Goal: Task Accomplishment & Management: Manage account settings

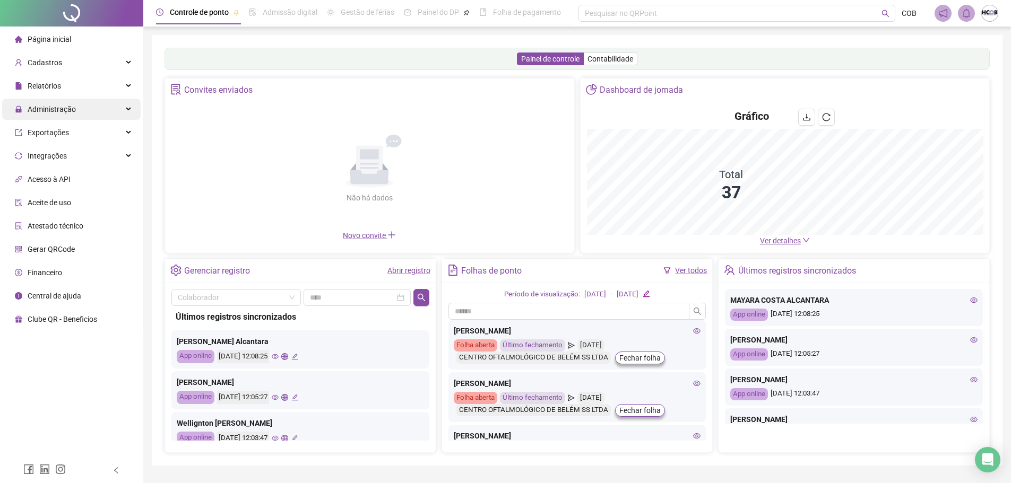
click at [73, 106] on span "Administração" at bounding box center [52, 109] width 48 height 8
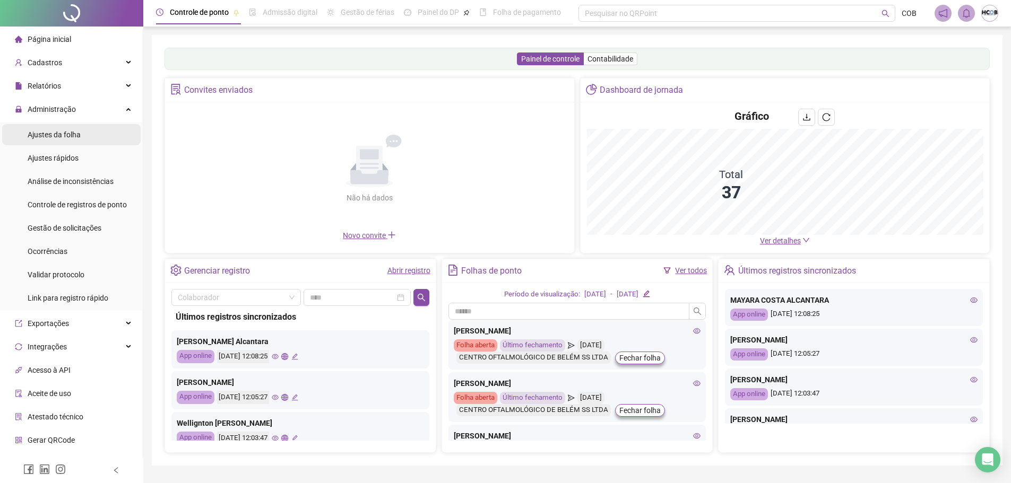
click at [75, 141] on div "Ajustes da folha" at bounding box center [54, 134] width 53 height 21
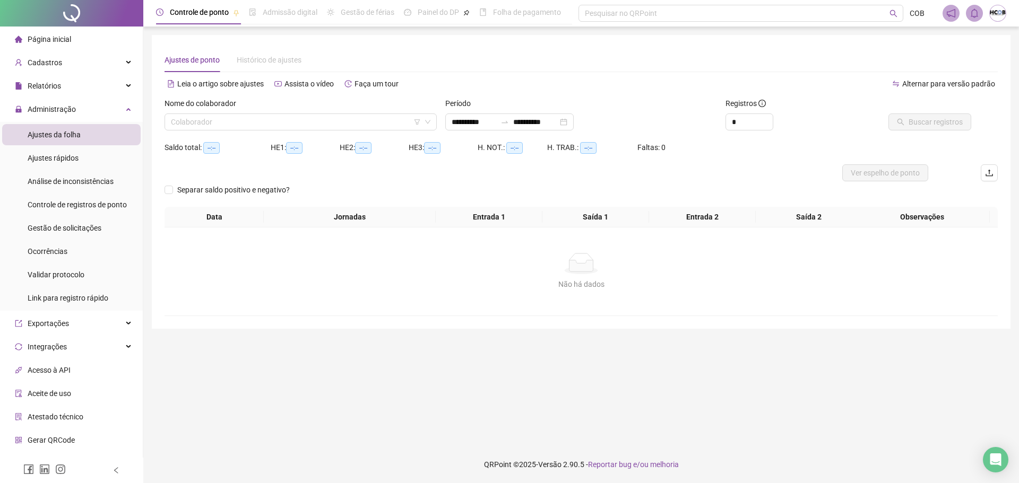
click at [321, 131] on div "Nome do colaborador Colaborador" at bounding box center [300, 118] width 281 height 41
click at [321, 122] on input "search" at bounding box center [296, 122] width 250 height 16
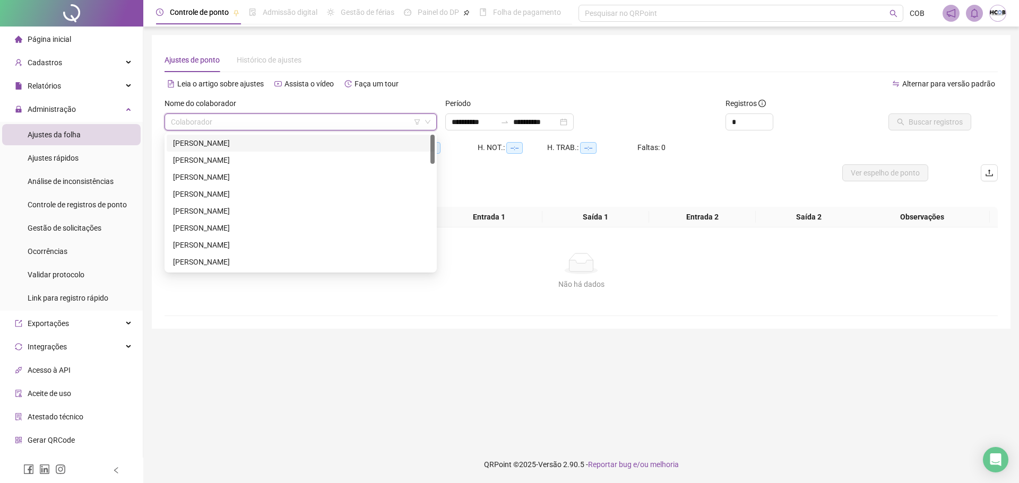
click at [432, 120] on div "Colaborador" at bounding box center [301, 122] width 272 height 17
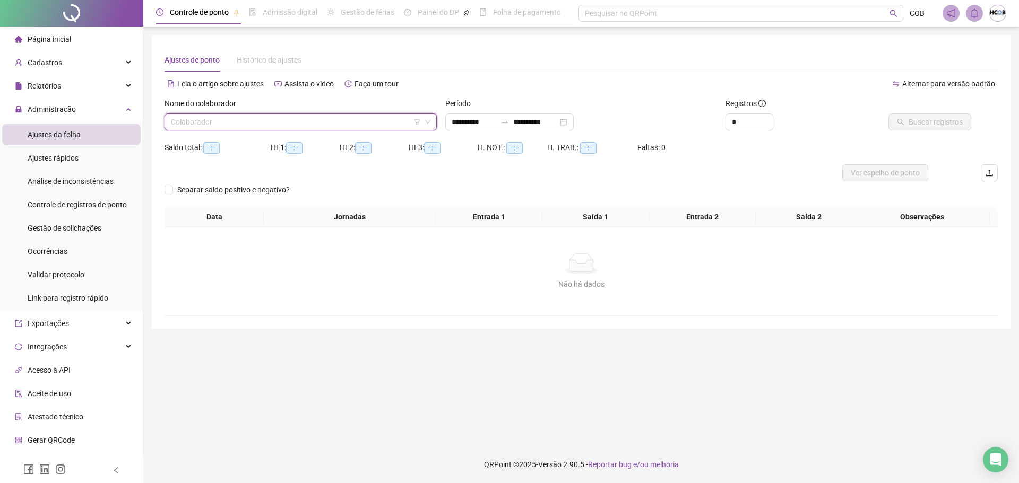
click at [432, 120] on div "Colaborador" at bounding box center [301, 122] width 272 height 17
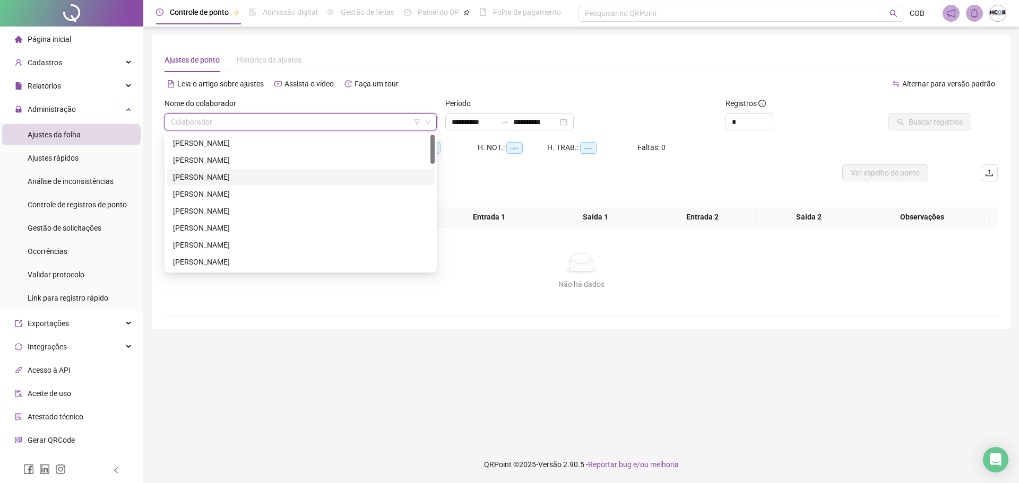
click at [327, 178] on div "[PERSON_NAME]" at bounding box center [300, 177] width 255 height 12
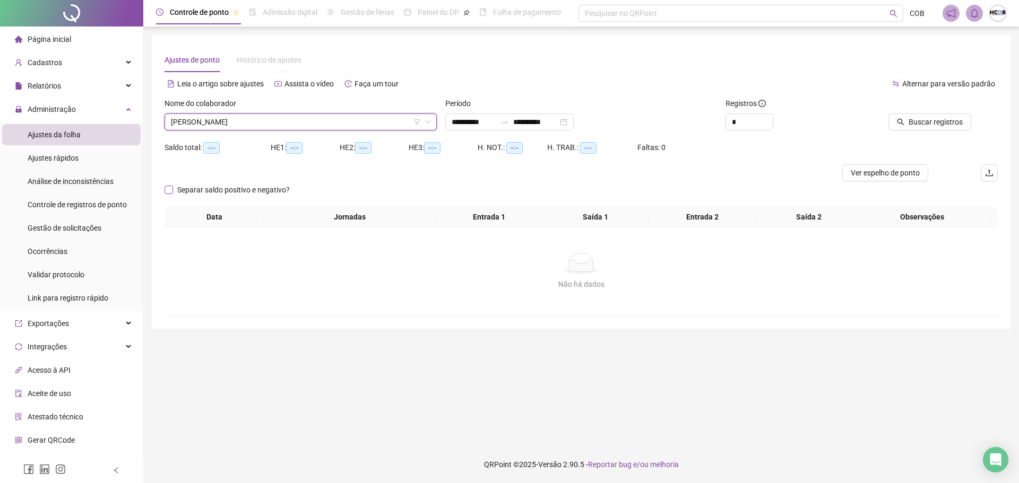
click at [193, 193] on span "Separar saldo positivo e negativo?" at bounding box center [233, 190] width 121 height 12
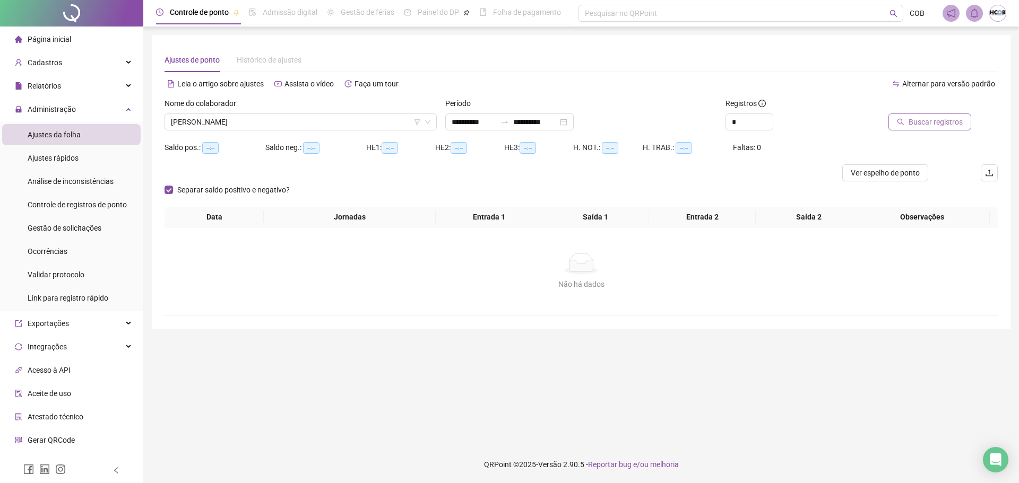
click at [938, 125] on span "Buscar registros" at bounding box center [936, 122] width 54 height 12
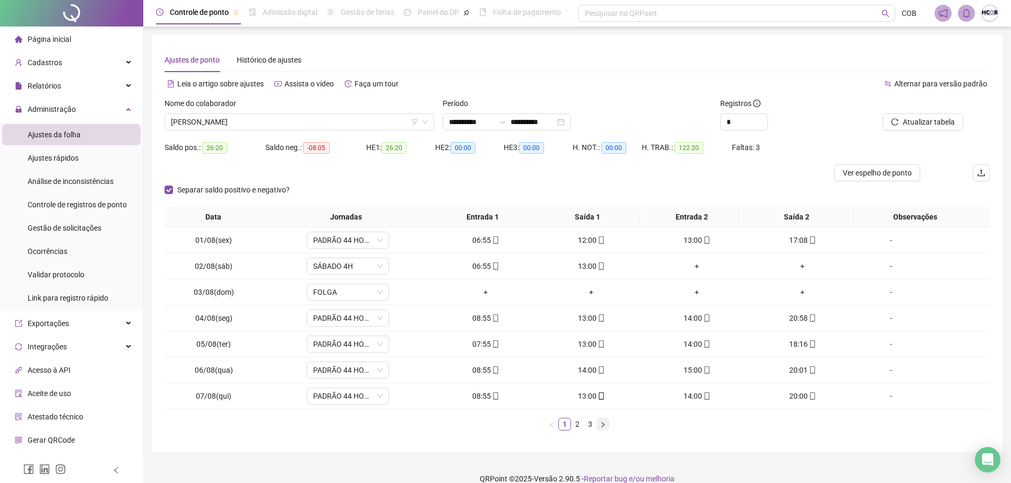
click at [604, 426] on icon "right" at bounding box center [603, 425] width 6 height 6
click at [567, 427] on link "1" at bounding box center [565, 425] width 12 height 12
click at [281, 126] on span "[PERSON_NAME]" at bounding box center [299, 122] width 257 height 16
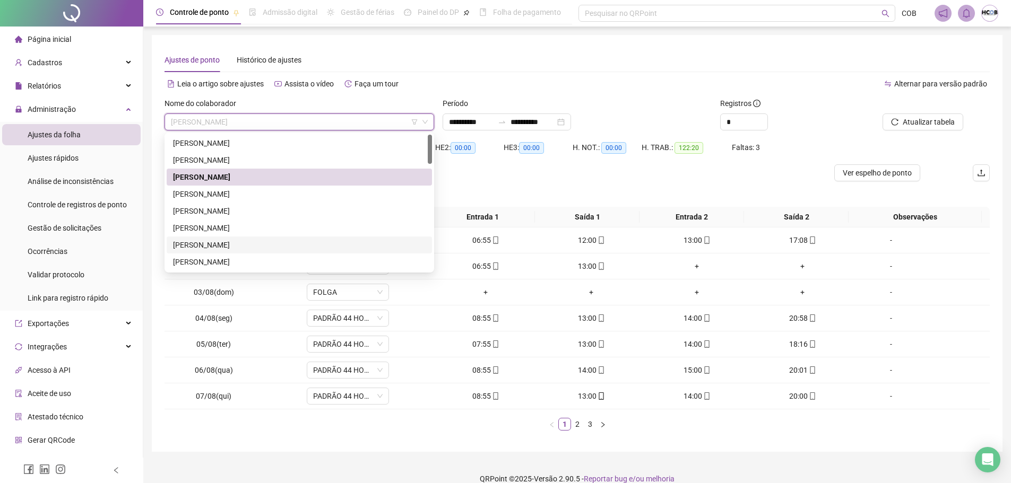
scroll to position [53, 0]
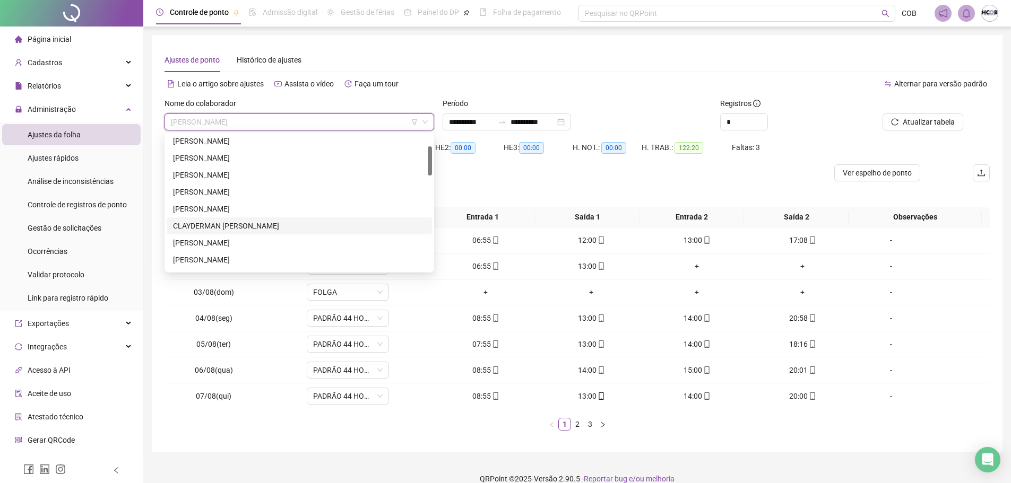
click at [258, 223] on div "CLAYDERMAN [PERSON_NAME]" at bounding box center [299, 226] width 253 height 12
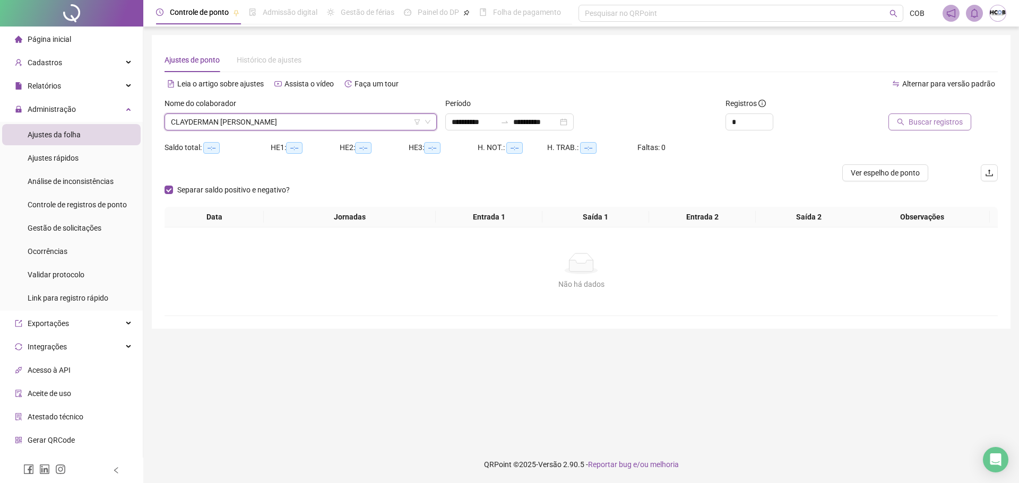
click at [923, 125] on span "Buscar registros" at bounding box center [936, 122] width 54 height 12
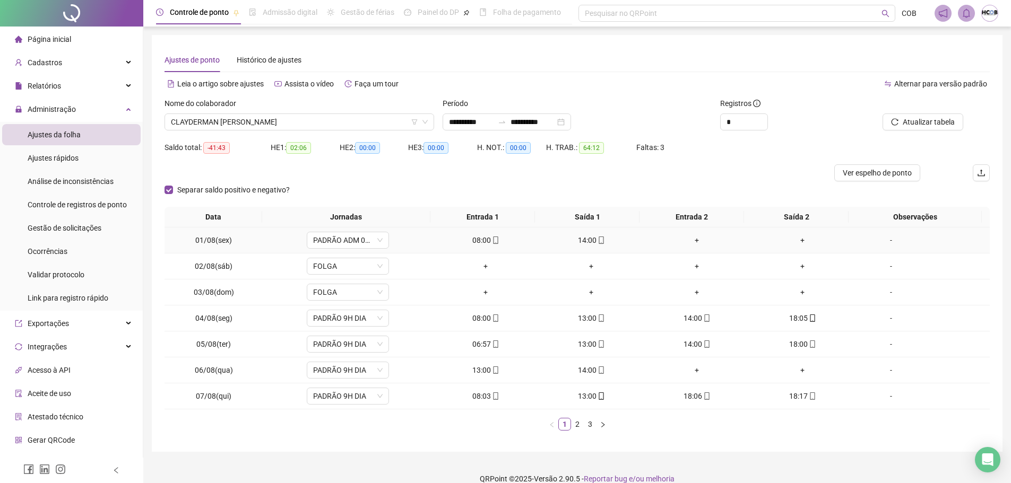
click at [688, 241] on div "+" at bounding box center [697, 241] width 97 height 12
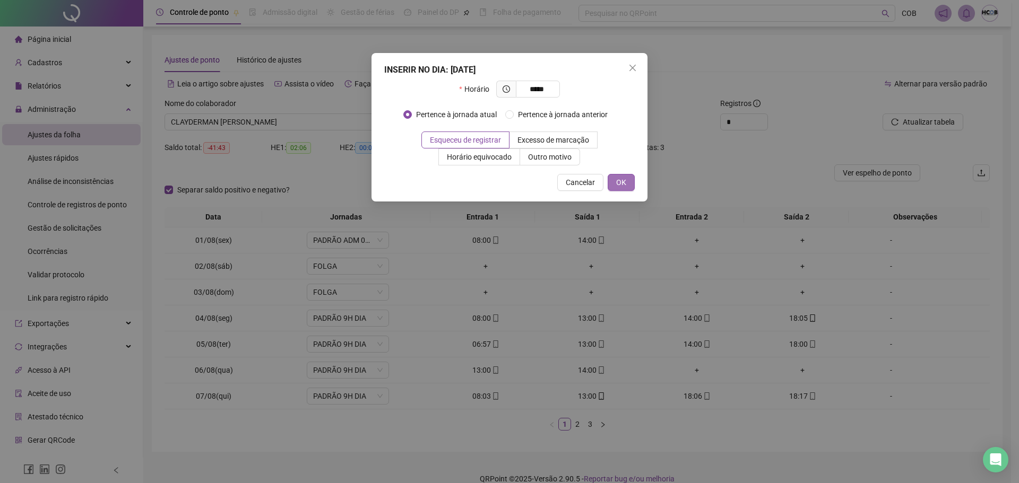
type input "*****"
click at [627, 185] on button "OK" at bounding box center [621, 182] width 27 height 17
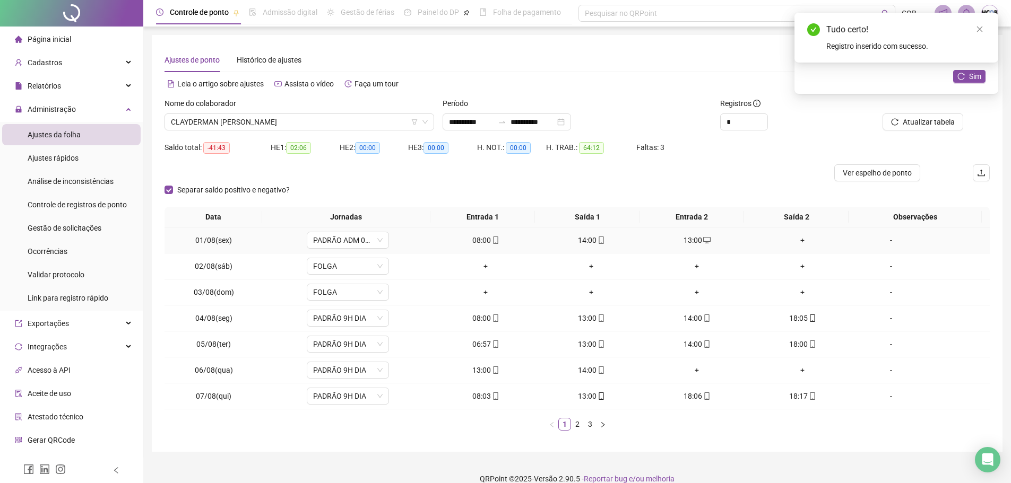
click at [798, 245] on div "+" at bounding box center [802, 241] width 97 height 12
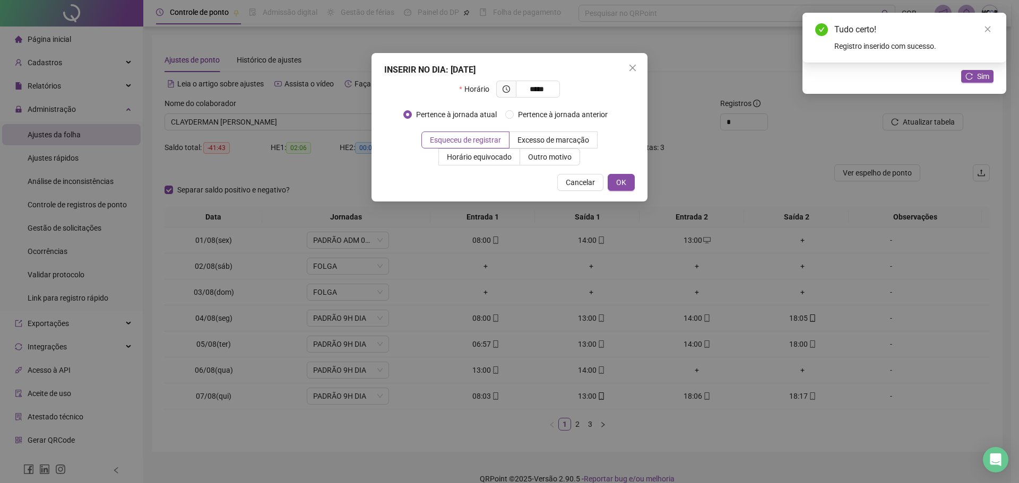
type input "*****"
click at [631, 191] on div "INSERIR NO DIA : [DATE] Horário ***** Pertence à jornada atual Pertence à jorna…" at bounding box center [510, 127] width 276 height 149
click at [627, 187] on button "OK" at bounding box center [621, 182] width 27 height 17
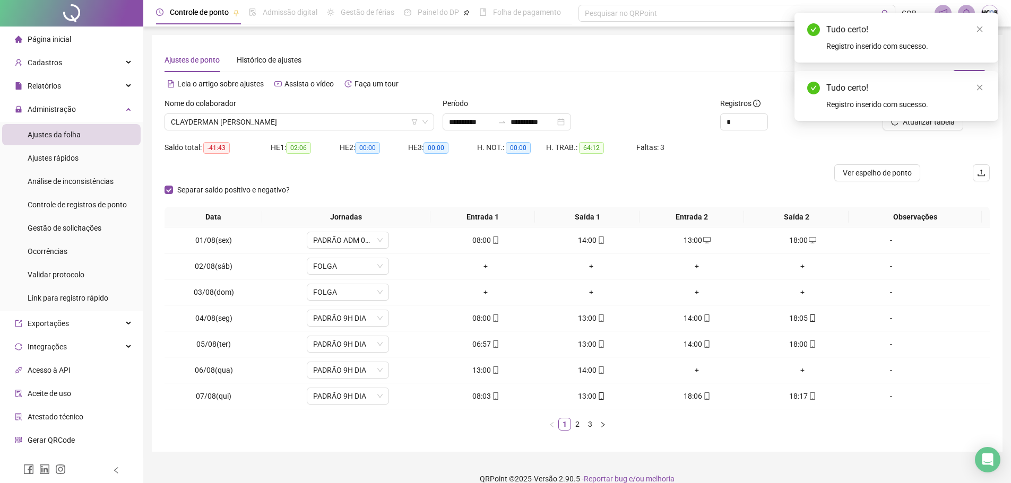
click at [943, 121] on div "Tudo certo! Registro inserido com sucesso." at bounding box center [897, 96] width 204 height 50
click at [928, 131] on div "Atualizar tabela" at bounding box center [924, 118] width 139 height 41
click at [927, 126] on span "Atualizar tabela" at bounding box center [929, 122] width 52 height 12
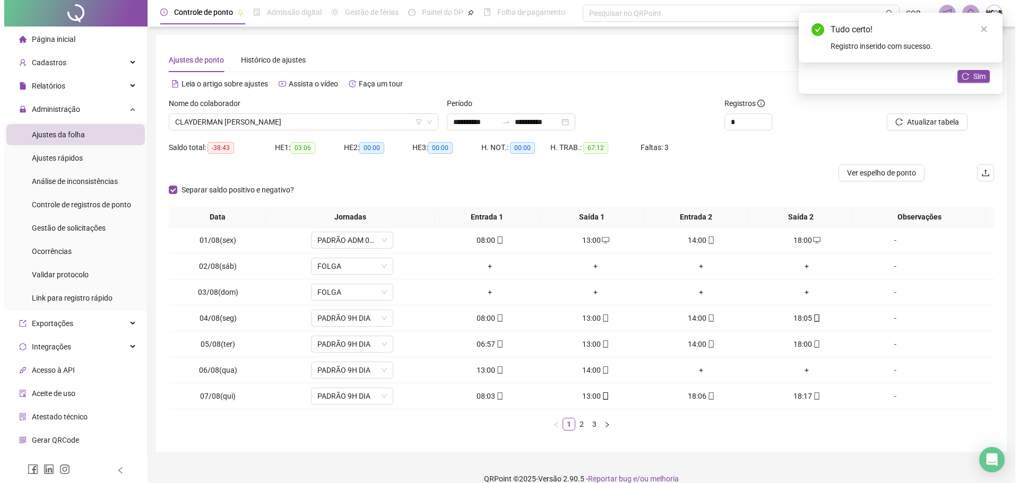
scroll to position [14, 0]
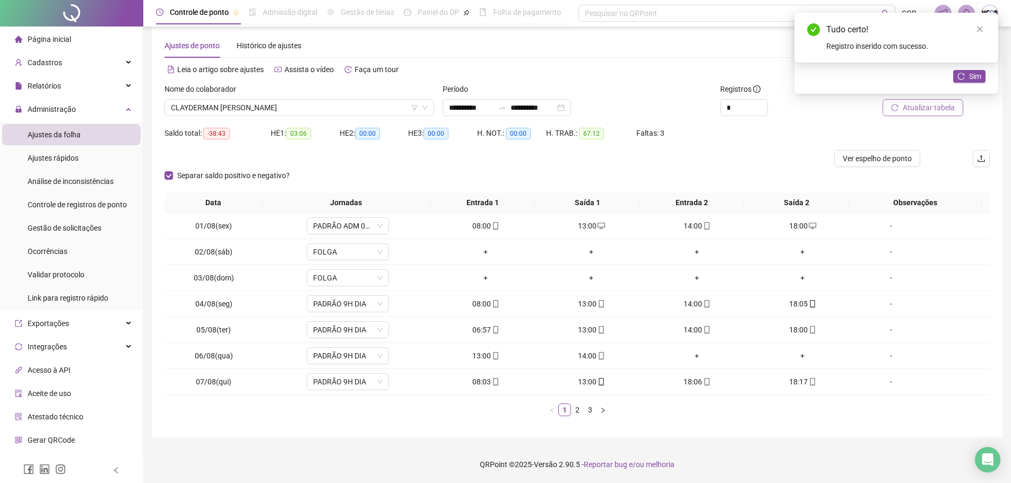
click at [914, 110] on span "Atualizar tabela" at bounding box center [929, 108] width 52 height 12
click at [692, 358] on div "+" at bounding box center [697, 356] width 97 height 12
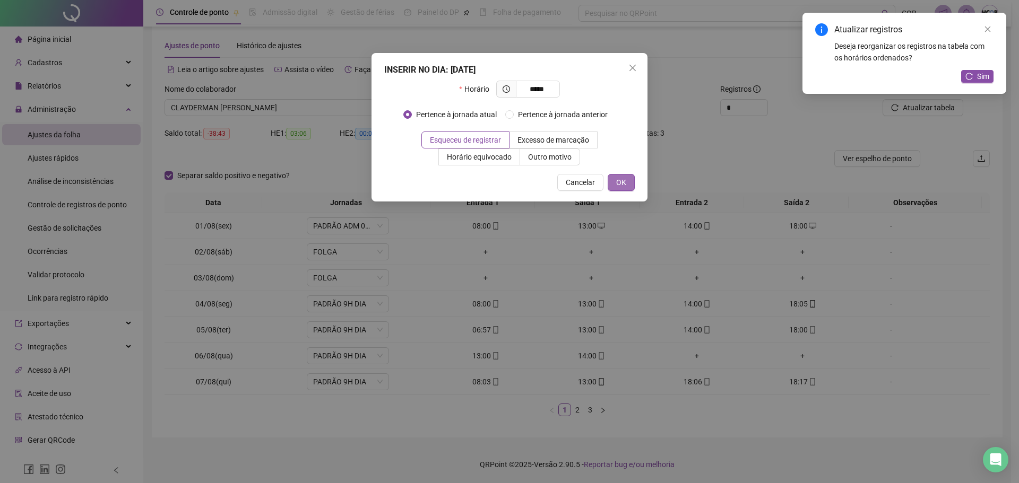
type input "*****"
click at [620, 182] on span "OK" at bounding box center [621, 183] width 10 height 12
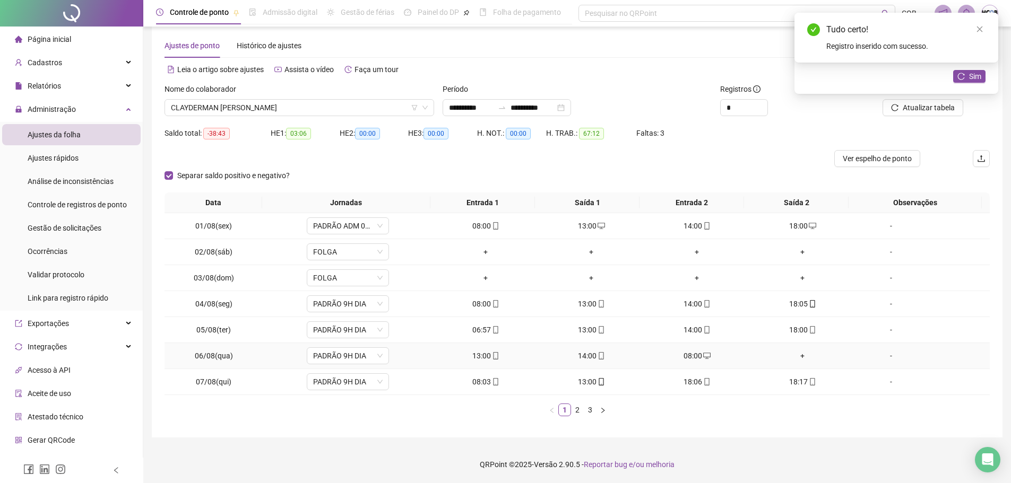
click at [792, 355] on div "+" at bounding box center [802, 356] width 97 height 12
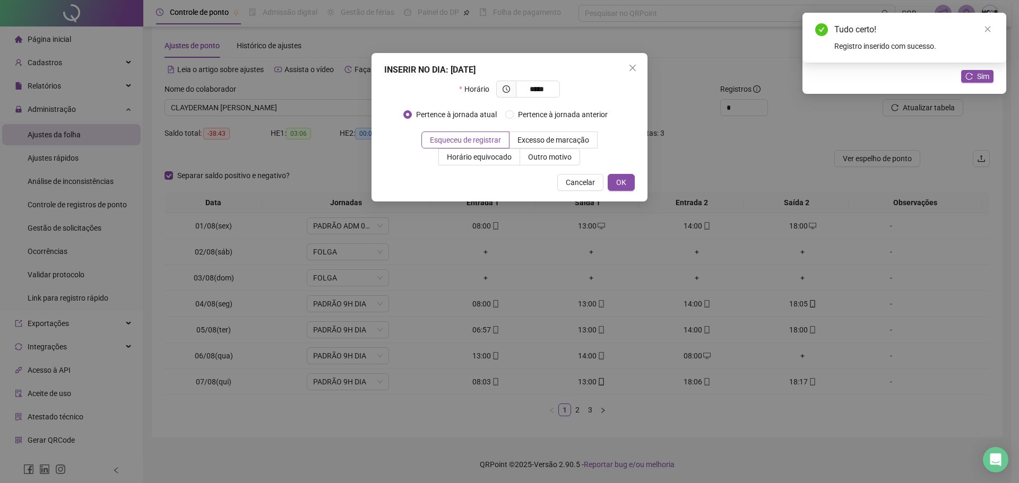
type input "*****"
click at [619, 169] on div "INSERIR NO DIA : [DATE] Horário ***** Pertence à jornada atual Pertence à jorna…" at bounding box center [510, 127] width 276 height 149
click at [621, 180] on span "OK" at bounding box center [621, 183] width 10 height 12
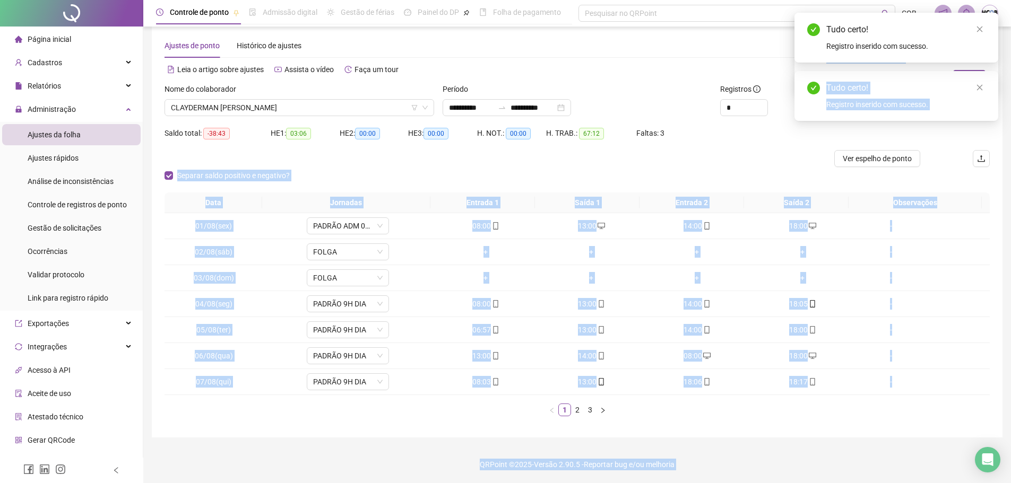
drag, startPoint x: 913, startPoint y: 129, endPoint x: 974, endPoint y: 98, distance: 69.1
click at [962, 110] on body "**********" at bounding box center [505, 227] width 1011 height 483
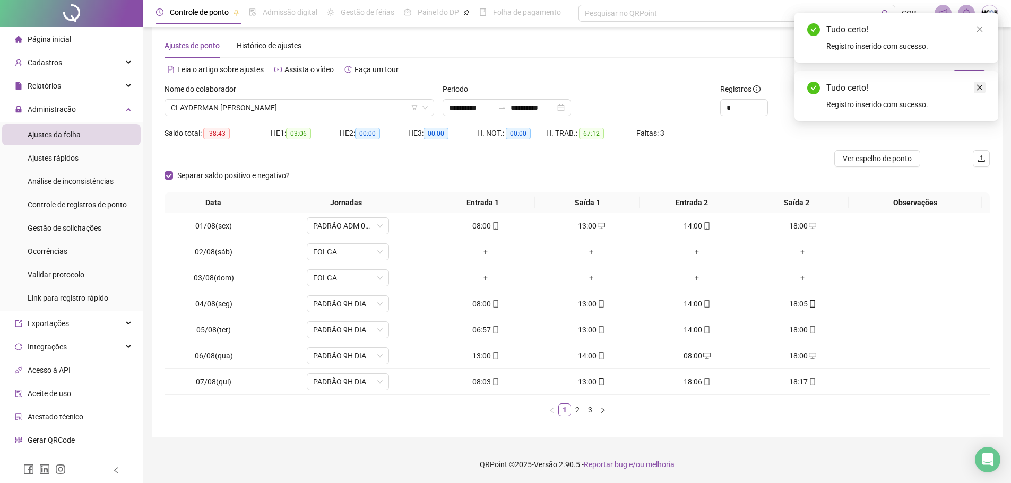
click at [981, 87] on icon "close" at bounding box center [979, 87] width 7 height 7
click at [936, 94] on div "Atualizar registros Deseja reorganizar os registros na tabela com os horários o…" at bounding box center [897, 53] width 204 height 81
click at [936, 106] on span "Atualizar tabela" at bounding box center [929, 108] width 52 height 12
click at [933, 109] on span "Atualizar tabela" at bounding box center [929, 108] width 52 height 12
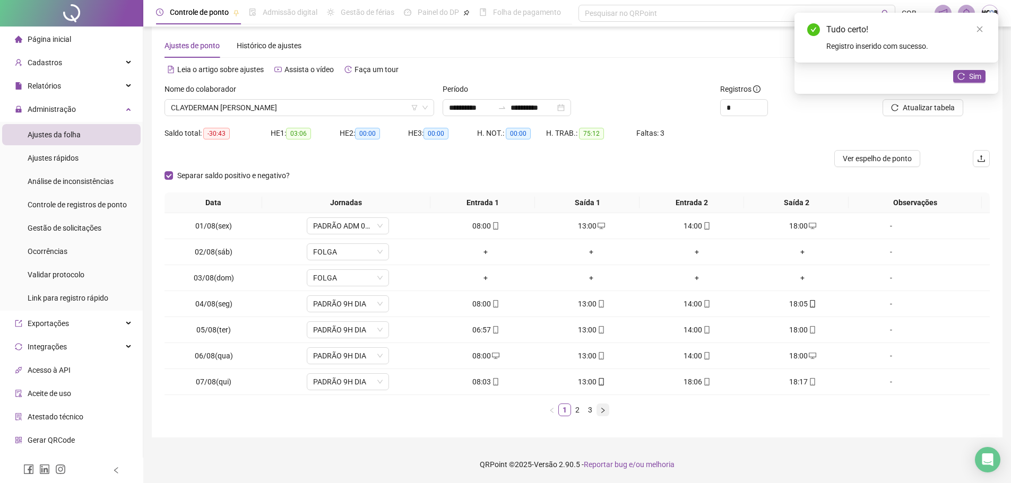
click at [602, 414] on icon "right" at bounding box center [603, 411] width 6 height 6
click at [797, 223] on div "+" at bounding box center [802, 226] width 97 height 12
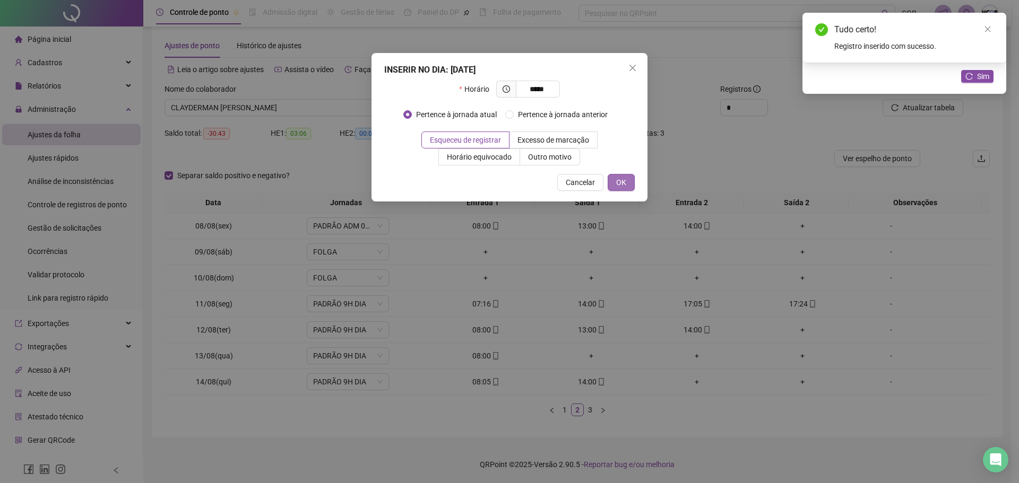
type input "*****"
click at [631, 185] on button "OK" at bounding box center [621, 182] width 27 height 17
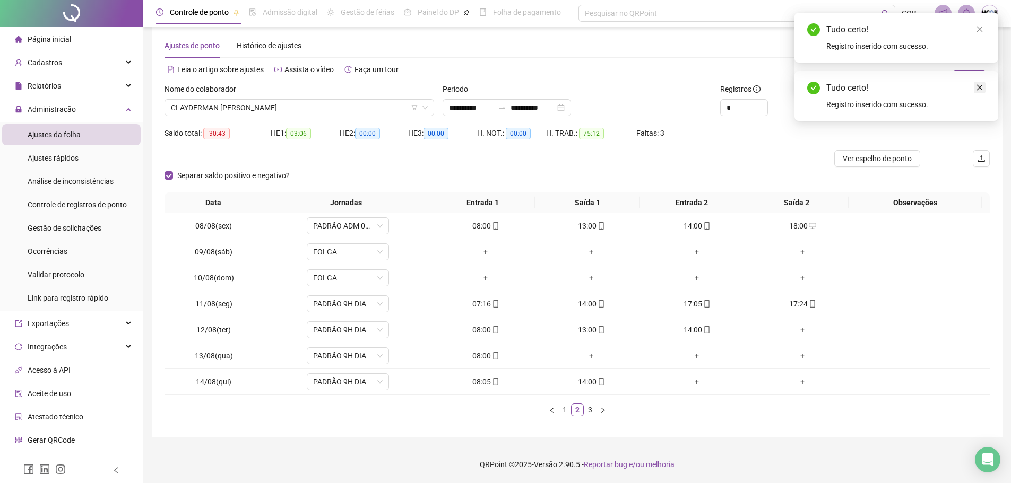
click at [977, 90] on icon "close" at bounding box center [979, 87] width 7 height 7
click at [934, 107] on span "Atualizar tabela" at bounding box center [929, 108] width 52 height 12
click at [796, 331] on div "+" at bounding box center [802, 330] width 97 height 12
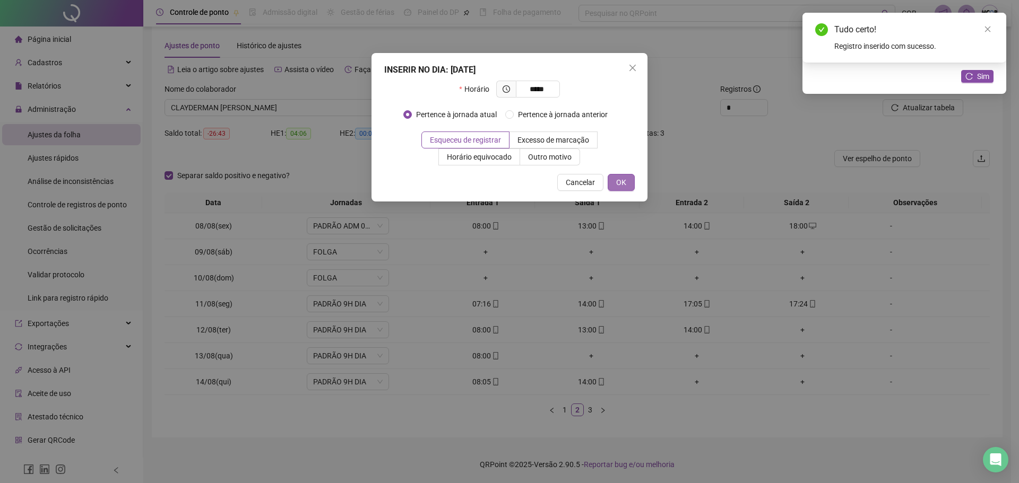
type input "*****"
click at [624, 179] on span "OK" at bounding box center [621, 183] width 10 height 12
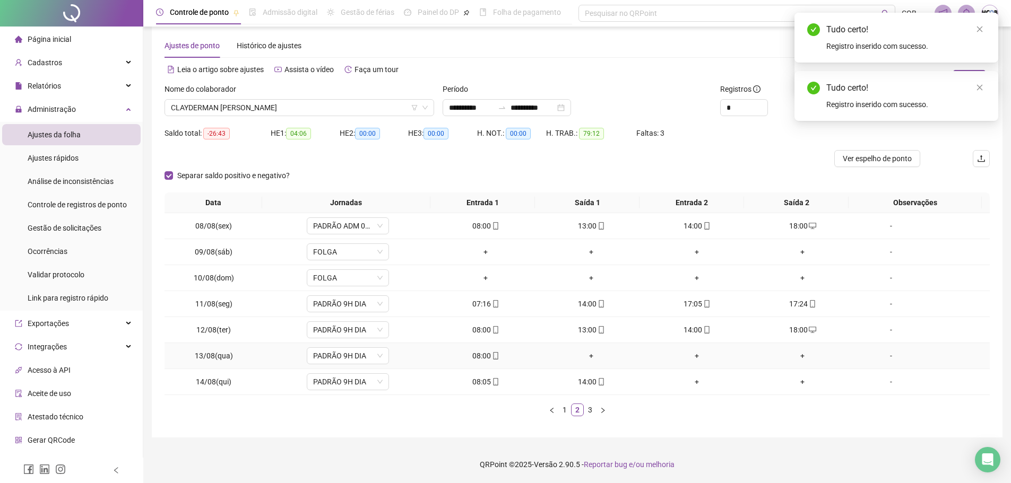
click at [588, 357] on div "+" at bounding box center [591, 356] width 97 height 12
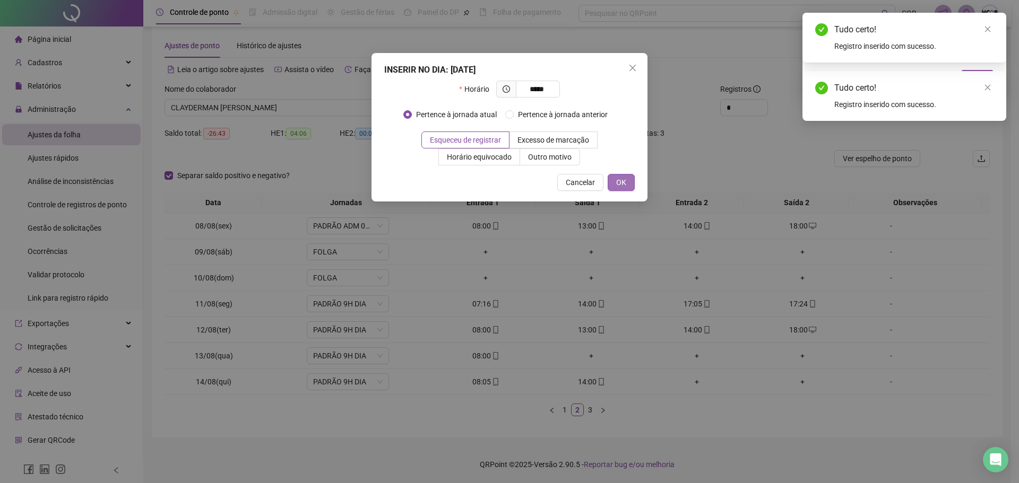
type input "*****"
click at [624, 176] on button "OK" at bounding box center [621, 182] width 27 height 17
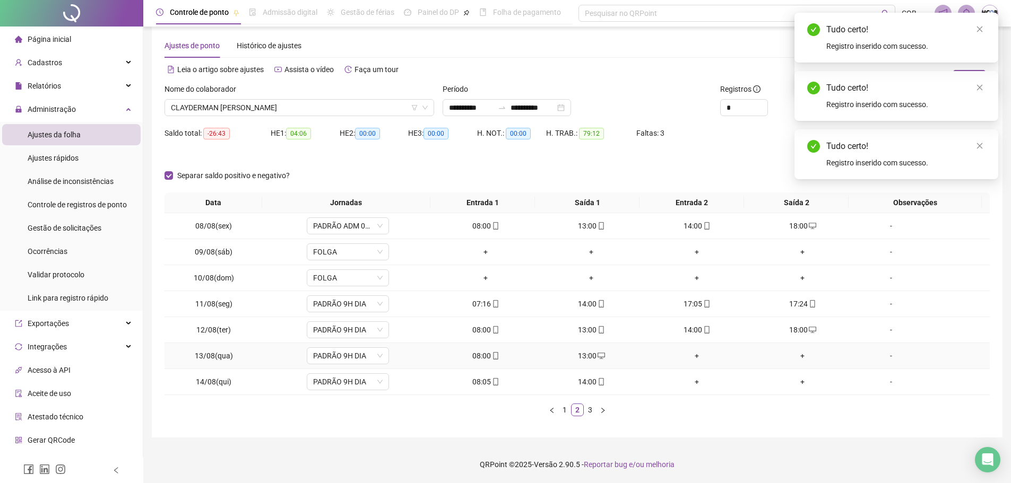
click at [693, 355] on div "+" at bounding box center [697, 356] width 97 height 12
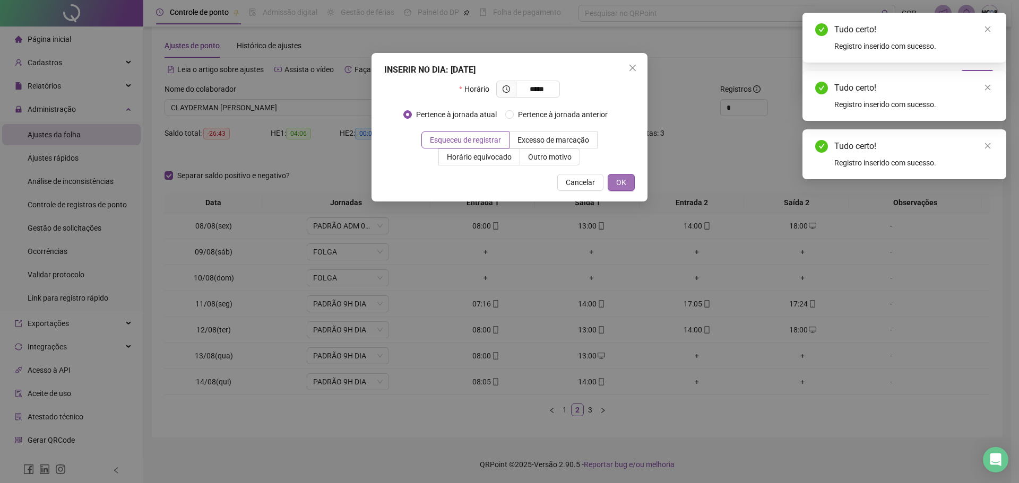
type input "*****"
click at [617, 186] on span "OK" at bounding box center [621, 183] width 10 height 12
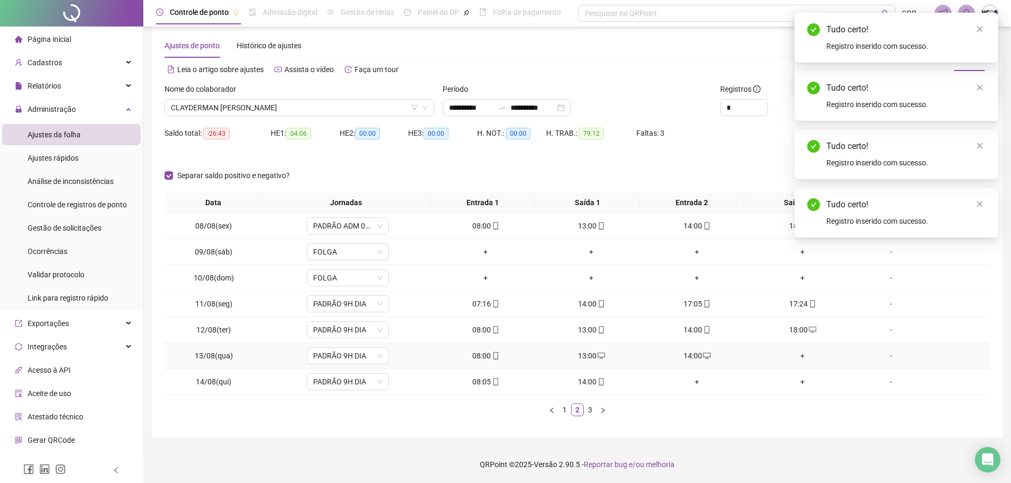
click at [796, 356] on div "+" at bounding box center [802, 356] width 97 height 12
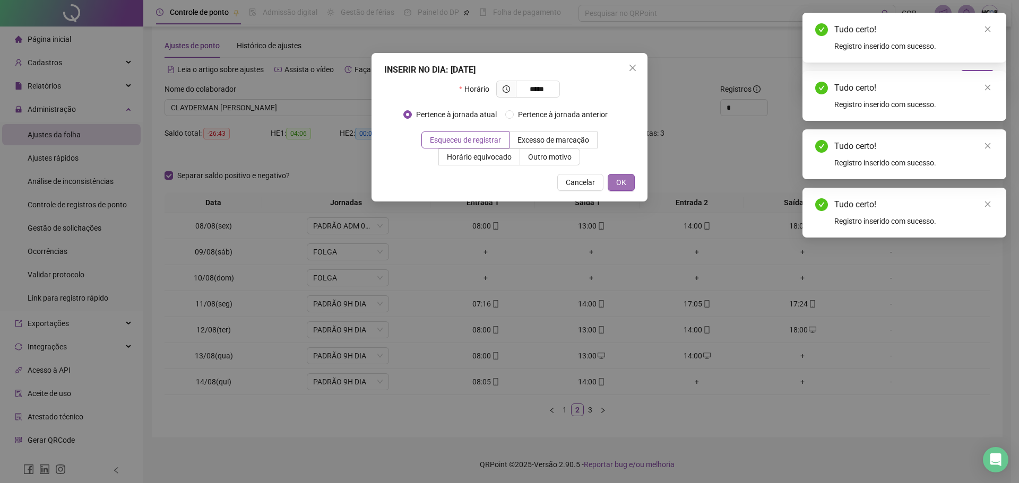
type input "*****"
click at [627, 180] on button "OK" at bounding box center [621, 182] width 27 height 17
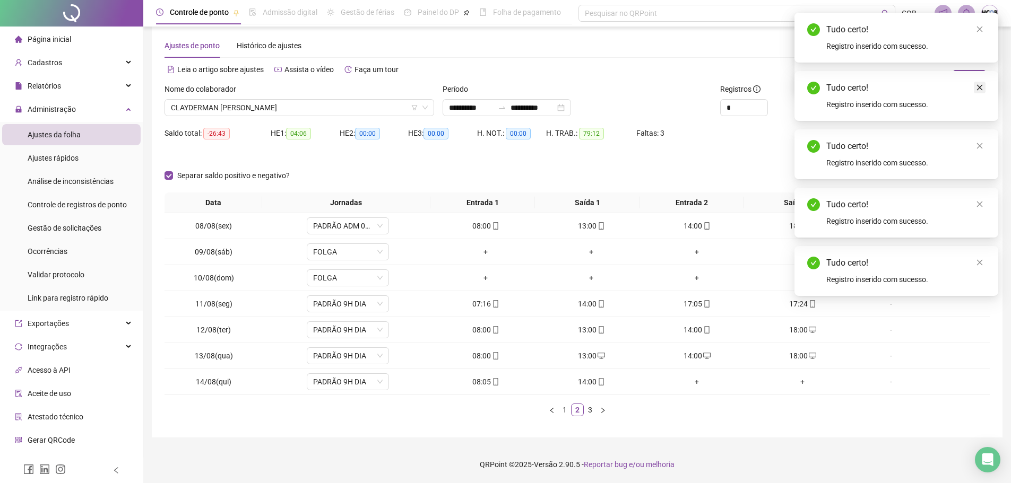
click at [980, 89] on icon "close" at bounding box center [979, 87] width 7 height 7
click at [973, 80] on div "Tudo certo! Registro inserido com sucesso." at bounding box center [897, 96] width 204 height 50
click at [979, 85] on icon "close" at bounding box center [979, 87] width 7 height 7
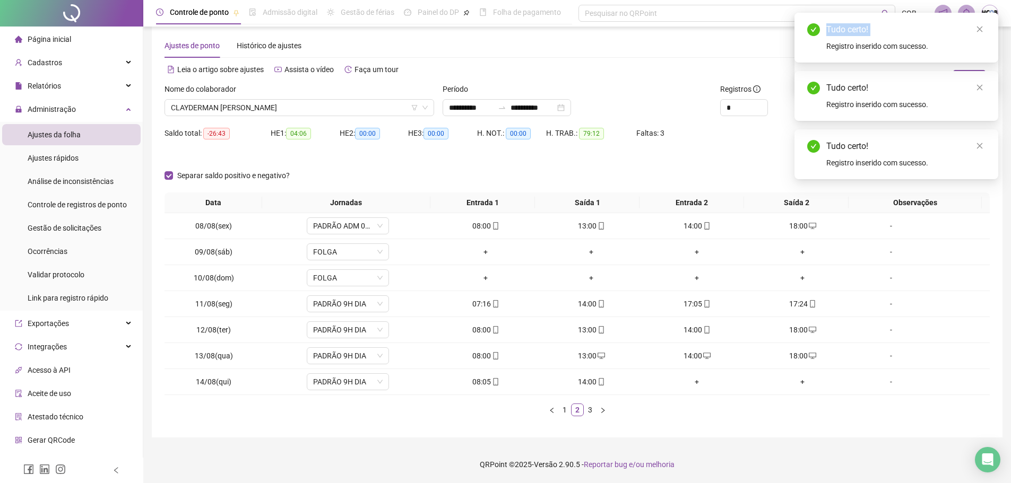
click at [979, 85] on icon "close" at bounding box center [979, 87] width 7 height 7
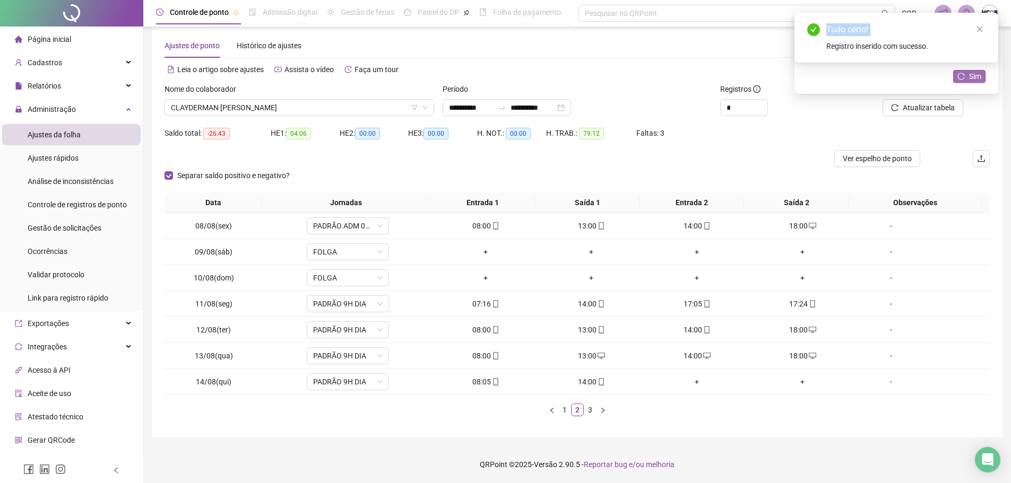
click at [977, 80] on span "Sim" at bounding box center [975, 77] width 12 height 12
click at [981, 30] on icon "close" at bounding box center [979, 28] width 7 height 7
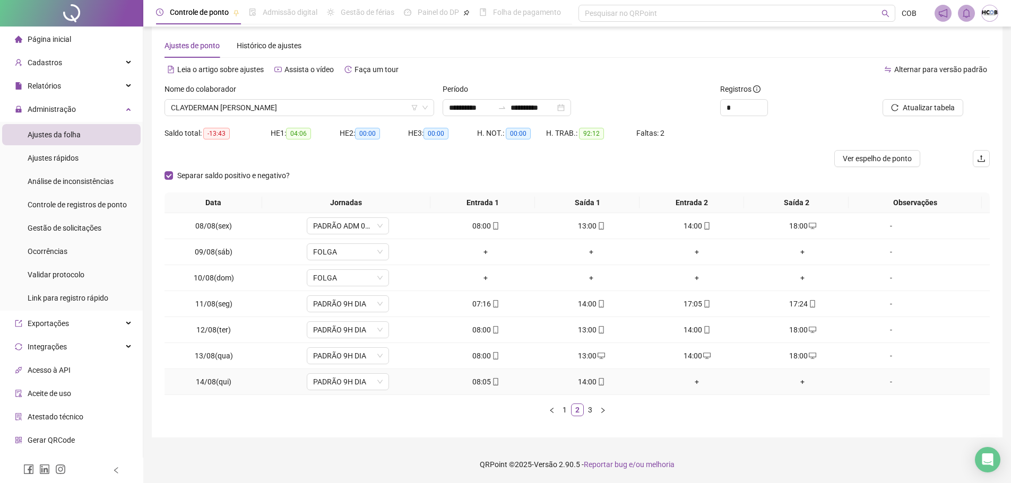
click at [884, 384] on div "-" at bounding box center [891, 382] width 63 height 12
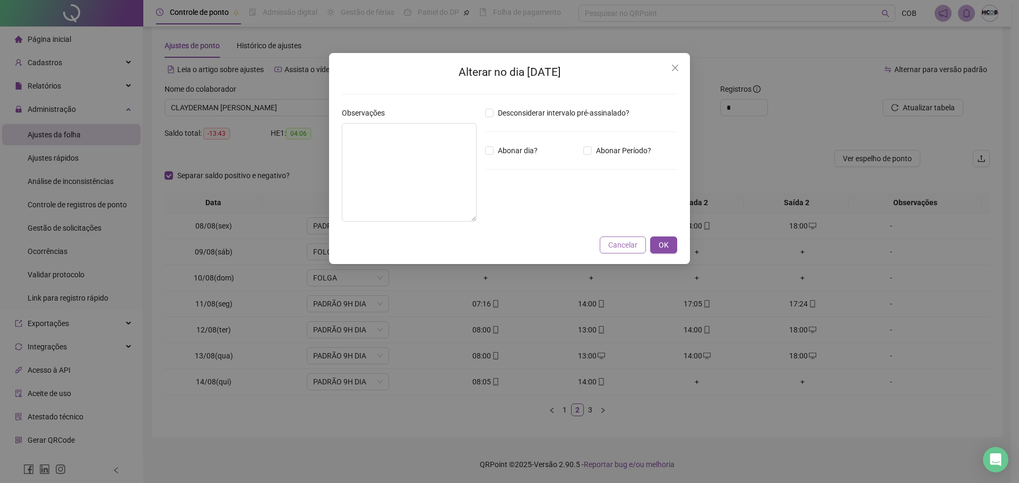
click at [625, 245] on span "Cancelar" at bounding box center [622, 245] width 29 height 12
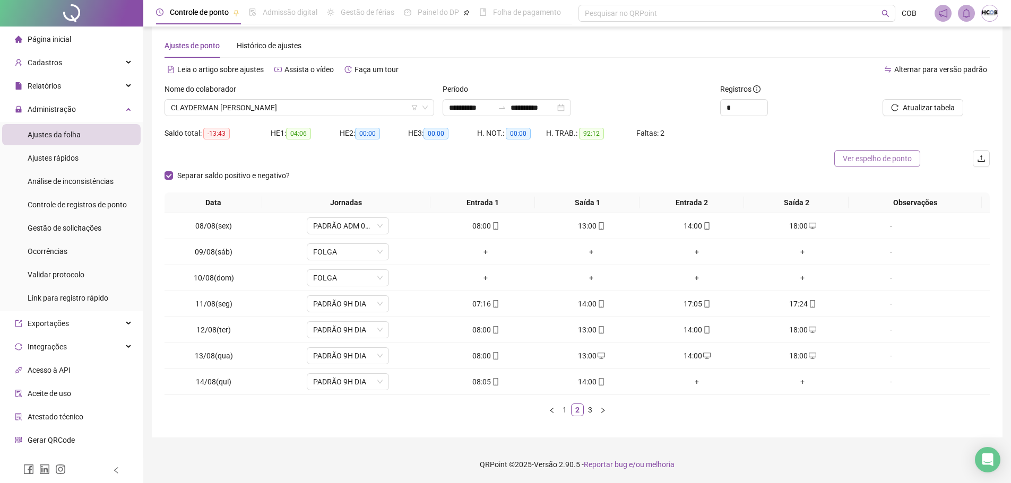
click at [900, 159] on span "Ver espelho de ponto" at bounding box center [877, 159] width 69 height 12
click at [883, 381] on div "-" at bounding box center [891, 382] width 63 height 12
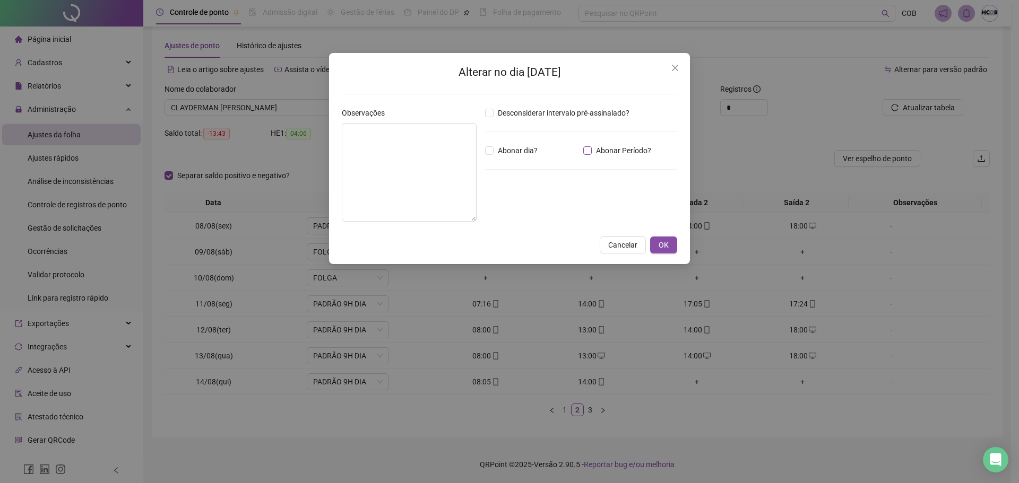
click at [615, 146] on span "Abonar Período?" at bounding box center [624, 151] width 64 height 12
click at [495, 210] on input "*****" at bounding box center [512, 209] width 42 height 13
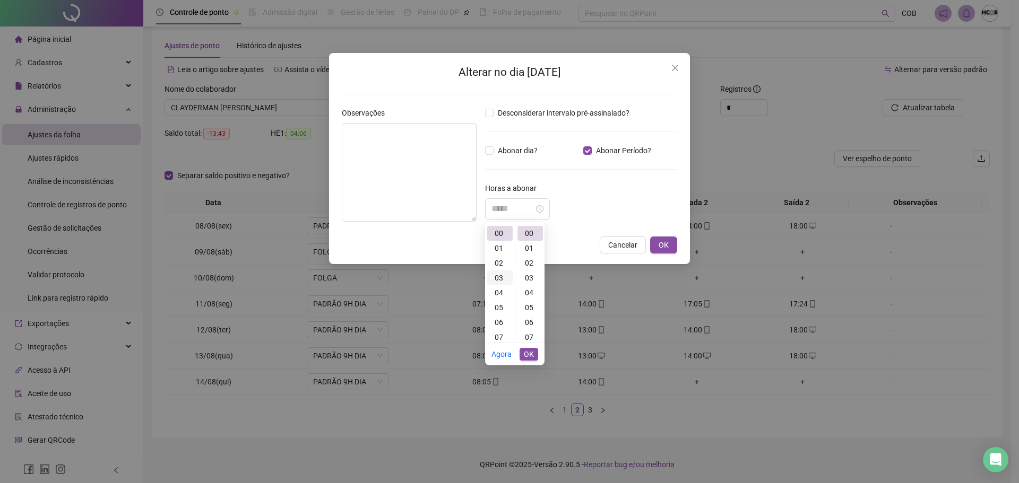
click at [504, 275] on div "03" at bounding box center [499, 278] width 25 height 15
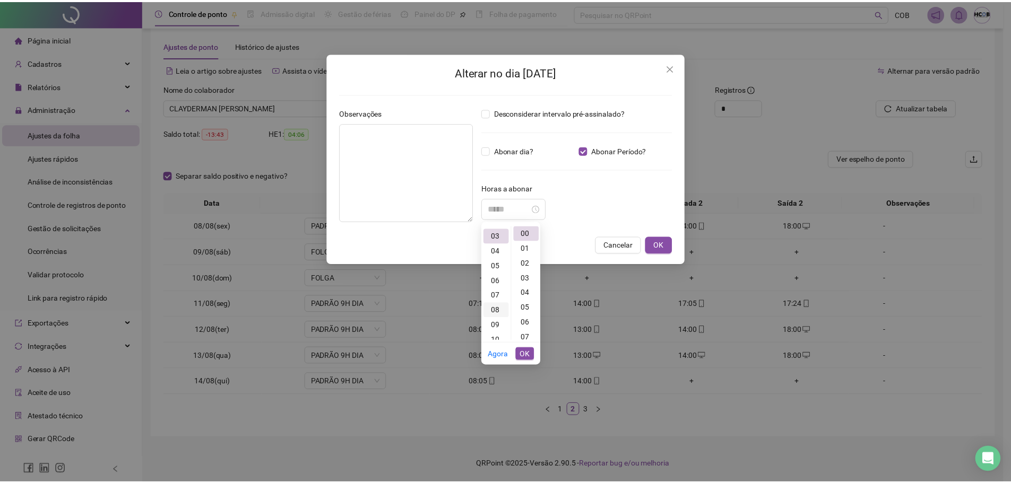
scroll to position [45, 0]
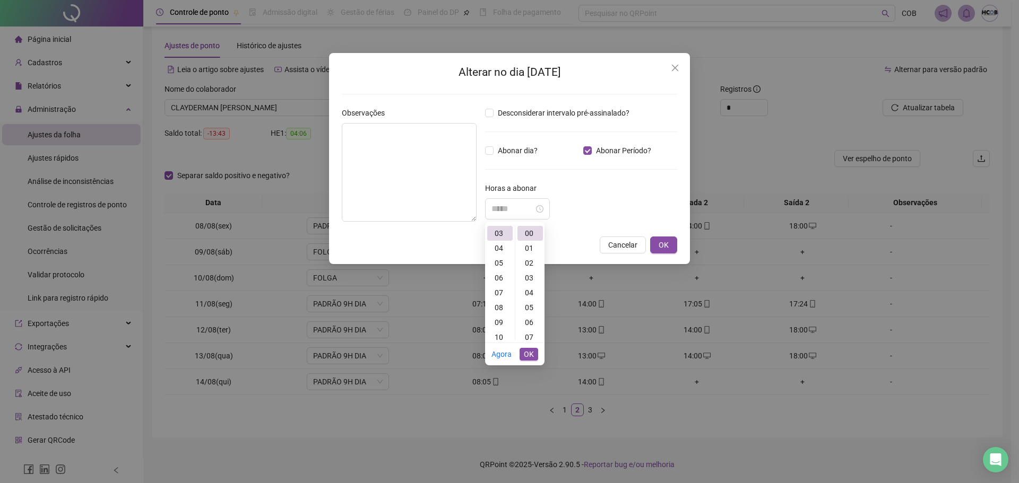
type input "*****"
click at [531, 356] on span "OK" at bounding box center [529, 355] width 10 height 12
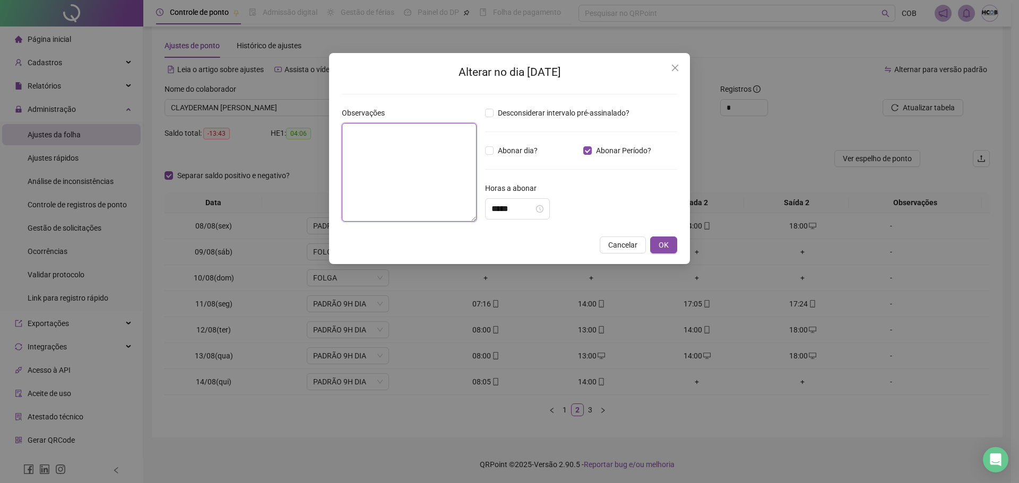
click at [381, 187] on textarea at bounding box center [409, 172] width 135 height 99
type textarea "**********"
click at [666, 245] on span "OK" at bounding box center [664, 245] width 10 height 12
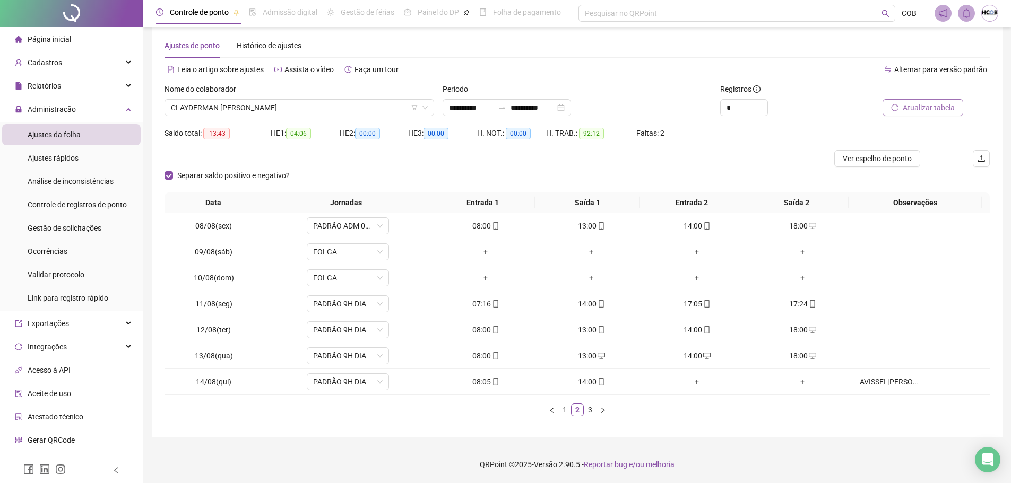
click at [927, 115] on button "Atualizar tabela" at bounding box center [923, 107] width 81 height 17
click at [601, 413] on icon "right" at bounding box center [603, 411] width 6 height 6
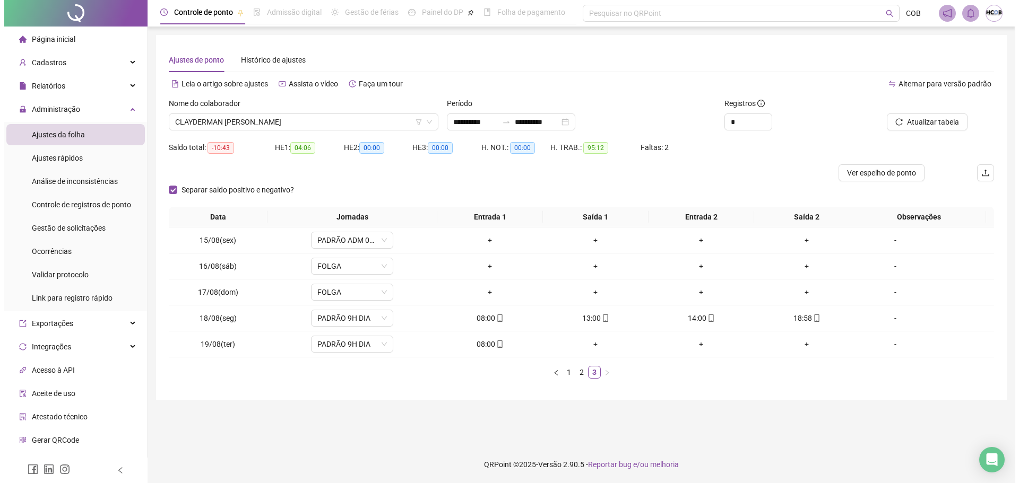
scroll to position [0, 0]
click at [551, 129] on div "**********" at bounding box center [509, 122] width 128 height 17
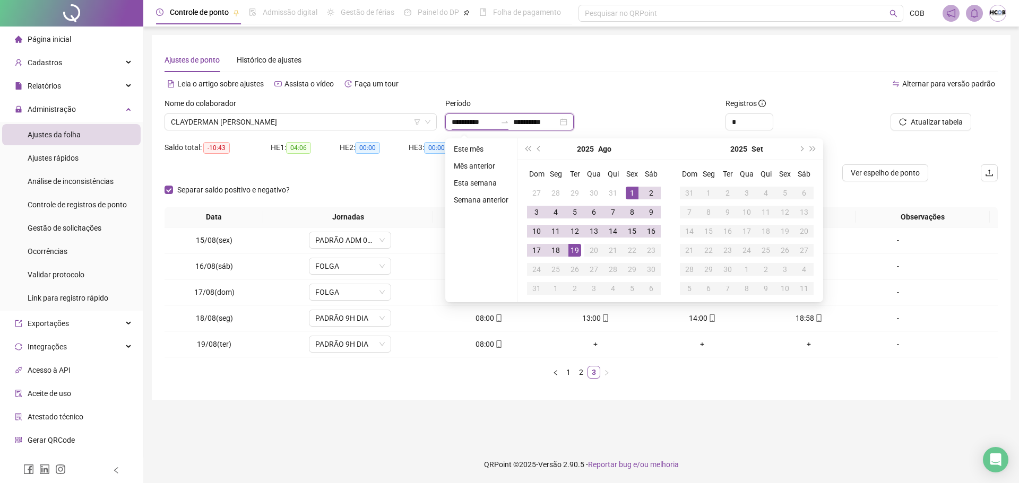
click at [547, 122] on input "**********" at bounding box center [535, 122] width 45 height 12
type input "**********"
click at [552, 246] on div "18" at bounding box center [555, 250] width 13 height 13
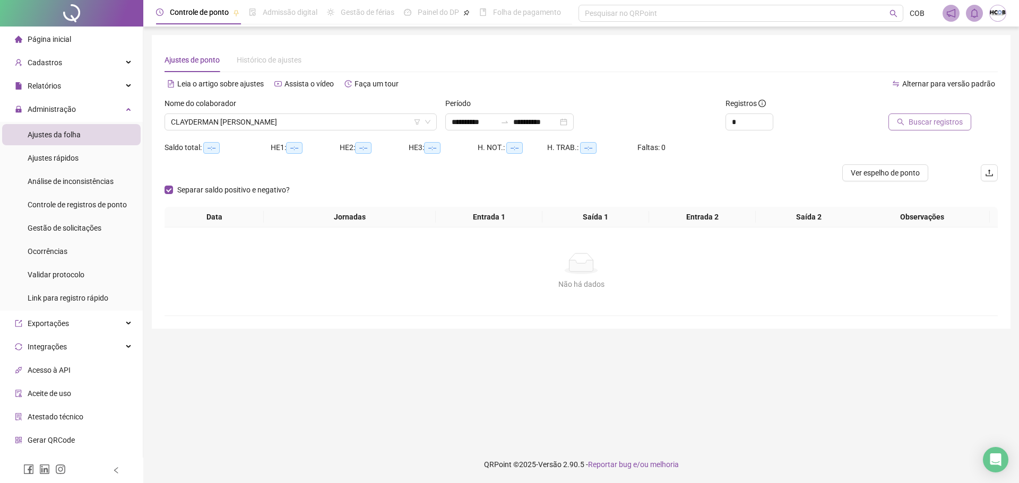
click at [956, 124] on span "Buscar registros" at bounding box center [936, 122] width 54 height 12
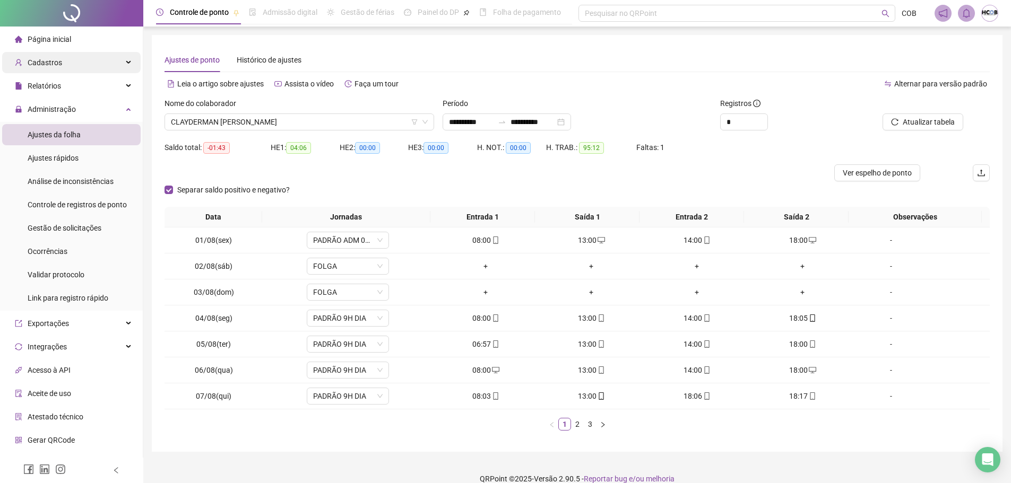
click at [77, 68] on div "Cadastros" at bounding box center [71, 62] width 139 height 21
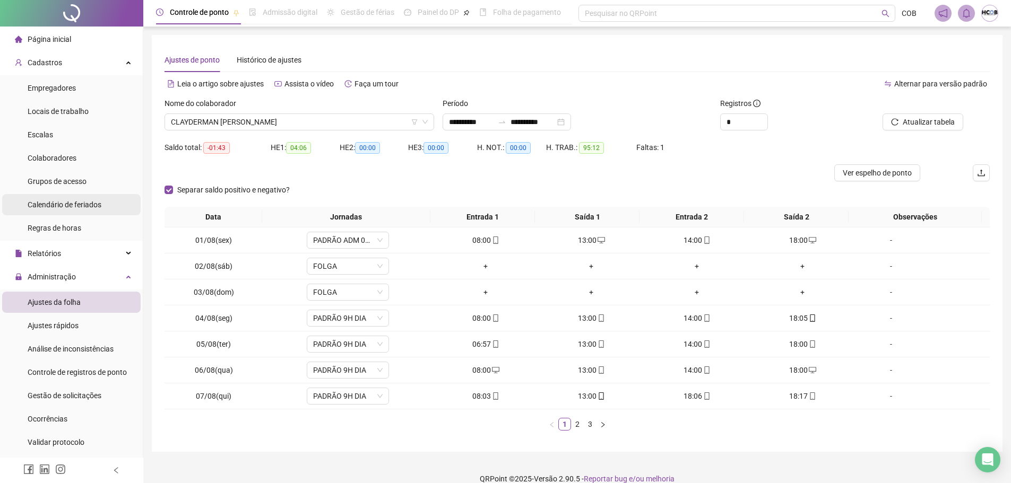
click at [75, 203] on span "Calendário de feriados" at bounding box center [65, 205] width 74 height 8
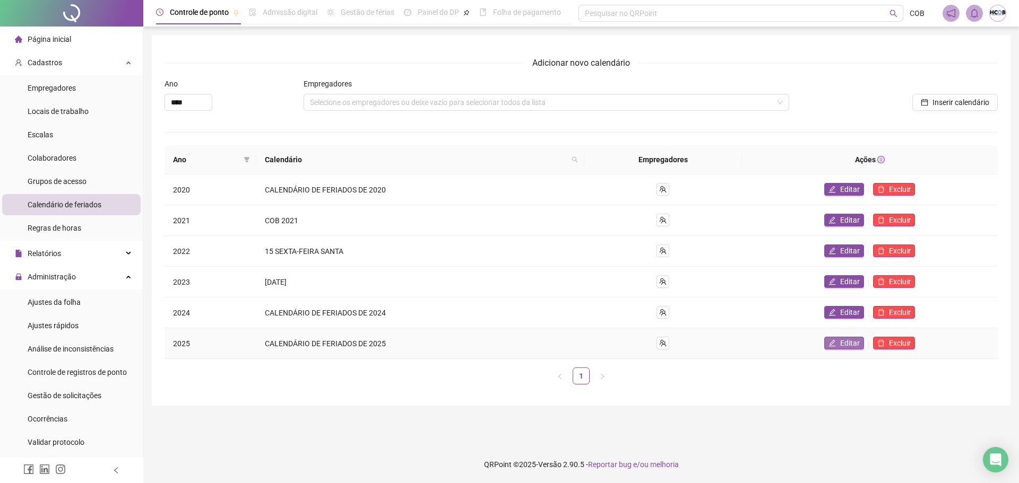
click at [835, 341] on icon "edit" at bounding box center [832, 343] width 7 height 7
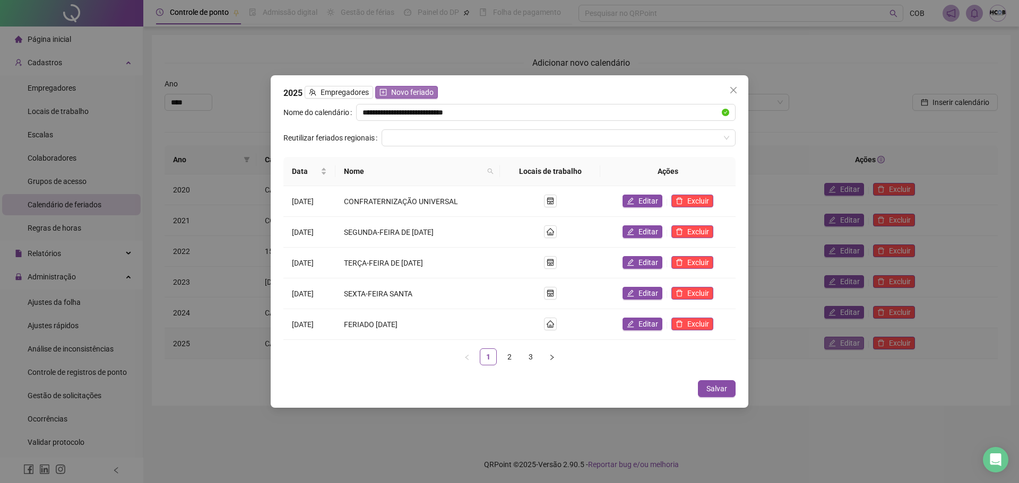
click at [412, 91] on span "Novo feriado" at bounding box center [412, 93] width 42 height 12
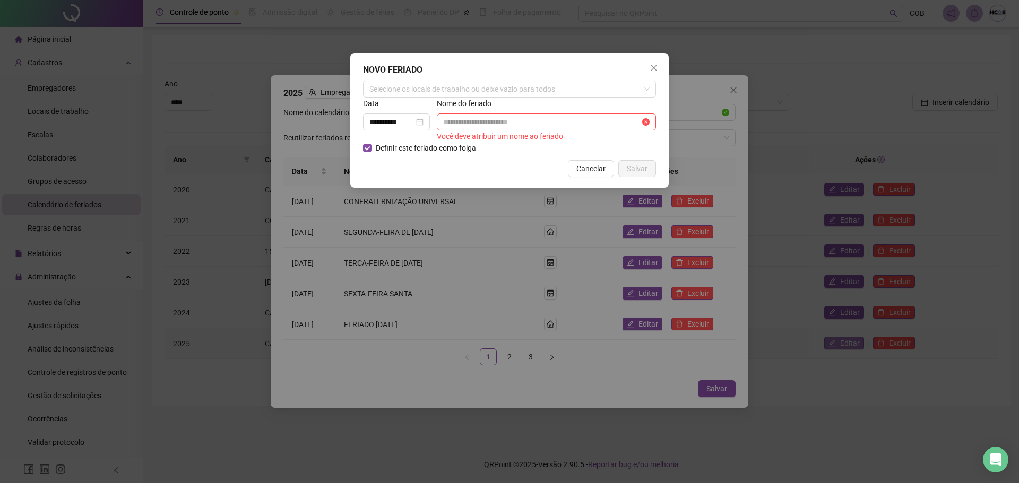
click at [459, 99] on label "Nome do feriado" at bounding box center [468, 104] width 62 height 12
click at [459, 92] on div "Selecione os locais de trabalho ou deixe vazio para todos" at bounding box center [509, 89] width 293 height 17
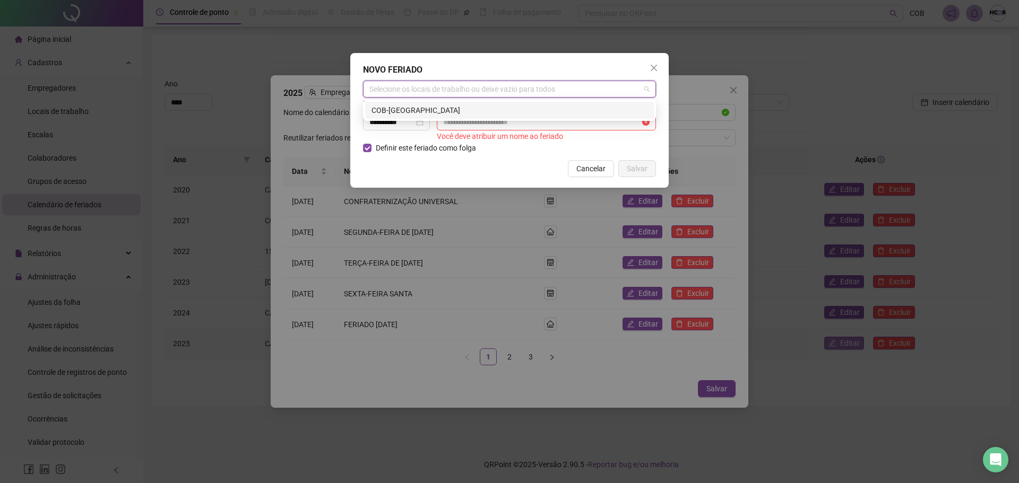
click at [442, 108] on div "COB-[GEOGRAPHIC_DATA]" at bounding box center [510, 111] width 276 height 12
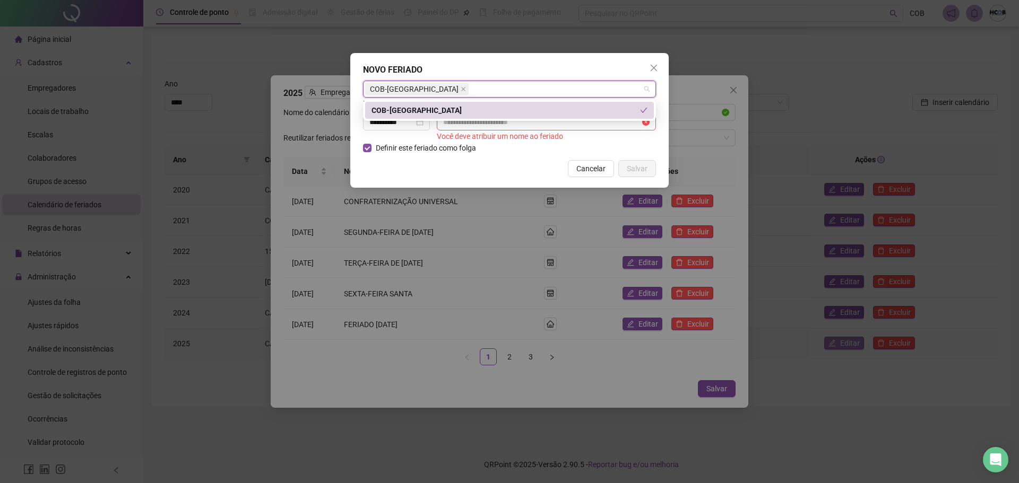
click at [422, 111] on div "COB-[GEOGRAPHIC_DATA]" at bounding box center [506, 111] width 269 height 12
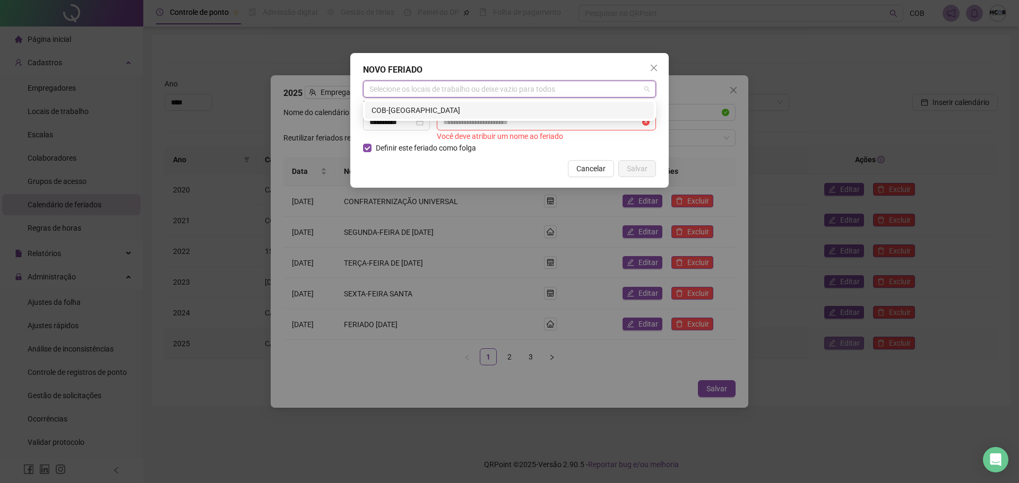
click at [417, 110] on div "COB-[GEOGRAPHIC_DATA]" at bounding box center [510, 111] width 276 height 12
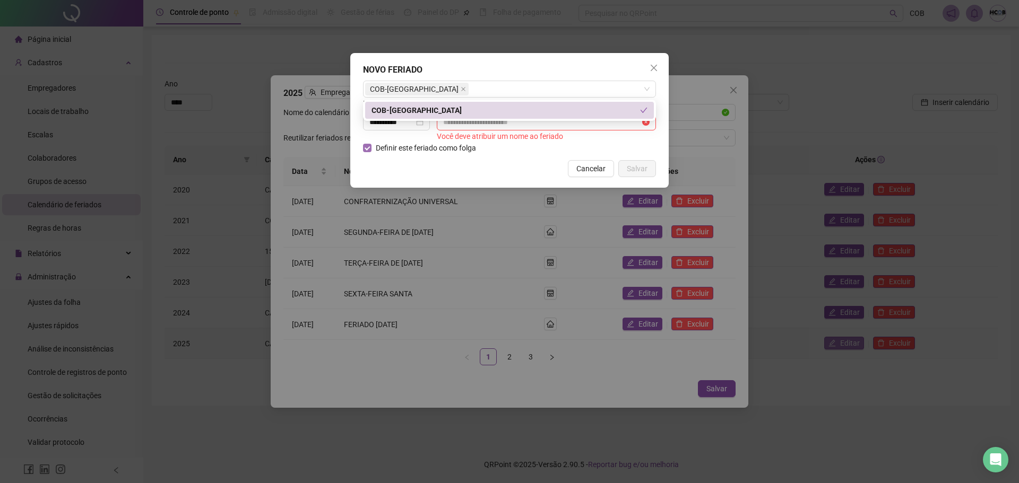
click at [423, 153] on span "Definir este feriado como folga" at bounding box center [426, 148] width 109 height 12
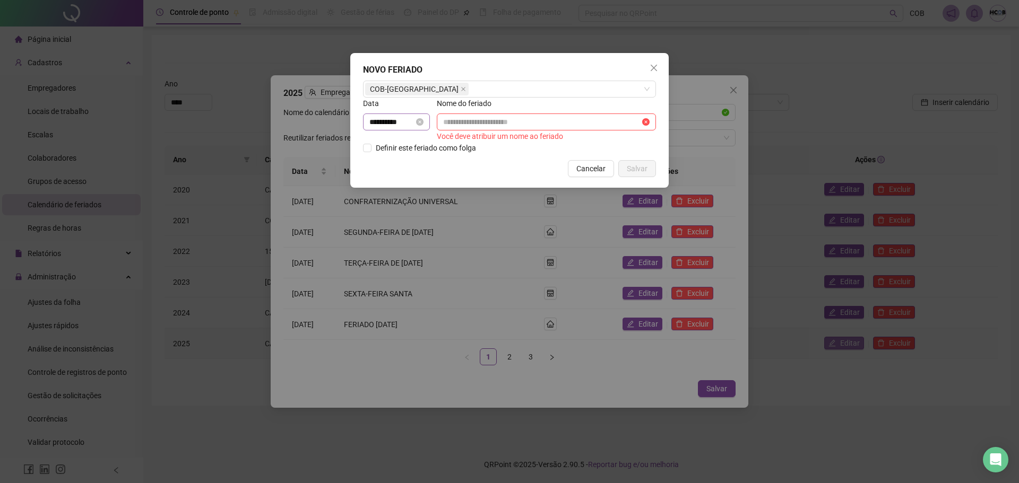
click at [420, 122] on div "**********" at bounding box center [396, 122] width 54 height 12
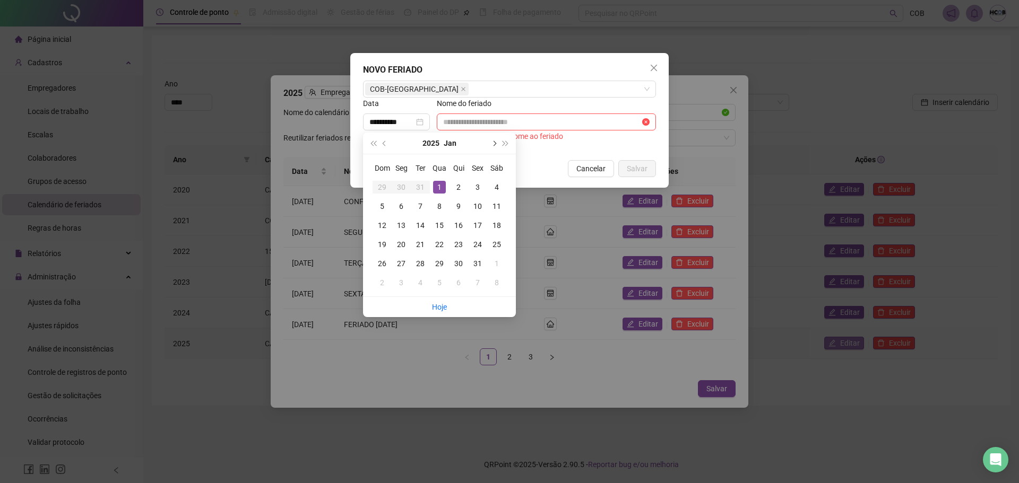
click at [489, 144] on button "next-year" at bounding box center [494, 143] width 12 height 21
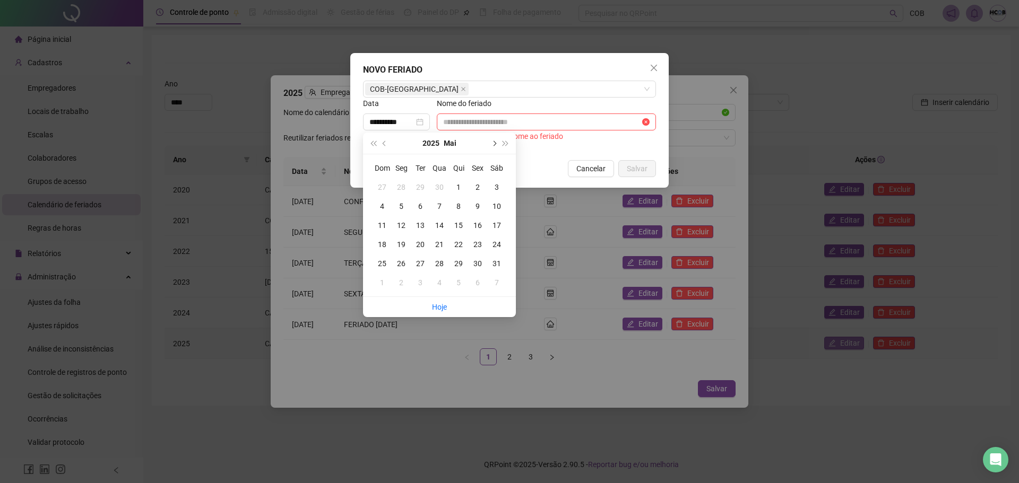
click at [489, 144] on button "next-year" at bounding box center [494, 143] width 12 height 21
type input "**********"
click at [481, 223] on div "15" at bounding box center [477, 225] width 13 height 13
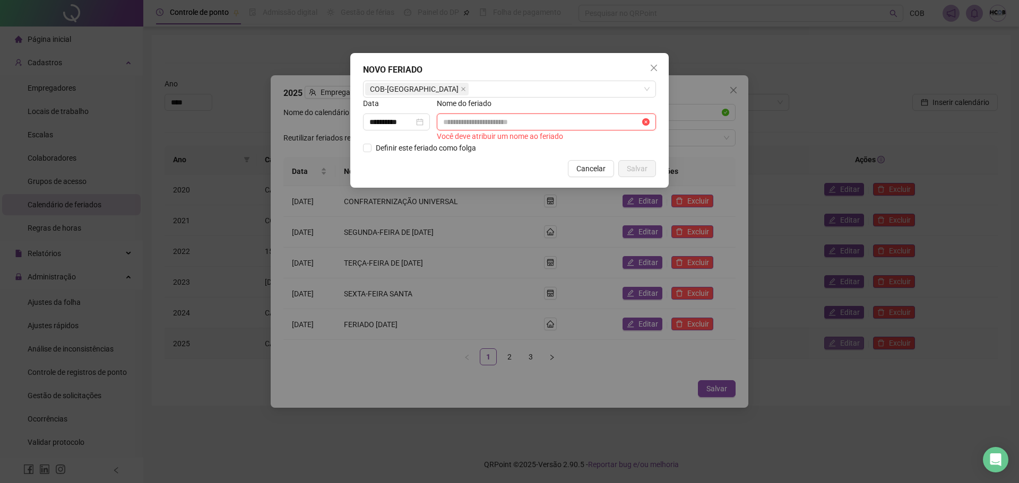
click at [506, 125] on input "text" at bounding box center [541, 122] width 197 height 12
paste input "**********"
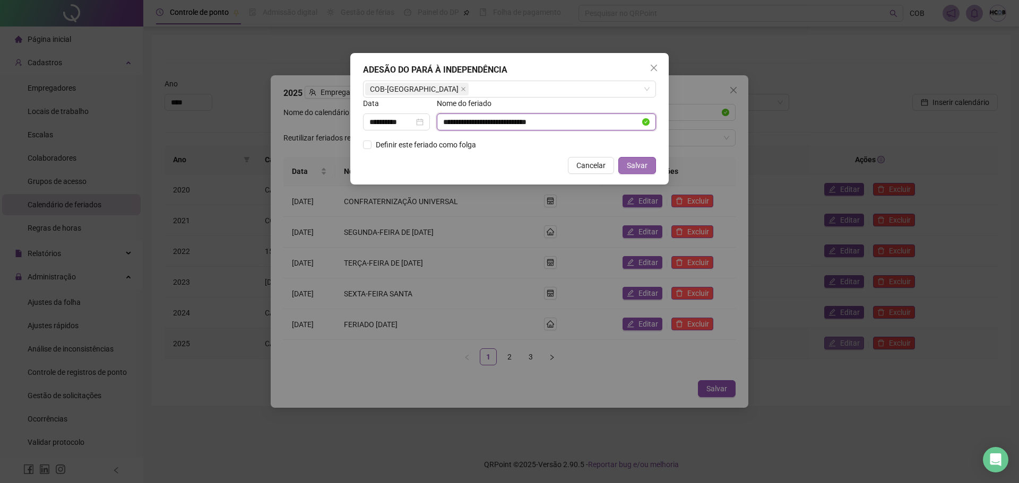
type input "**********"
click at [635, 165] on span "Salvar" at bounding box center [637, 166] width 21 height 12
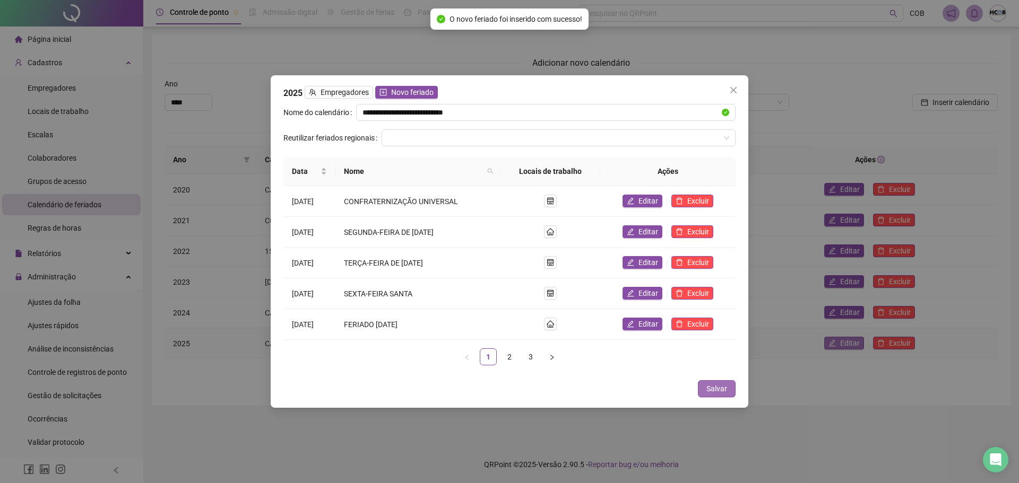
click at [724, 384] on span "Salvar" at bounding box center [716, 389] width 21 height 12
click at [722, 389] on span "Salvar" at bounding box center [716, 389] width 21 height 12
click at [727, 89] on span "Close" at bounding box center [733, 90] width 17 height 8
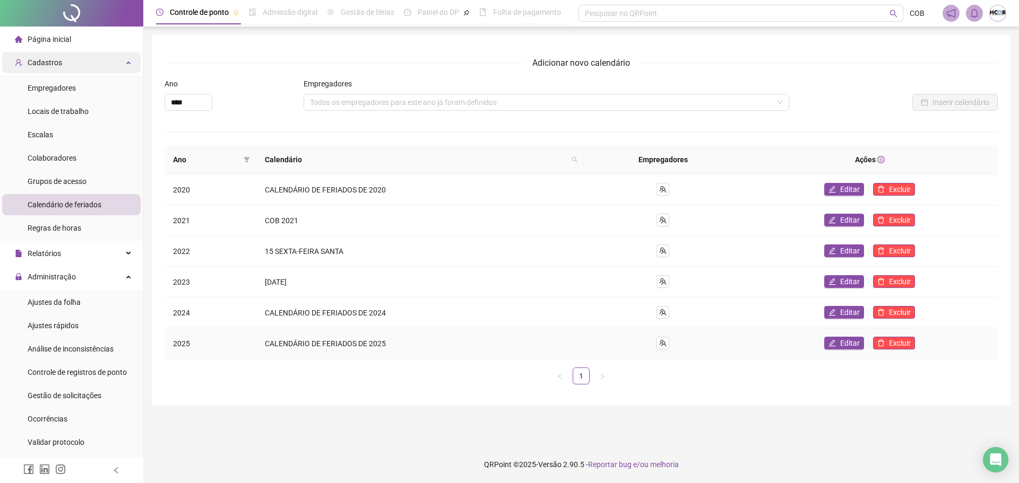
click at [94, 61] on div "Cadastros" at bounding box center [71, 62] width 139 height 21
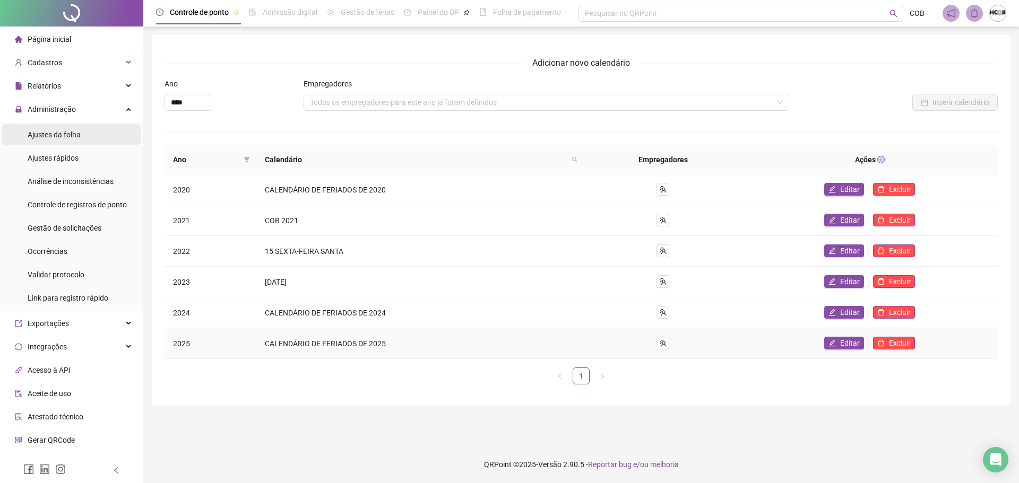
click at [101, 132] on li "Ajustes da folha" at bounding box center [71, 134] width 139 height 21
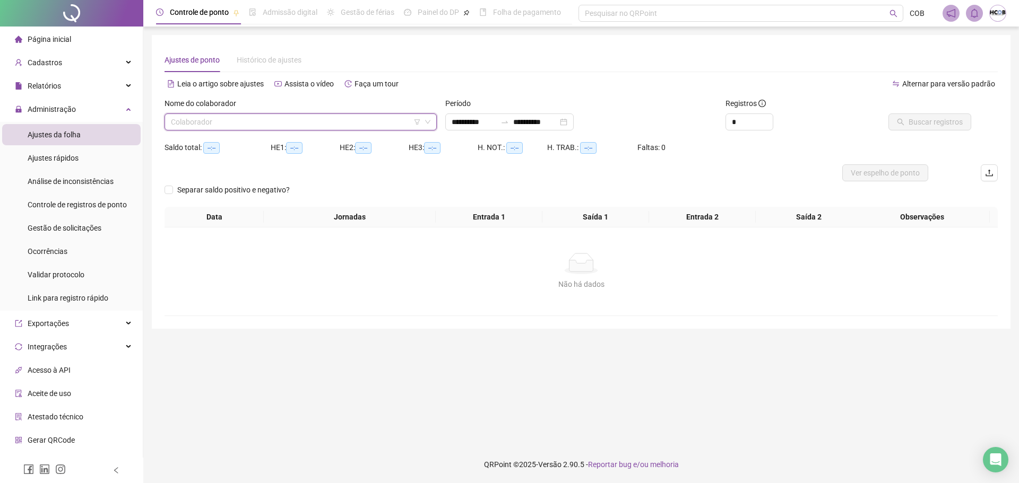
click at [285, 125] on input "search" at bounding box center [296, 122] width 250 height 16
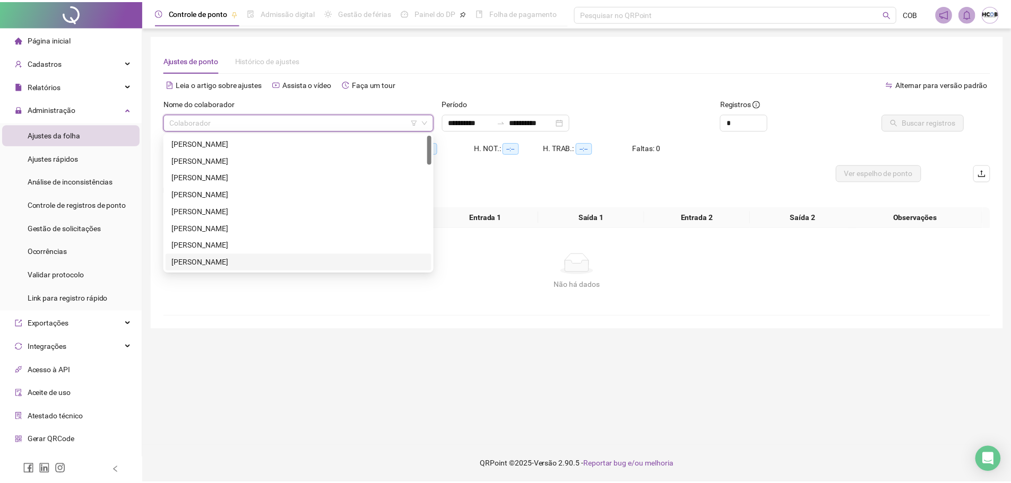
scroll to position [53, 0]
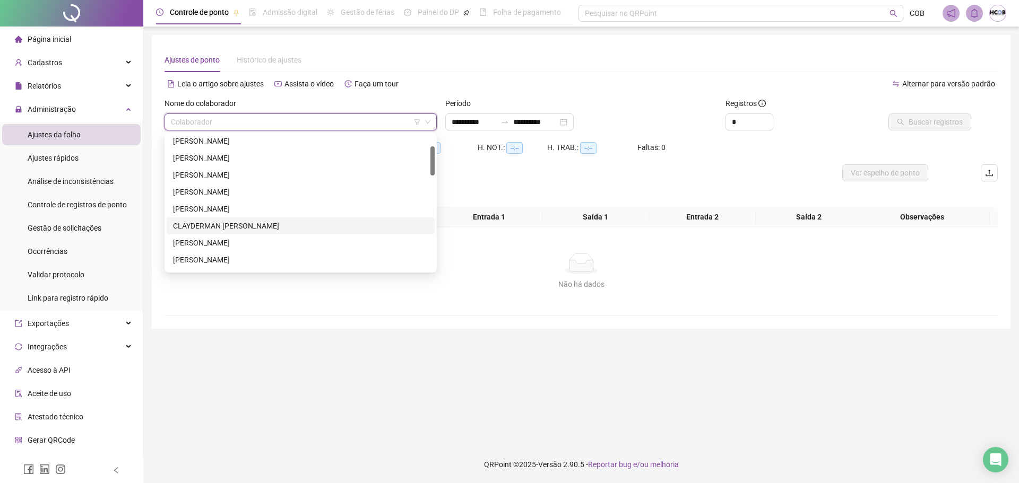
click at [253, 229] on div "CLAYDERMAN [PERSON_NAME]" at bounding box center [300, 226] width 255 height 12
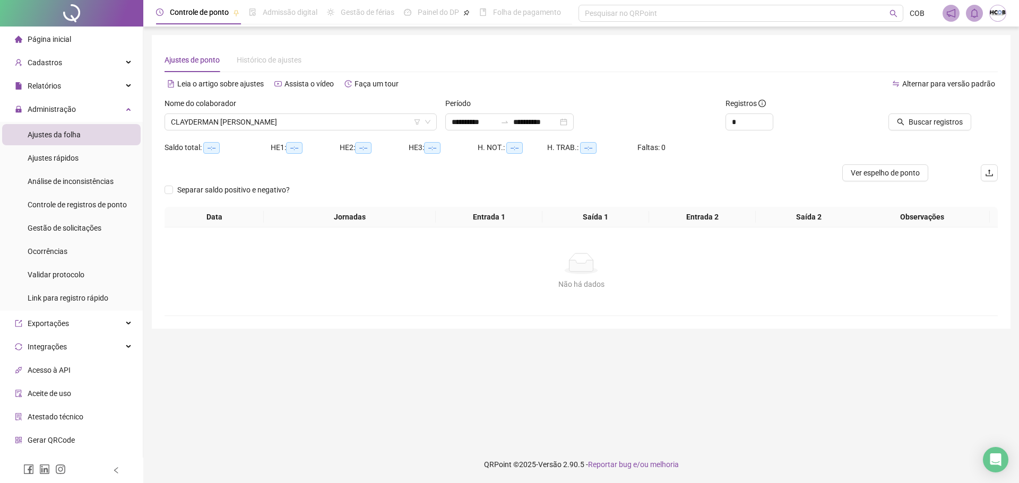
click at [197, 184] on div "Separar saldo positivo e negativo?" at bounding box center [242, 190] width 154 height 17
click at [197, 186] on span "Separar saldo positivo e negativo?" at bounding box center [233, 190] width 121 height 12
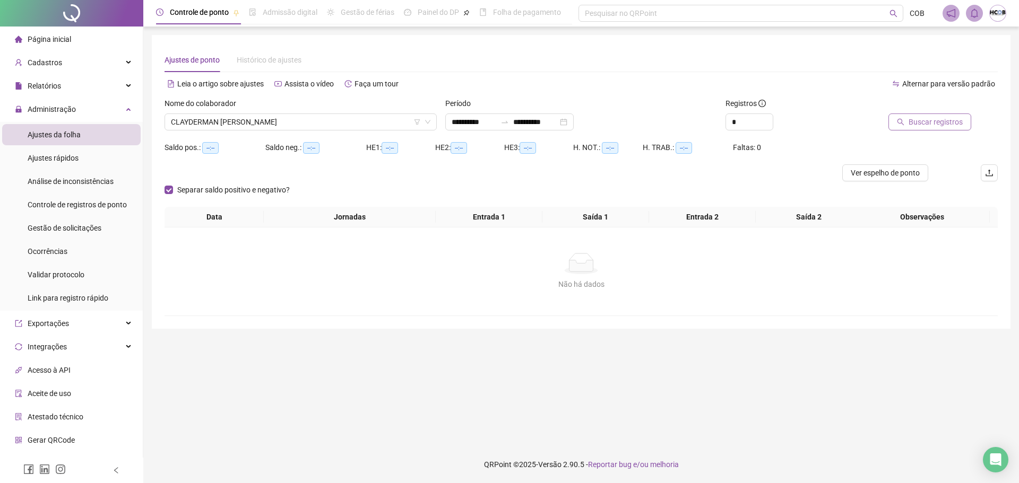
click at [929, 125] on span "Buscar registros" at bounding box center [936, 122] width 54 height 12
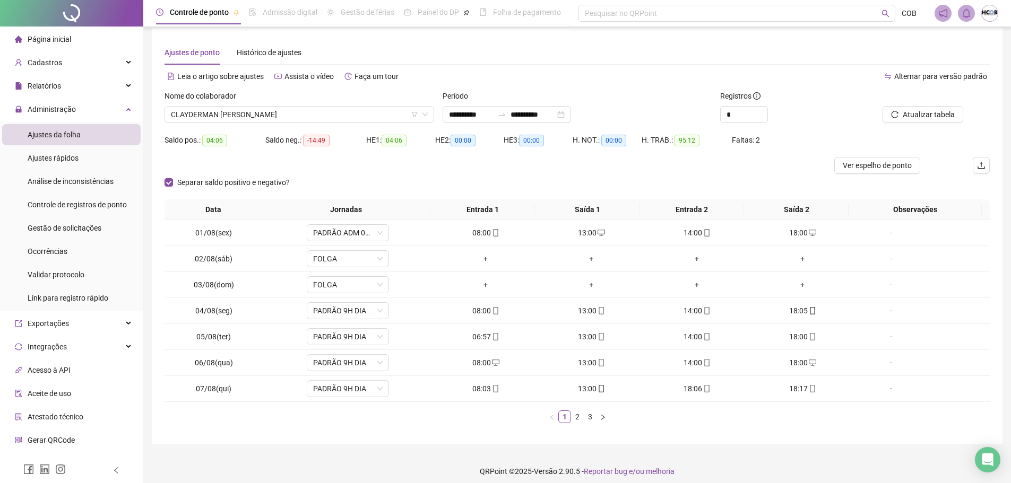
scroll to position [14, 0]
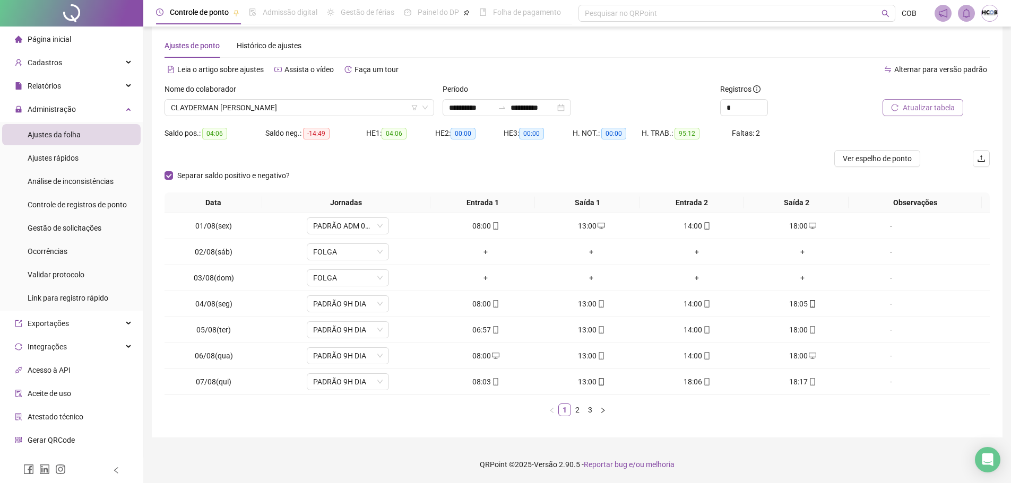
click at [921, 105] on span "Atualizar tabela" at bounding box center [929, 108] width 52 height 12
click at [601, 409] on icon "right" at bounding box center [603, 411] width 6 height 6
click at [892, 157] on span "Ver espelho de ponto" at bounding box center [877, 159] width 69 height 12
click at [606, 410] on icon "right" at bounding box center [603, 411] width 6 height 6
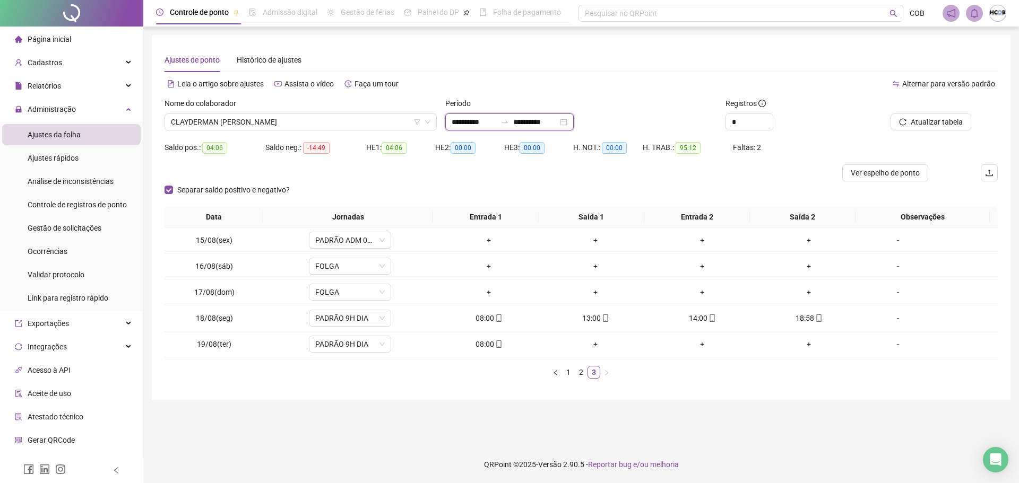
click at [542, 118] on input "**********" at bounding box center [535, 122] width 45 height 12
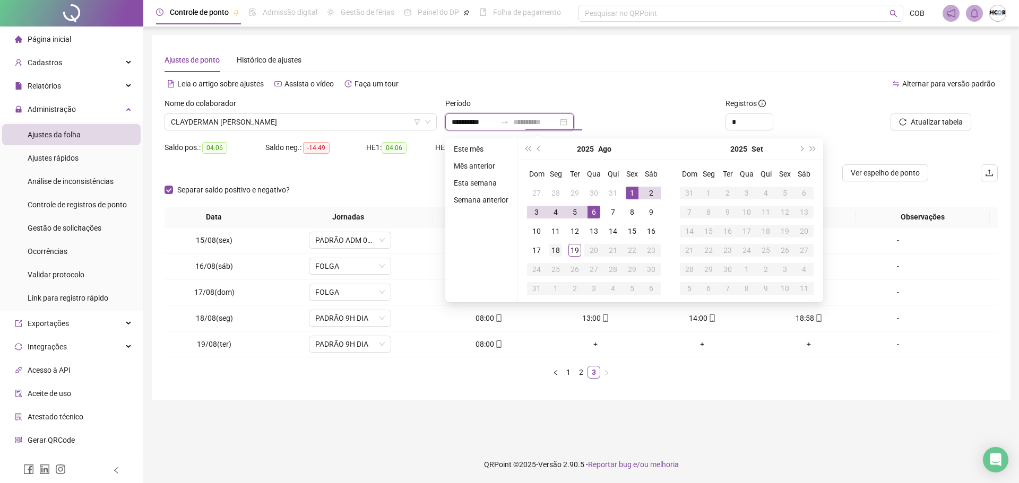
type input "**********"
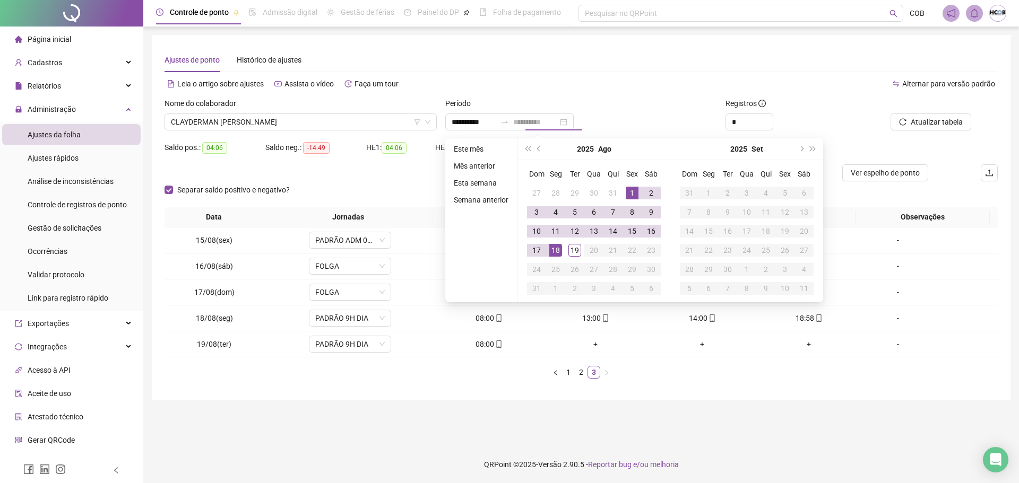
click at [551, 255] on div "18" at bounding box center [555, 250] width 13 height 13
type input "**********"
click at [952, 116] on button "Atualizar tabela" at bounding box center [931, 122] width 81 height 17
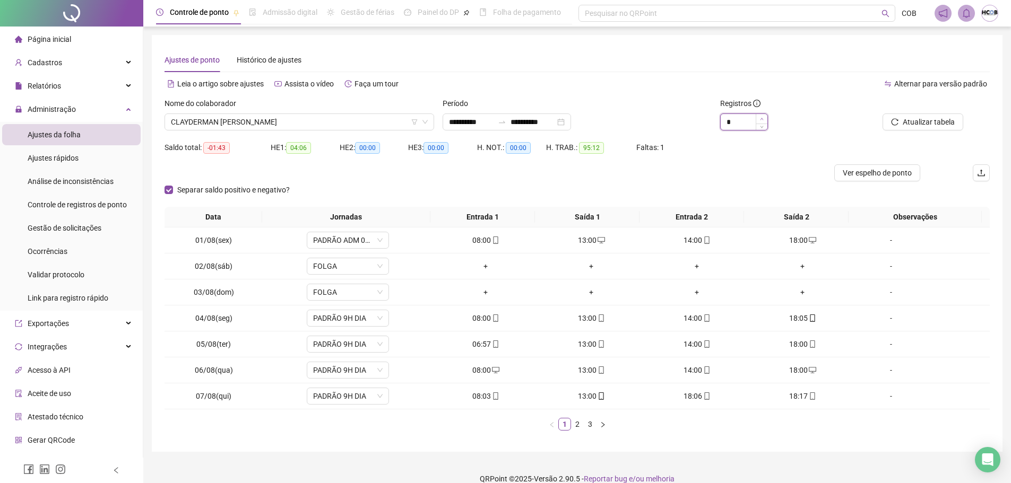
type input "*"
click at [762, 119] on icon "up" at bounding box center [762, 119] width 3 height 2
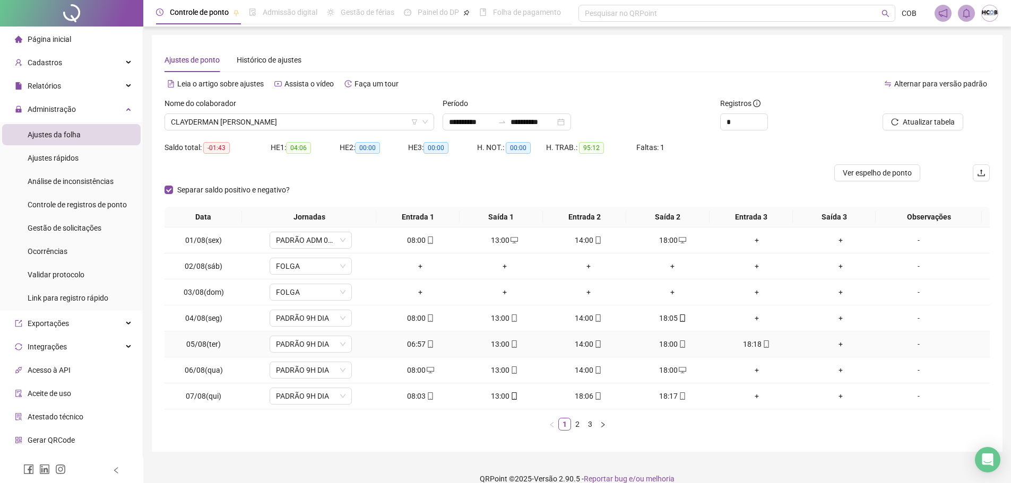
click at [665, 347] on div "18:00" at bounding box center [672, 345] width 75 height 12
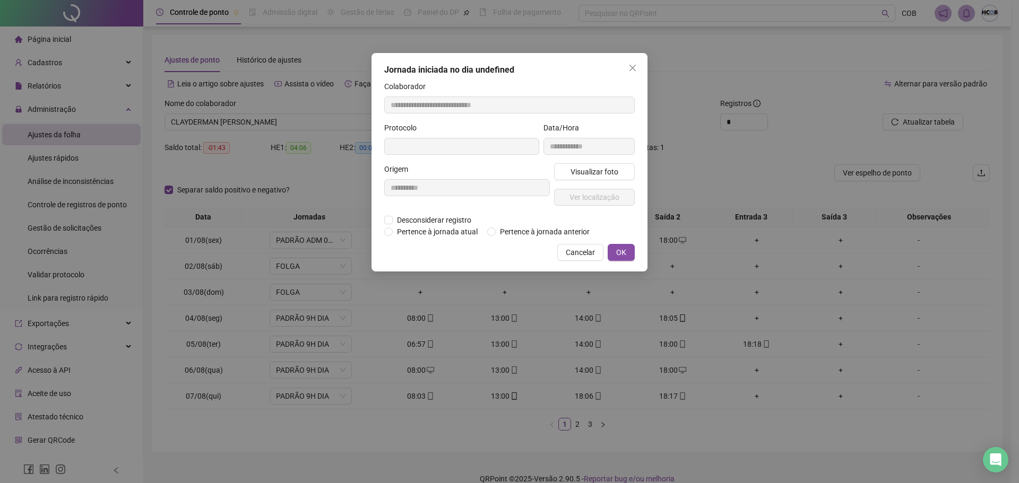
type input "**********"
click at [448, 220] on span "Desconsiderar registro" at bounding box center [434, 221] width 83 height 12
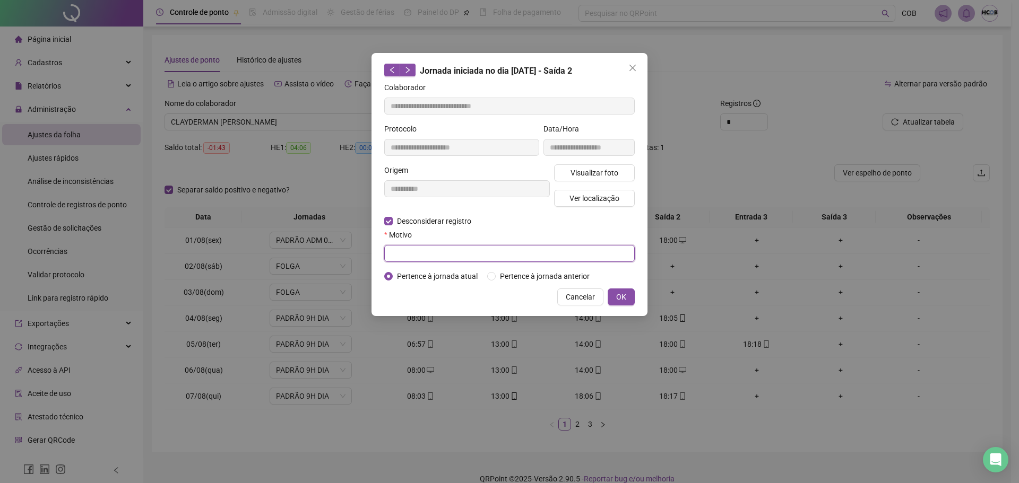
click at [461, 254] on input "text" at bounding box center [509, 253] width 251 height 17
type input "****"
click at [622, 303] on button "OK" at bounding box center [621, 297] width 27 height 17
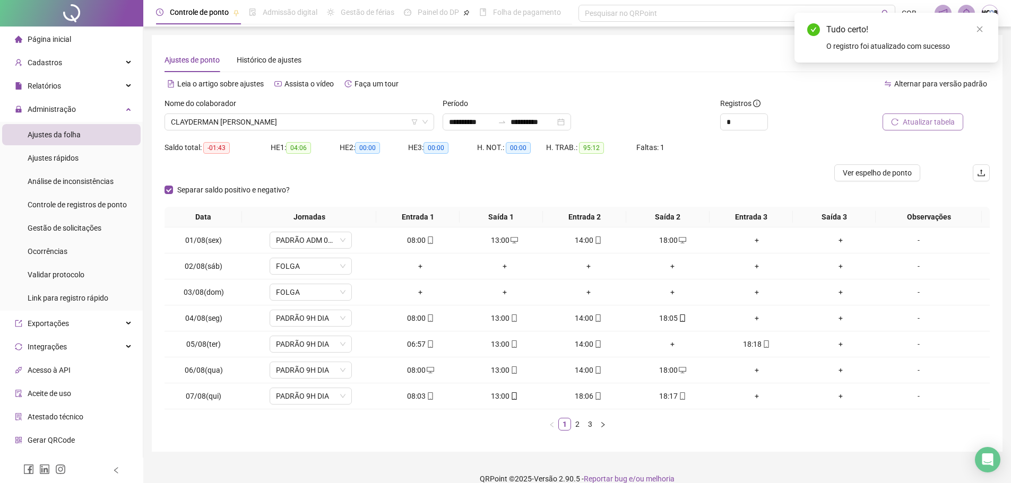
click at [913, 122] on span "Atualizar tabela" at bounding box center [929, 122] width 52 height 12
click at [915, 125] on span "Atualizar tabela" at bounding box center [929, 122] width 52 height 12
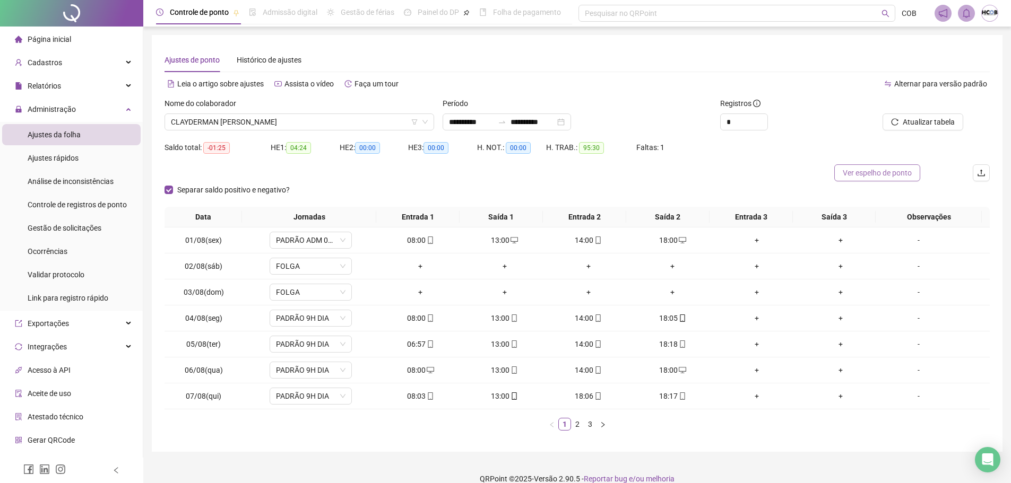
click at [893, 166] on button "Ver espelho de ponto" at bounding box center [877, 173] width 86 height 17
click at [582, 396] on div "18:06" at bounding box center [588, 397] width 75 height 12
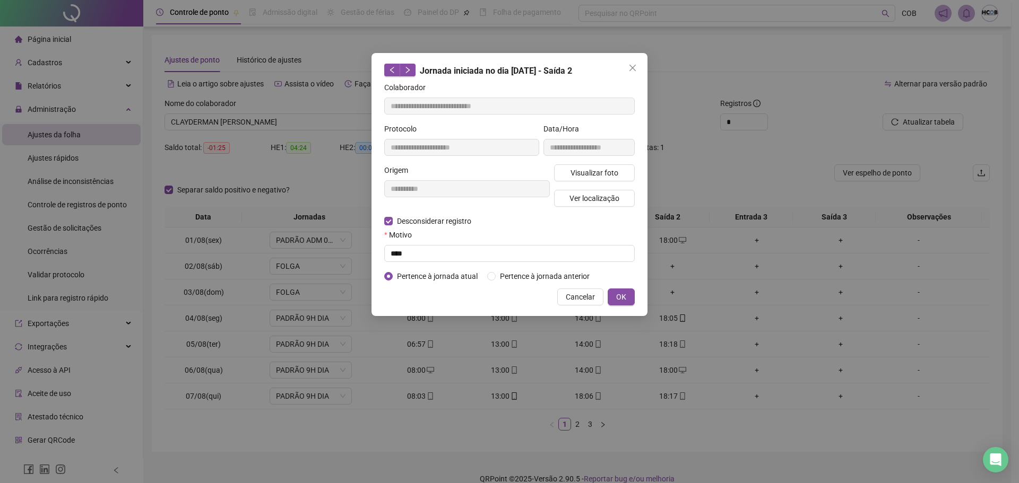
type input "**********"
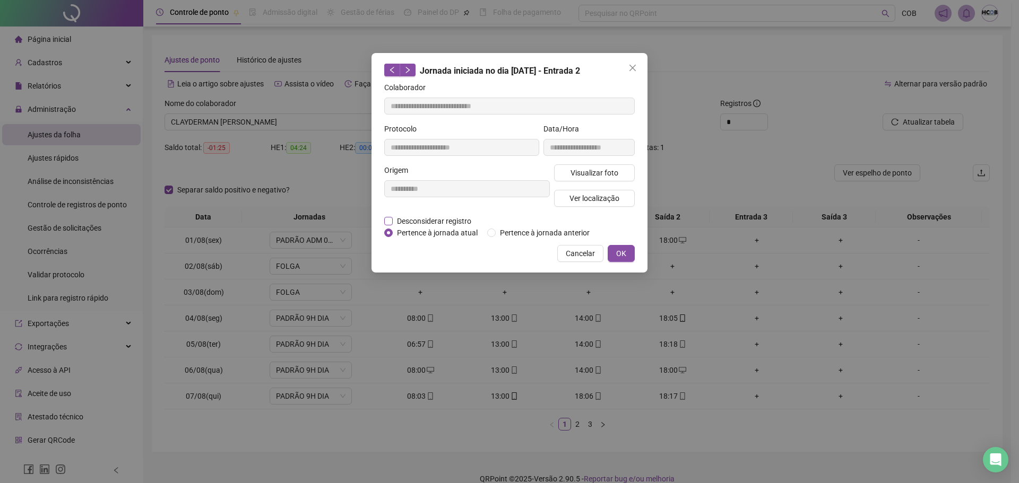
click at [461, 223] on span "Desconsiderar registro" at bounding box center [434, 221] width 83 height 12
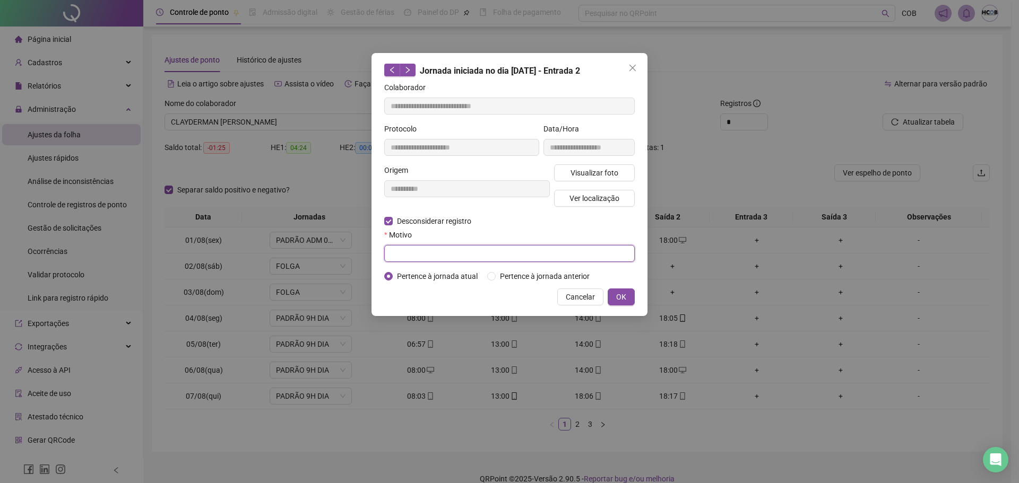
click at [471, 256] on input "text" at bounding box center [509, 253] width 251 height 17
type input "****"
click at [630, 298] on button "OK" at bounding box center [621, 297] width 27 height 17
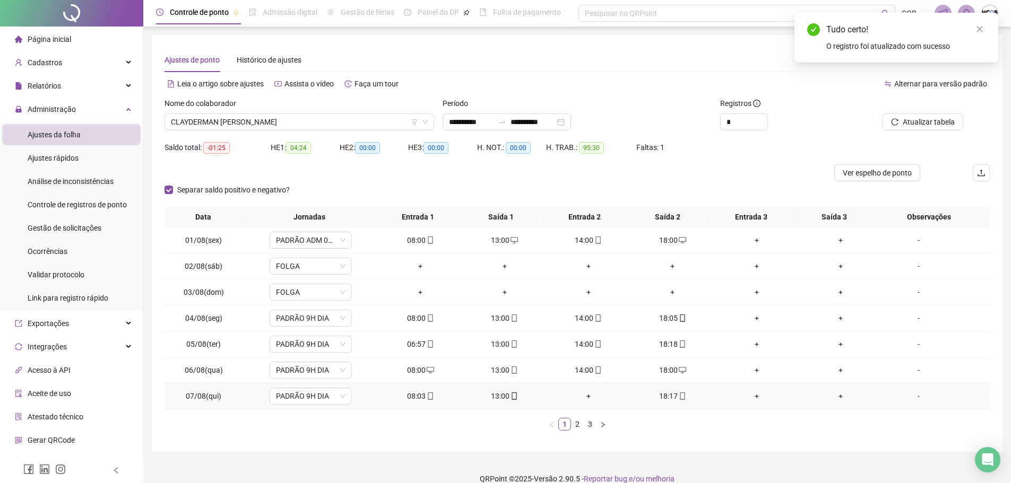
click at [586, 398] on div "+" at bounding box center [588, 397] width 75 height 12
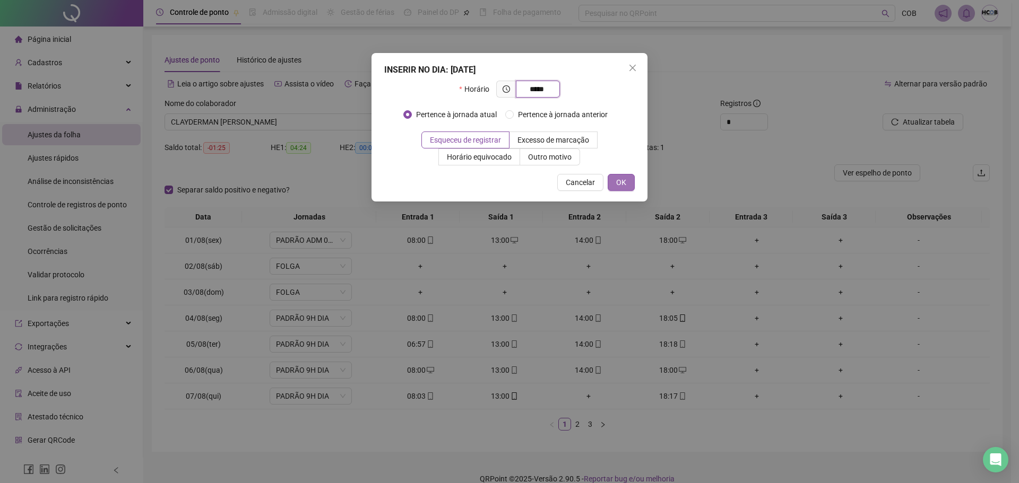
type input "*****"
click at [628, 183] on button "OK" at bounding box center [621, 182] width 27 height 17
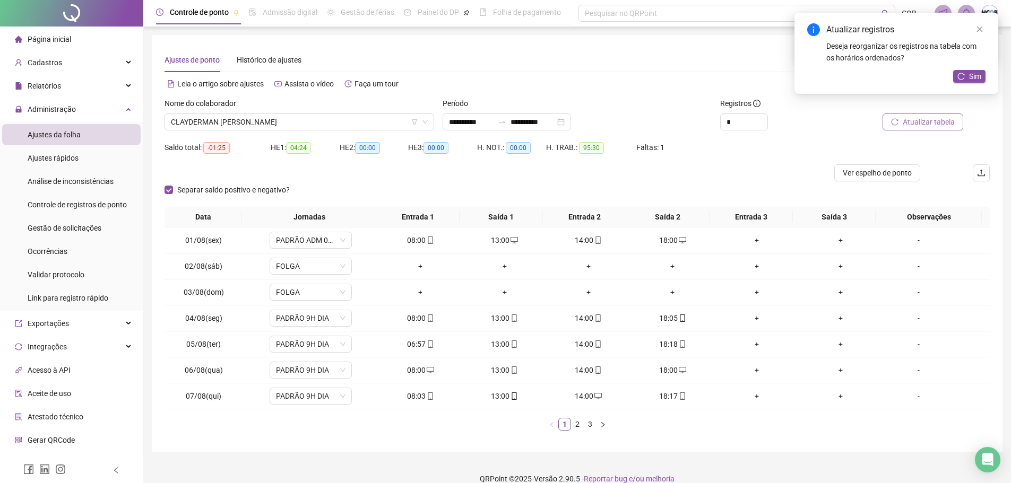
click at [952, 121] on span "Atualizar tabela" at bounding box center [929, 122] width 52 height 12
click at [974, 79] on span "Sim" at bounding box center [975, 77] width 12 height 12
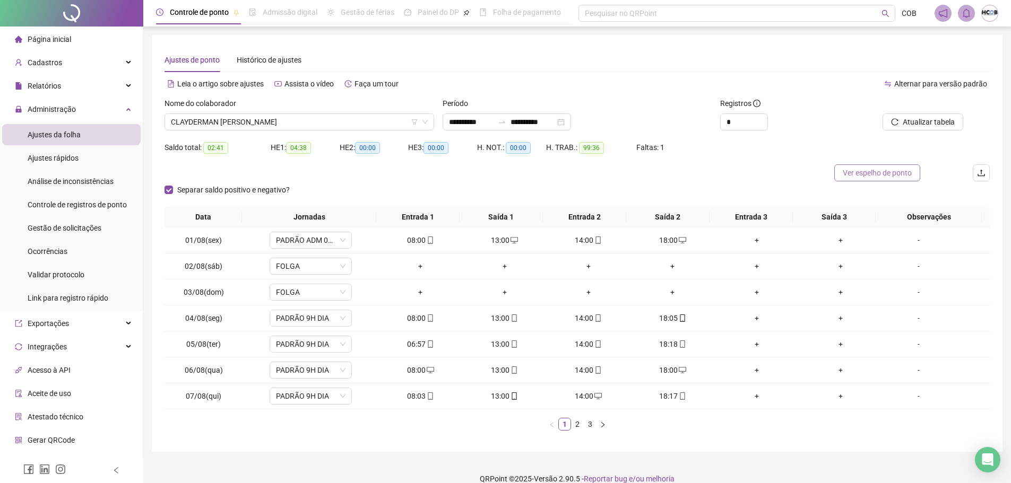
click at [906, 174] on span "Ver espelho de ponto" at bounding box center [877, 173] width 69 height 12
click at [292, 120] on span "CLAYDERMAN [PERSON_NAME]" at bounding box center [299, 122] width 257 height 16
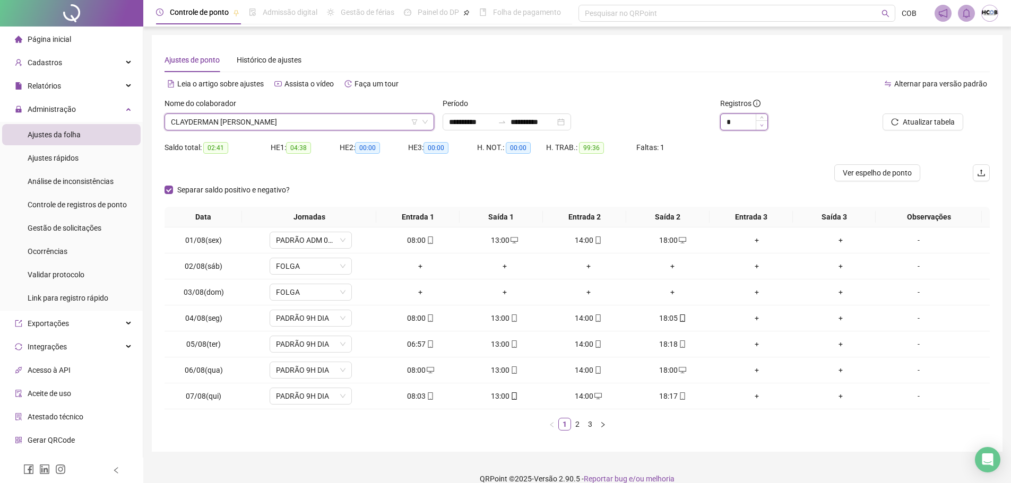
type input "*"
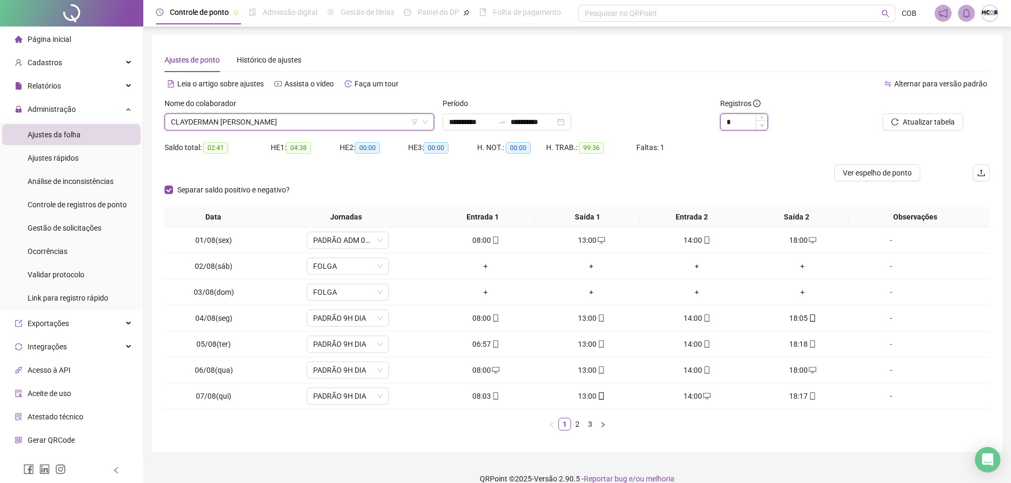
click at [761, 125] on icon "down" at bounding box center [762, 126] width 4 height 4
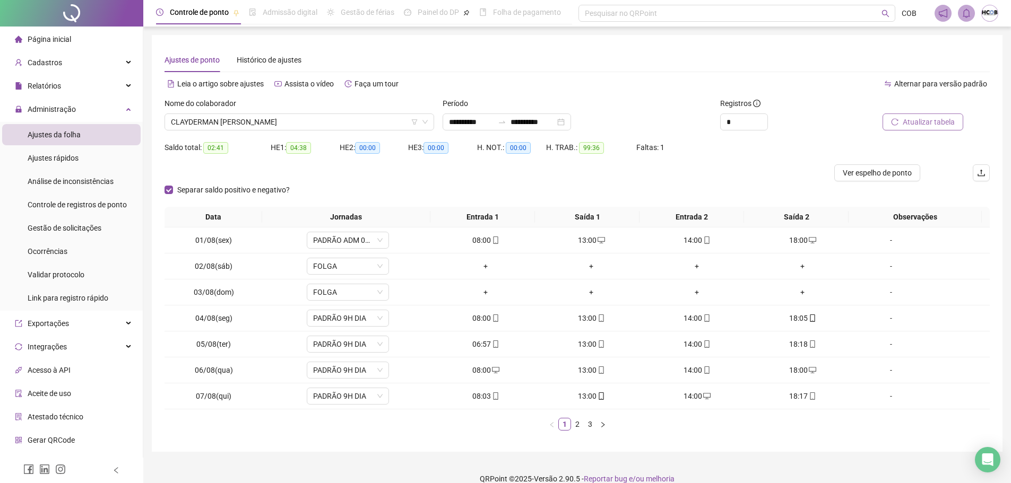
click at [909, 125] on span "Atualizar tabela" at bounding box center [929, 122] width 52 height 12
click at [867, 176] on span "Ver espelho de ponto" at bounding box center [877, 173] width 69 height 12
click at [602, 427] on icon "right" at bounding box center [603, 425] width 6 height 6
click at [694, 318] on div "17:05" at bounding box center [697, 319] width 97 height 12
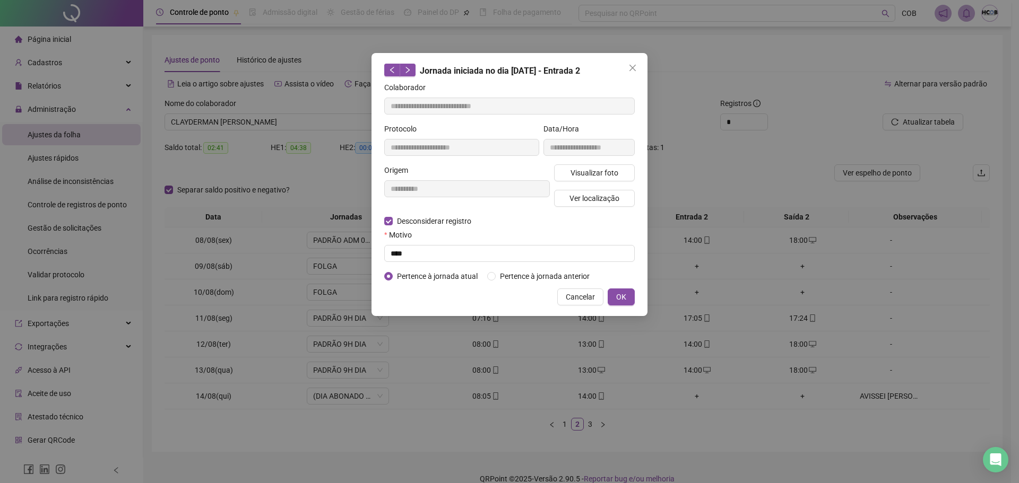
type input "**********"
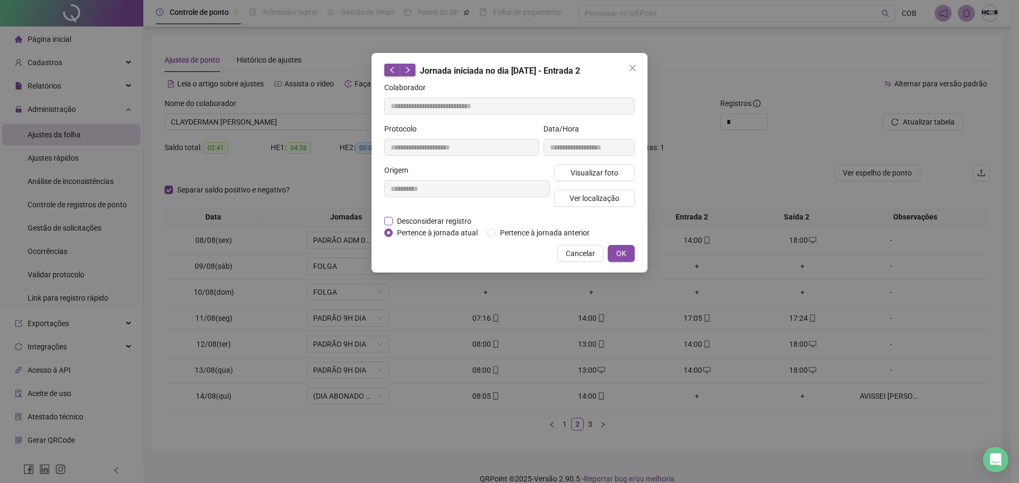
click at [459, 223] on span "Desconsiderar registro" at bounding box center [434, 221] width 83 height 12
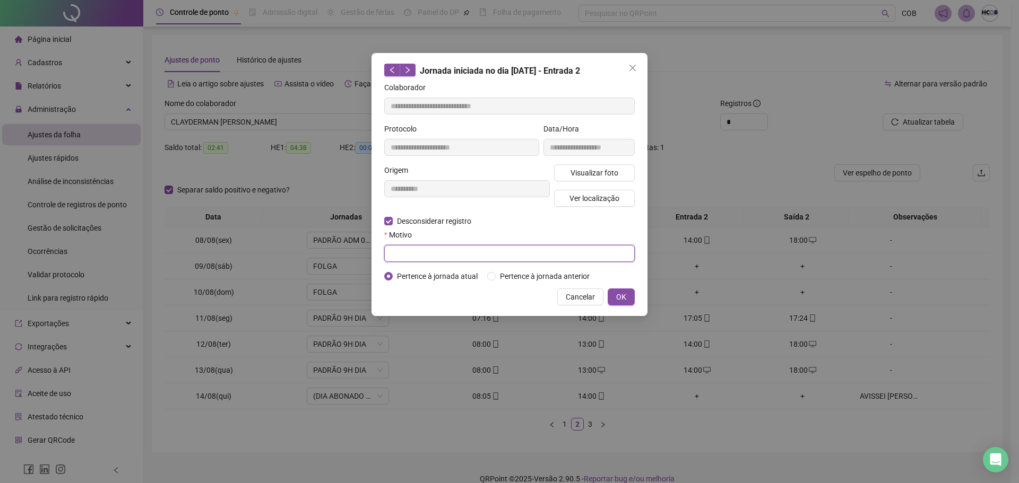
drag, startPoint x: 474, startPoint y: 246, endPoint x: 474, endPoint y: 252, distance: 6.4
click at [474, 249] on input "text" at bounding box center [509, 253] width 251 height 17
type input "****"
click at [620, 299] on span "OK" at bounding box center [621, 297] width 10 height 12
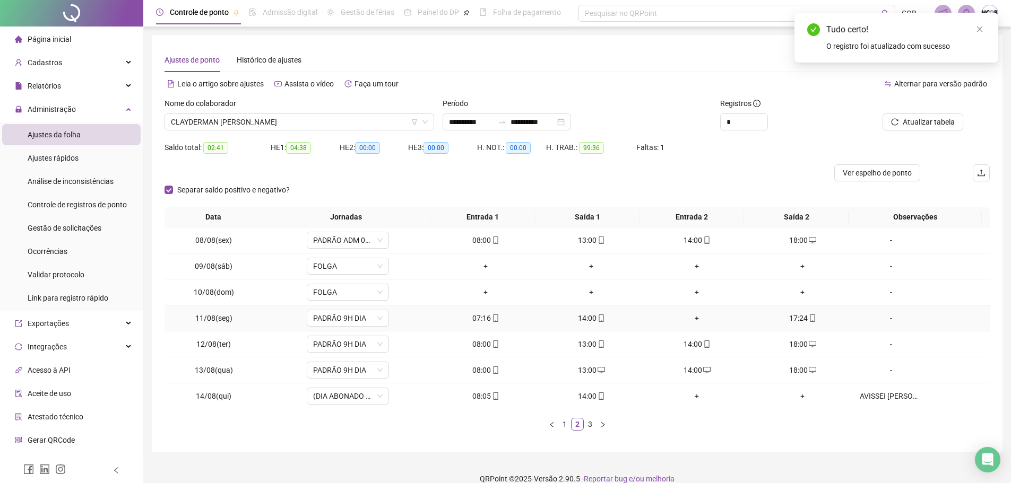
click at [689, 321] on div "+" at bounding box center [697, 319] width 97 height 12
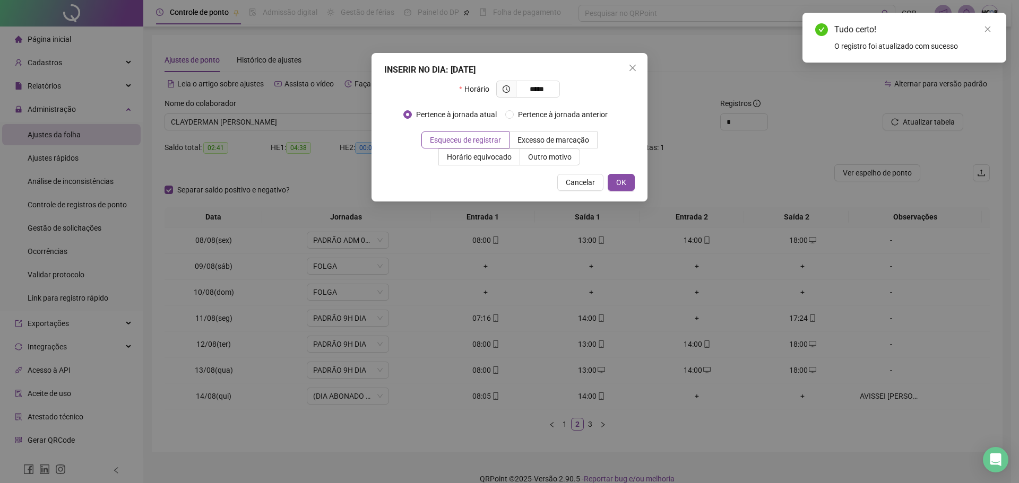
type input "*****"
click at [635, 183] on div "INSERIR NO DIA : [DATE] Horário ***** Pertence à jornada atual Pertence à jorna…" at bounding box center [510, 127] width 276 height 149
click at [633, 182] on button "OK" at bounding box center [621, 182] width 27 height 17
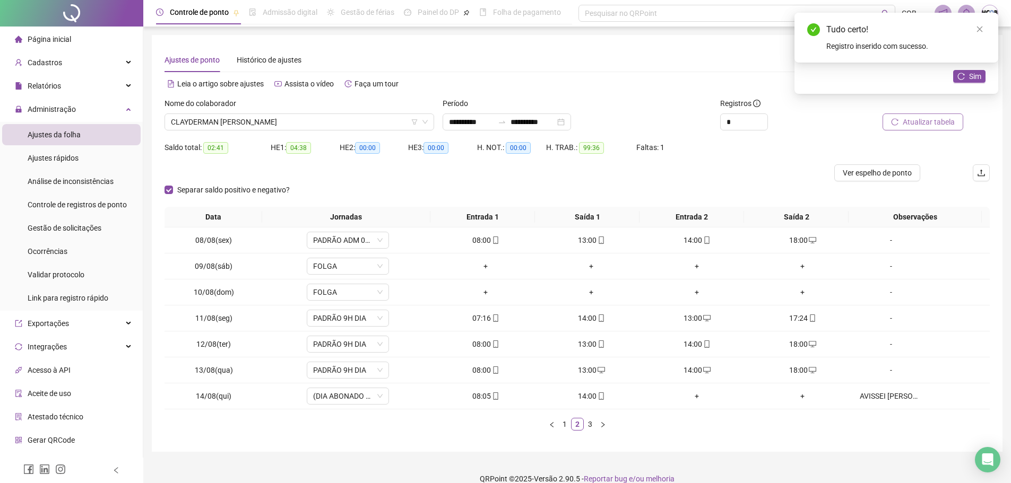
click at [938, 123] on span "Atualizar tabela" at bounding box center [929, 122] width 52 height 12
click at [975, 63] on div "Tudo certo! Registro inserido com sucesso." at bounding box center [897, 38] width 204 height 50
click at [975, 72] on span "Sim" at bounding box center [975, 77] width 12 height 12
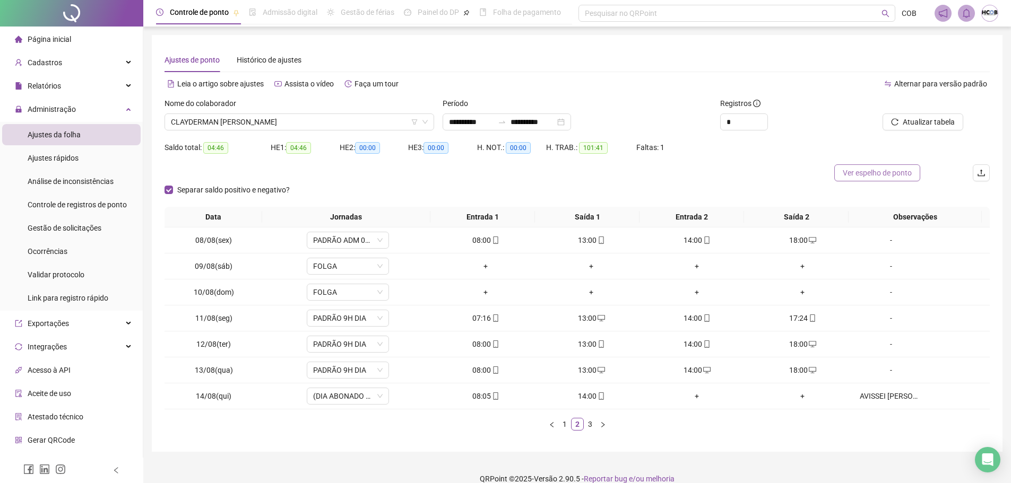
click at [891, 172] on span "Ver espelho de ponto" at bounding box center [877, 173] width 69 height 12
type input "*"
click at [761, 119] on icon "up" at bounding box center [762, 119] width 4 height 4
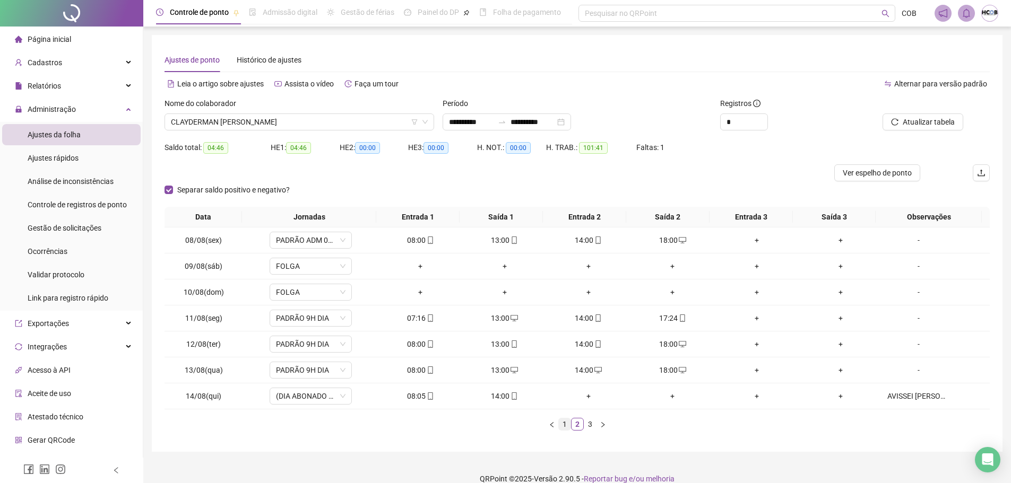
click at [561, 426] on link "1" at bounding box center [565, 425] width 12 height 12
click at [580, 428] on link "2" at bounding box center [578, 425] width 12 height 12
click at [592, 425] on link "3" at bounding box center [590, 425] width 12 height 12
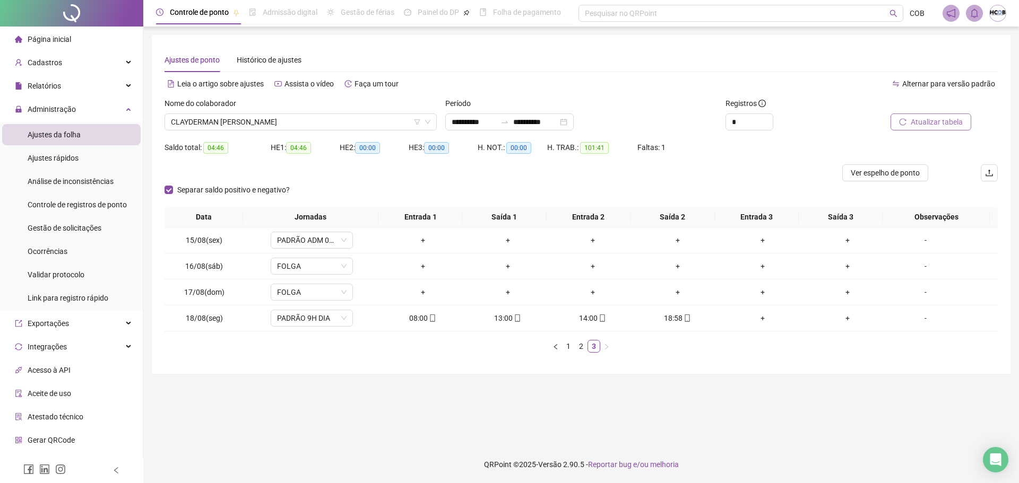
click at [935, 124] on span "Atualizar tabela" at bounding box center [937, 122] width 52 height 12
click at [112, 59] on div "Cadastros" at bounding box center [71, 62] width 139 height 21
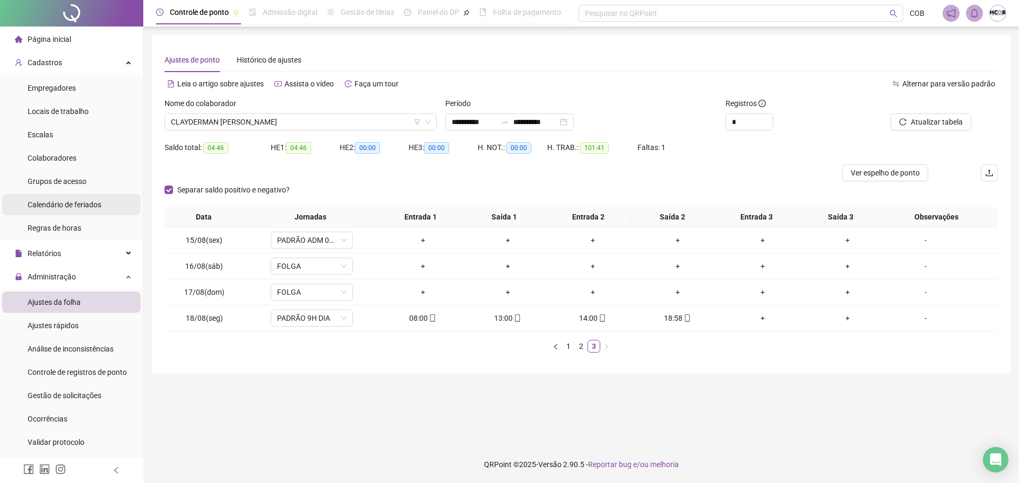
click at [79, 205] on span "Calendário de feriados" at bounding box center [65, 205] width 74 height 8
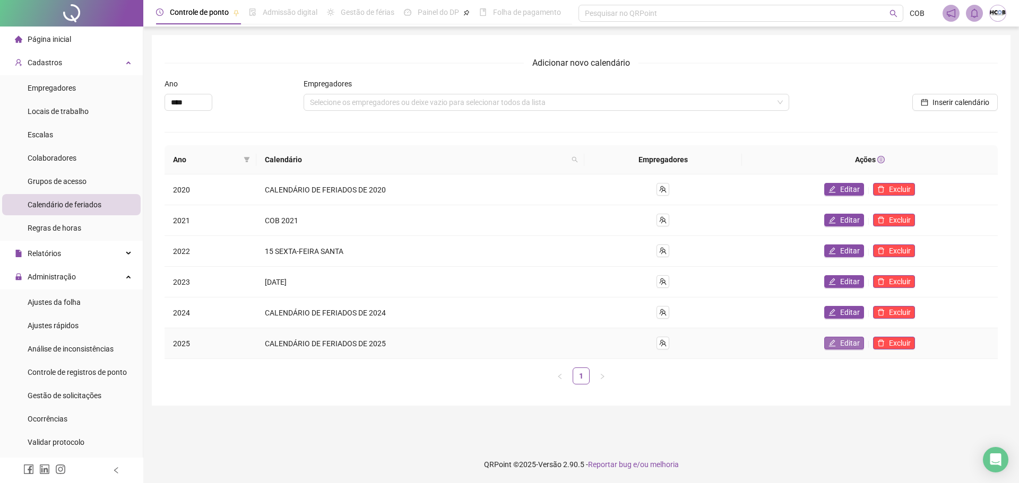
click at [839, 346] on button "Editar" at bounding box center [844, 343] width 40 height 13
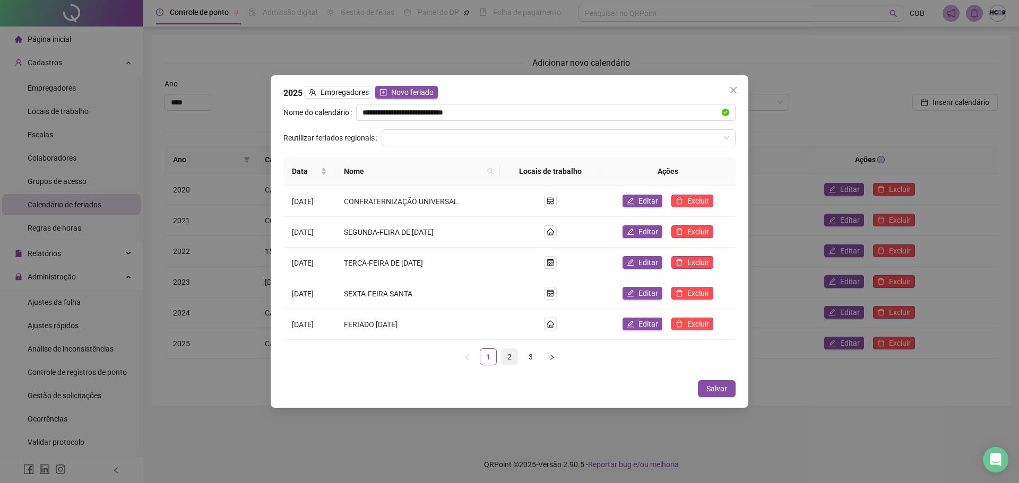
click at [511, 355] on link "2" at bounding box center [510, 357] width 16 height 16
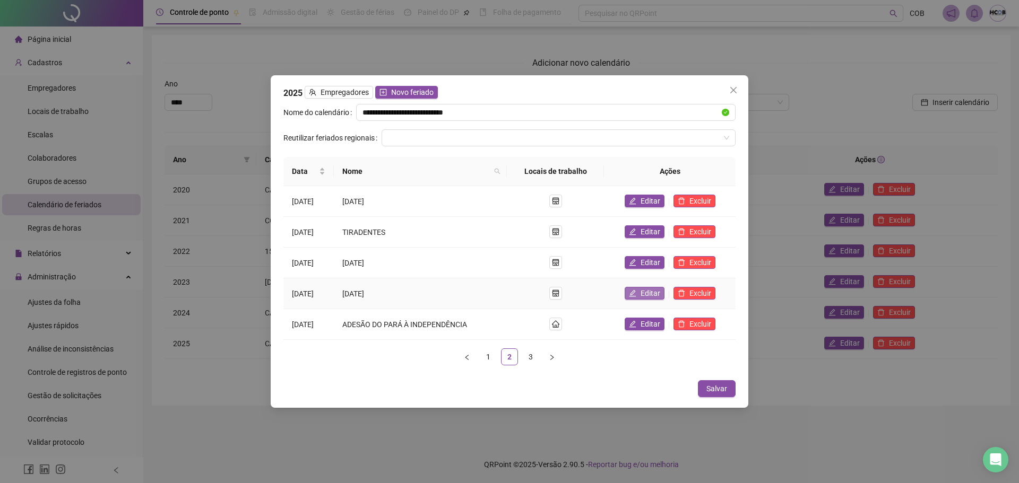
click at [655, 295] on span "Editar" at bounding box center [651, 294] width 20 height 12
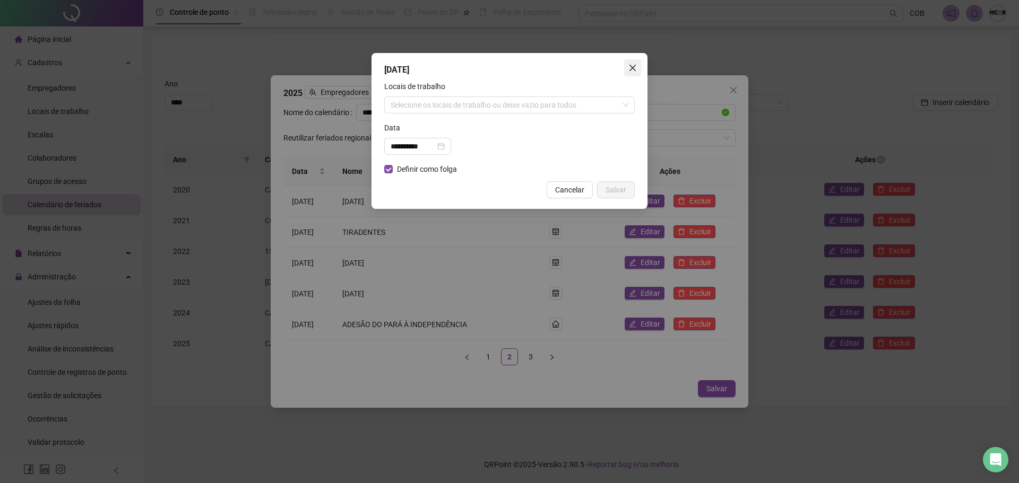
click at [631, 69] on icon "close" at bounding box center [632, 68] width 8 height 8
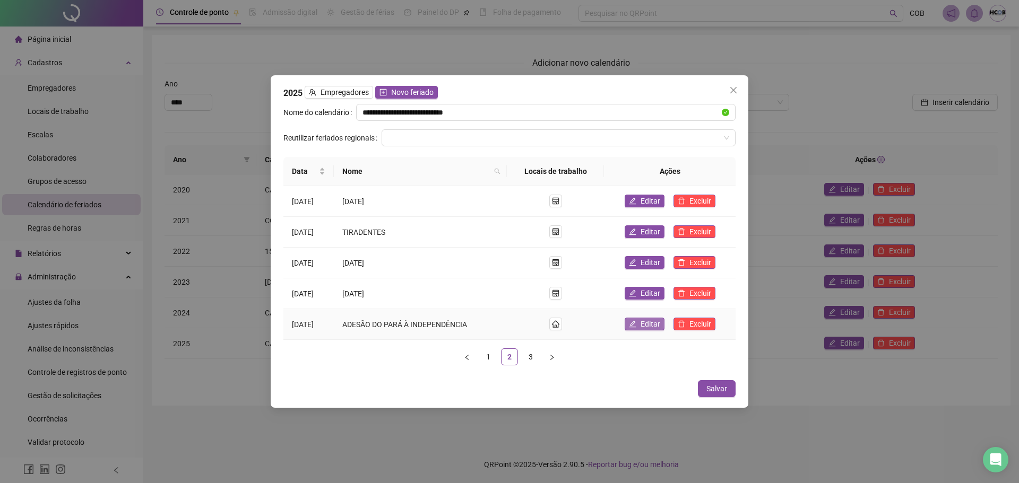
click at [647, 325] on span "Editar" at bounding box center [651, 324] width 20 height 12
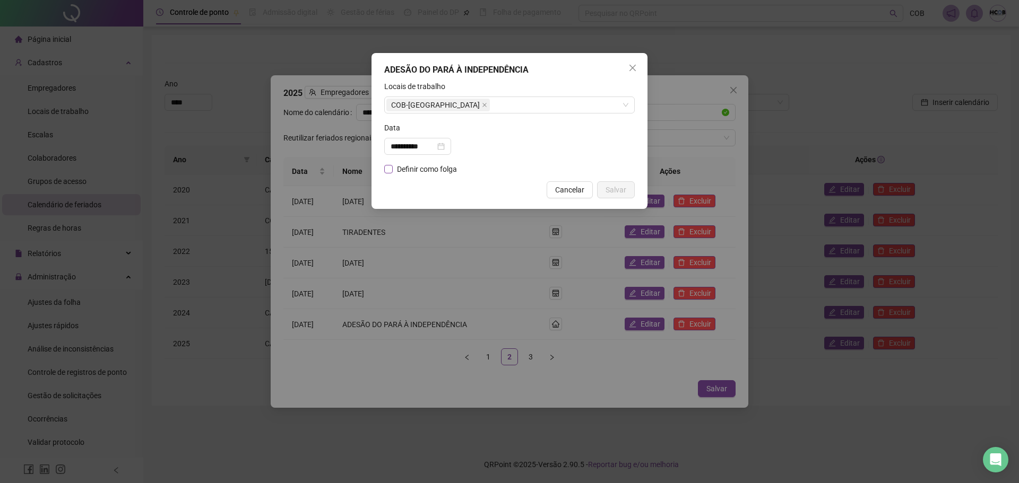
click at [419, 173] on span "Definir como folga" at bounding box center [427, 169] width 68 height 12
click at [615, 187] on span "Salvar" at bounding box center [616, 190] width 21 height 12
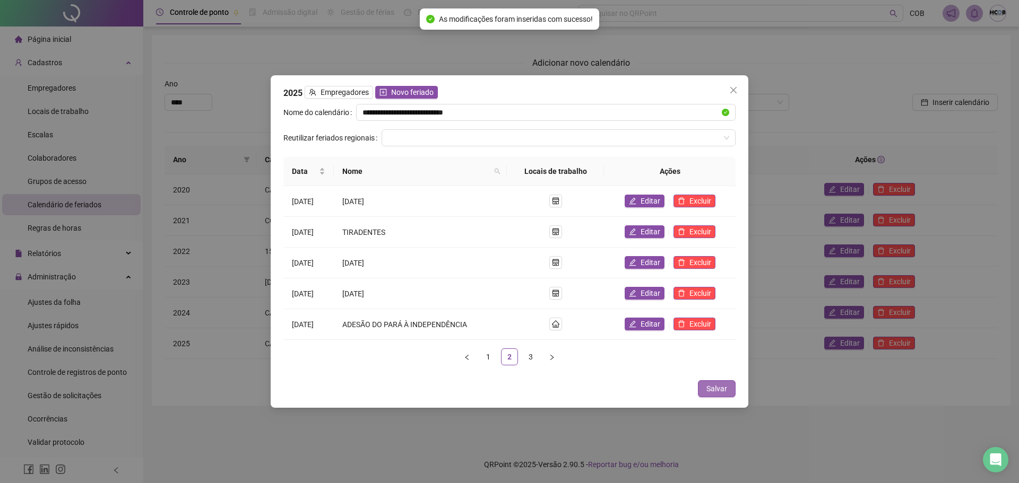
click at [713, 382] on button "Salvar" at bounding box center [717, 389] width 38 height 17
click at [738, 88] on span "Close" at bounding box center [733, 90] width 17 height 8
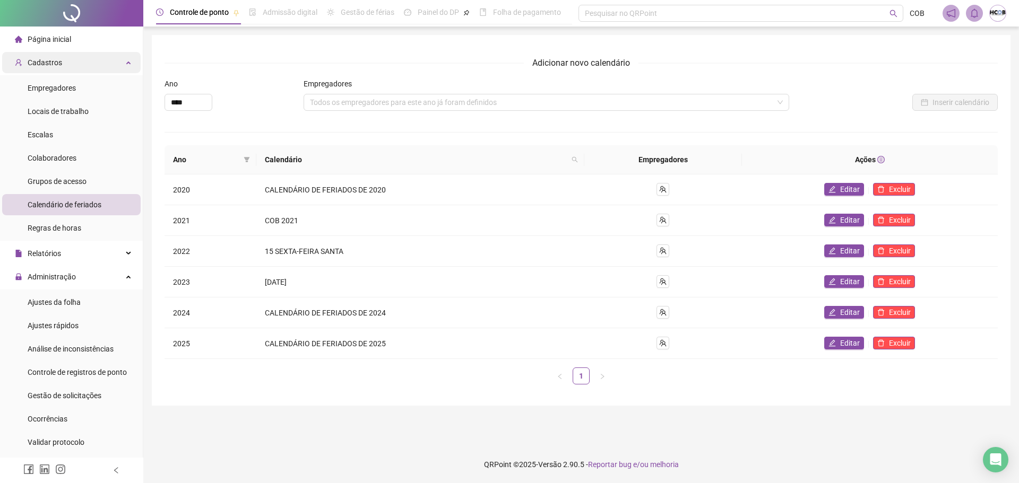
click at [115, 62] on div "Cadastros" at bounding box center [71, 62] width 139 height 21
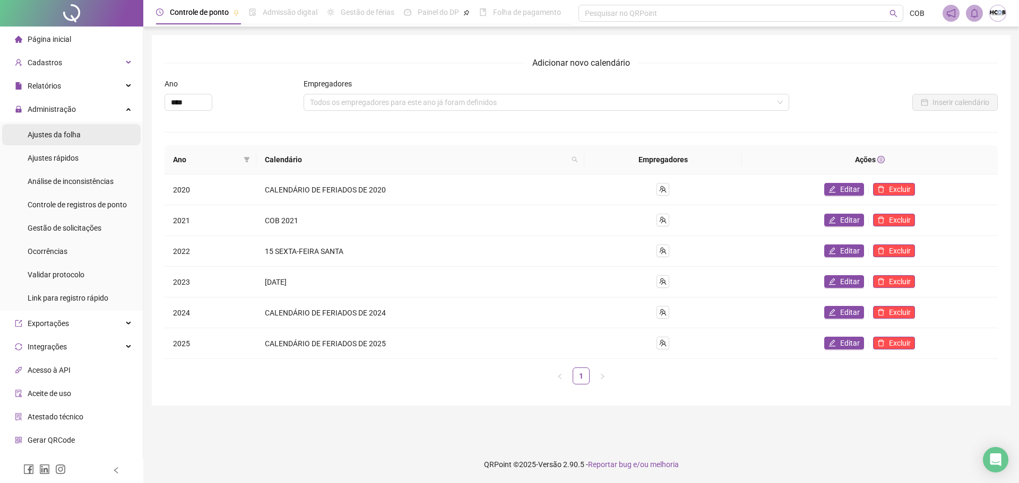
click at [90, 141] on li "Ajustes da folha" at bounding box center [71, 134] width 139 height 21
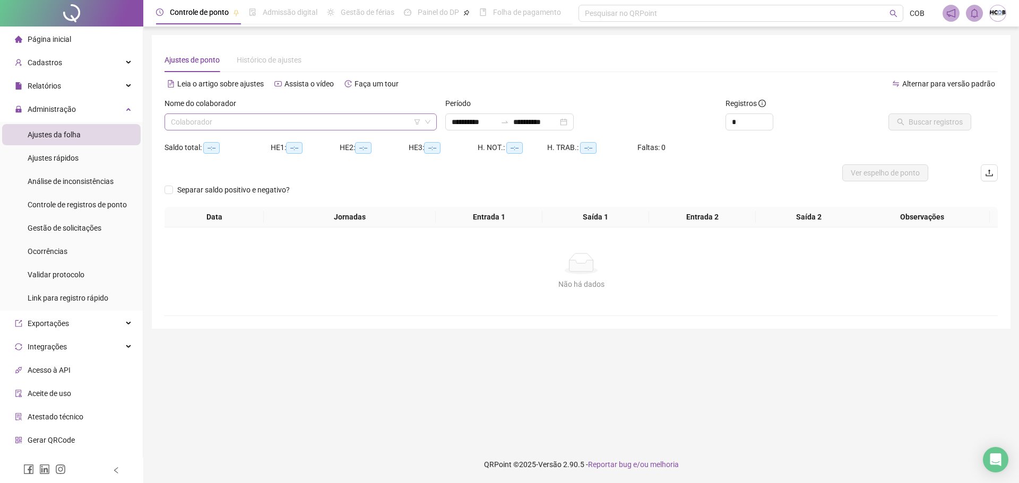
click at [291, 122] on input "search" at bounding box center [296, 122] width 250 height 16
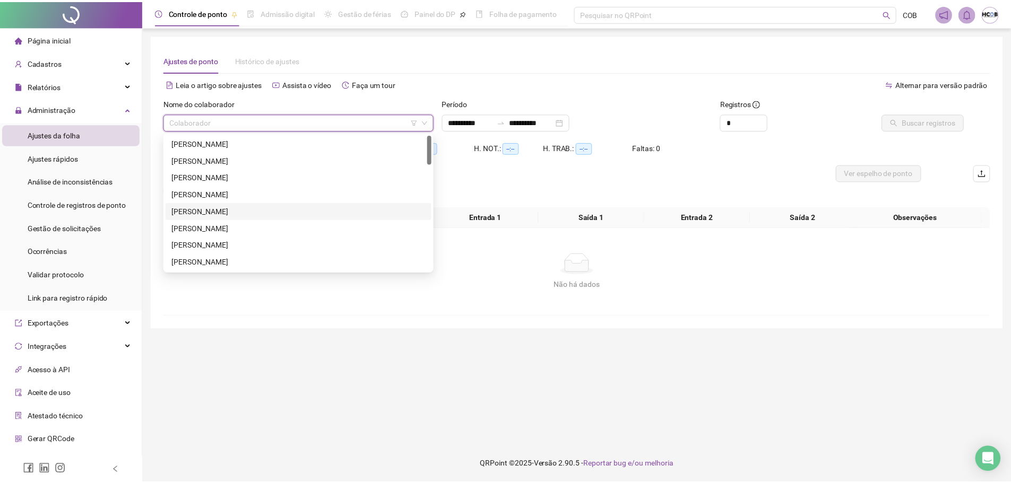
scroll to position [53, 0]
click at [266, 227] on div "CLAYDERMAN [PERSON_NAME]" at bounding box center [300, 226] width 255 height 12
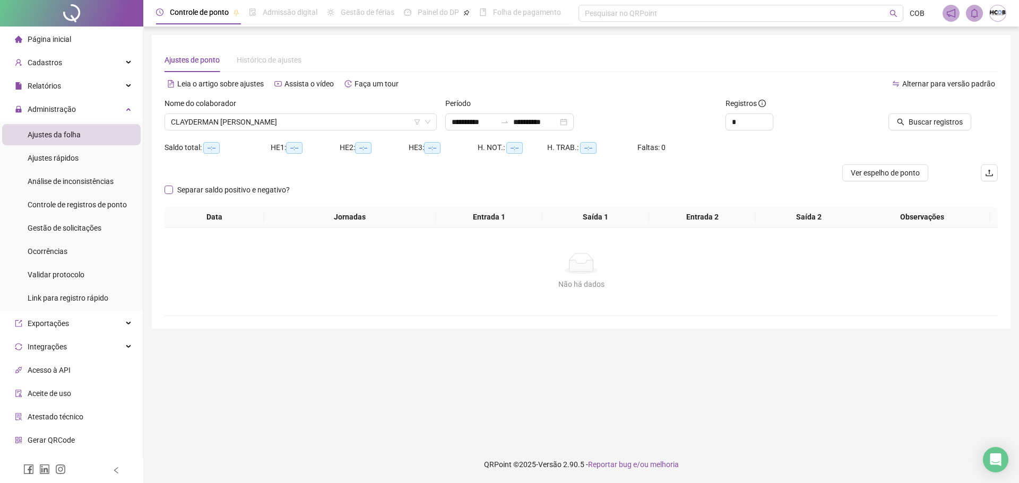
click at [204, 192] on span "Separar saldo positivo e negativo?" at bounding box center [233, 190] width 121 height 12
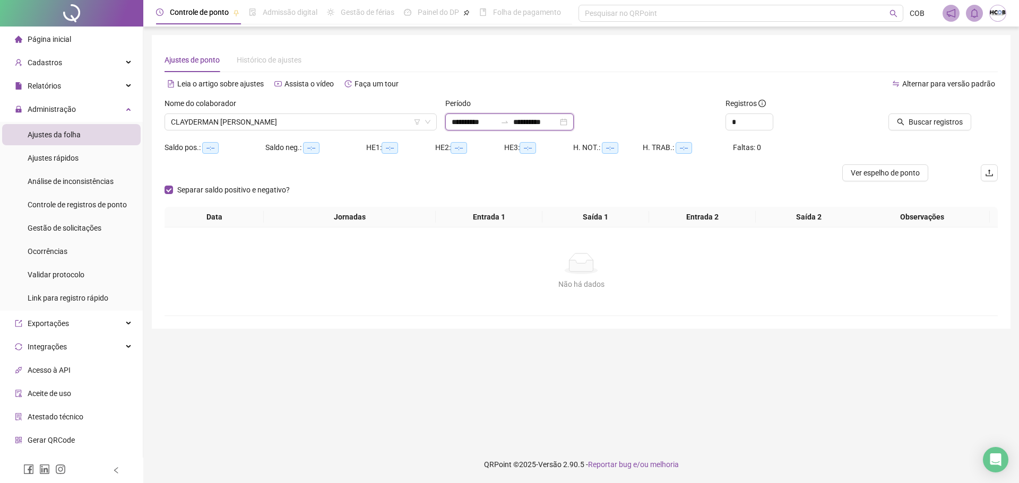
click at [540, 124] on input "**********" at bounding box center [535, 122] width 45 height 12
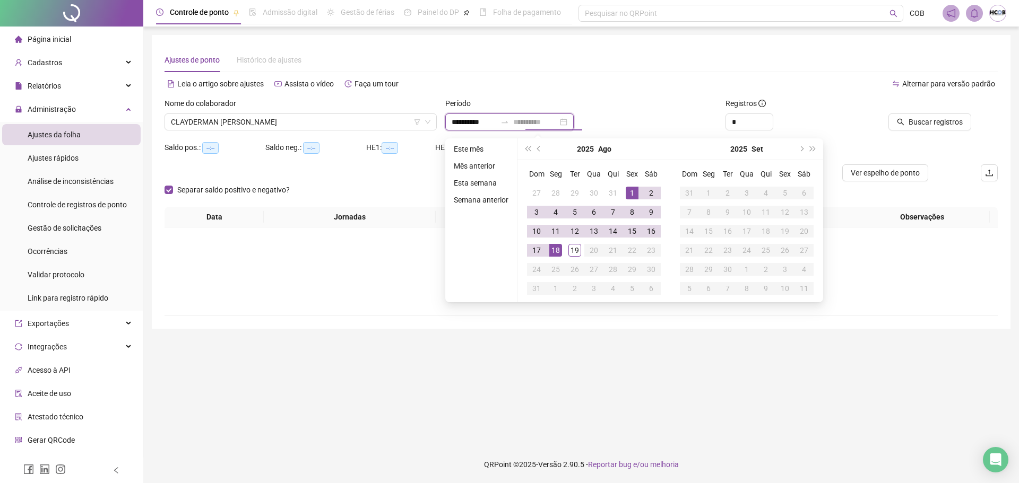
type input "**********"
click at [549, 251] on div "18" at bounding box center [555, 250] width 13 height 13
type input "**********"
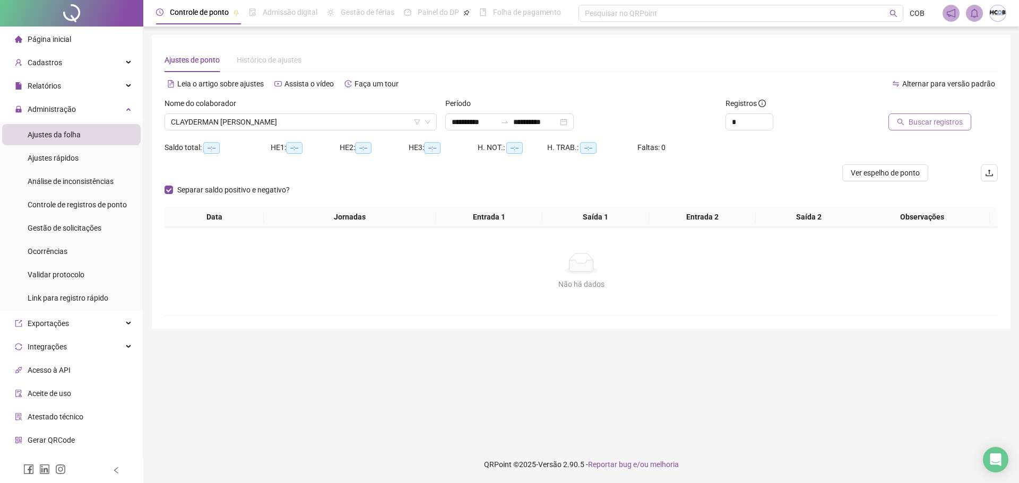
click at [934, 117] on span "Buscar registros" at bounding box center [936, 122] width 54 height 12
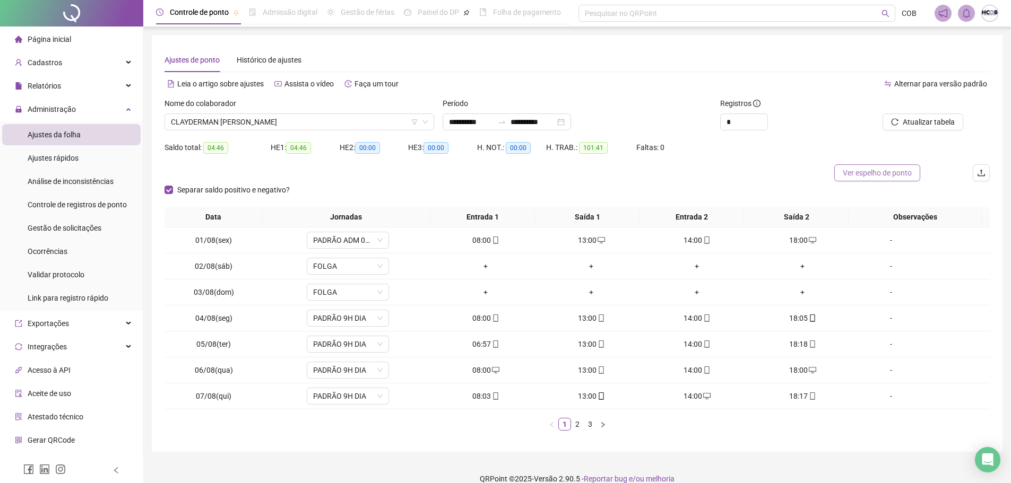
click at [859, 172] on span "Ver espelho de ponto" at bounding box center [877, 173] width 69 height 12
click at [129, 114] on div "Administração" at bounding box center [71, 109] width 139 height 21
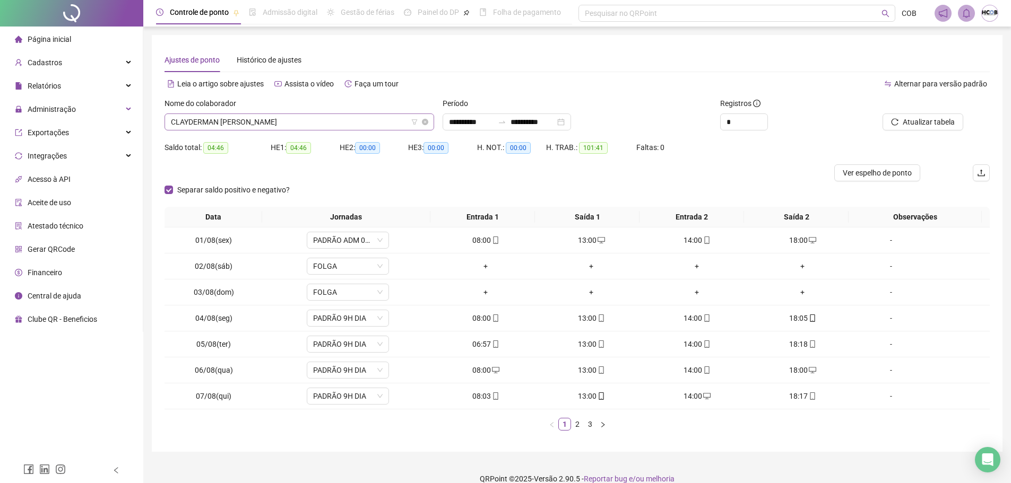
click at [356, 120] on span "CLAYDERMAN [PERSON_NAME]" at bounding box center [299, 122] width 257 height 16
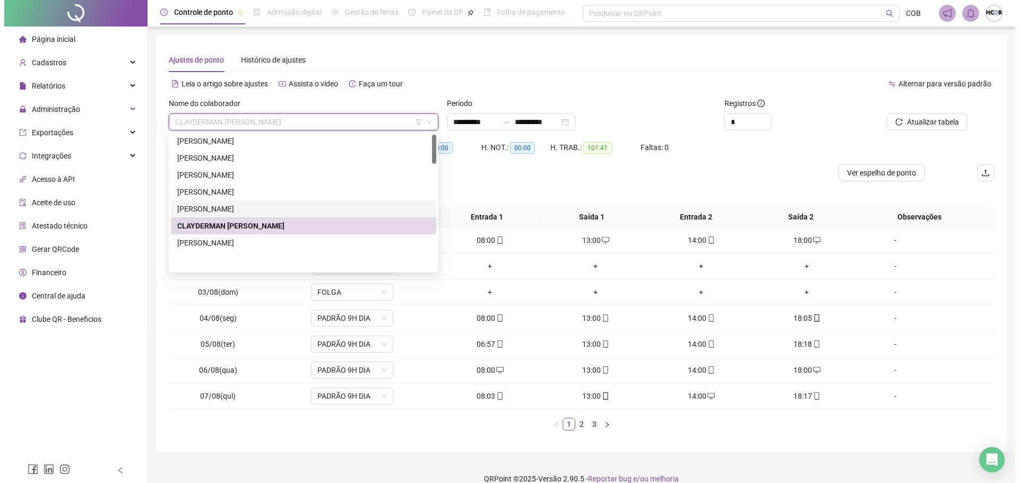
scroll to position [0, 0]
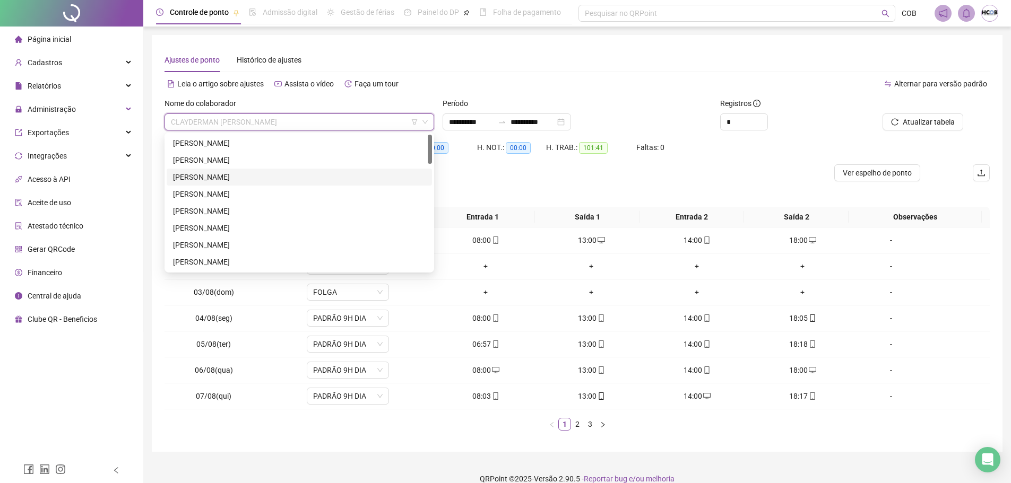
click at [278, 181] on div "[PERSON_NAME]" at bounding box center [299, 177] width 253 height 12
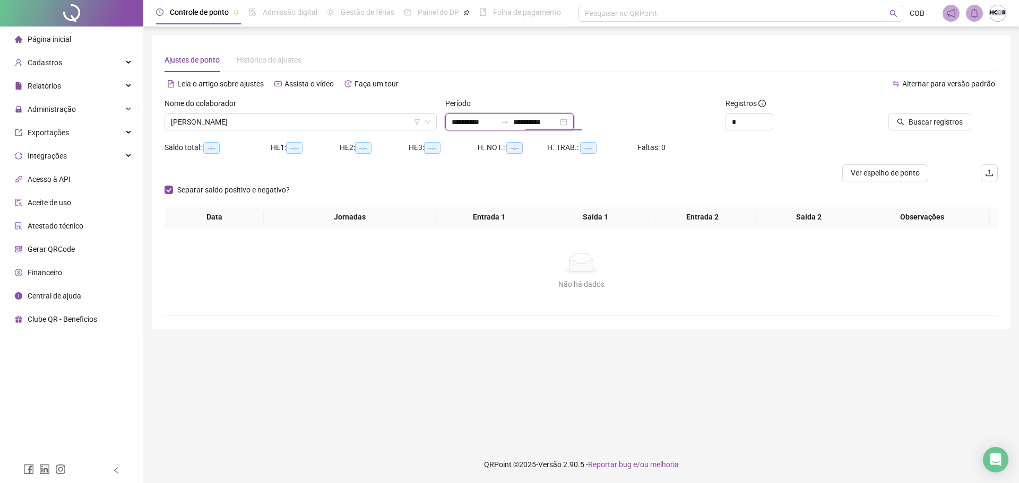
click at [531, 120] on input "**********" at bounding box center [535, 122] width 45 height 12
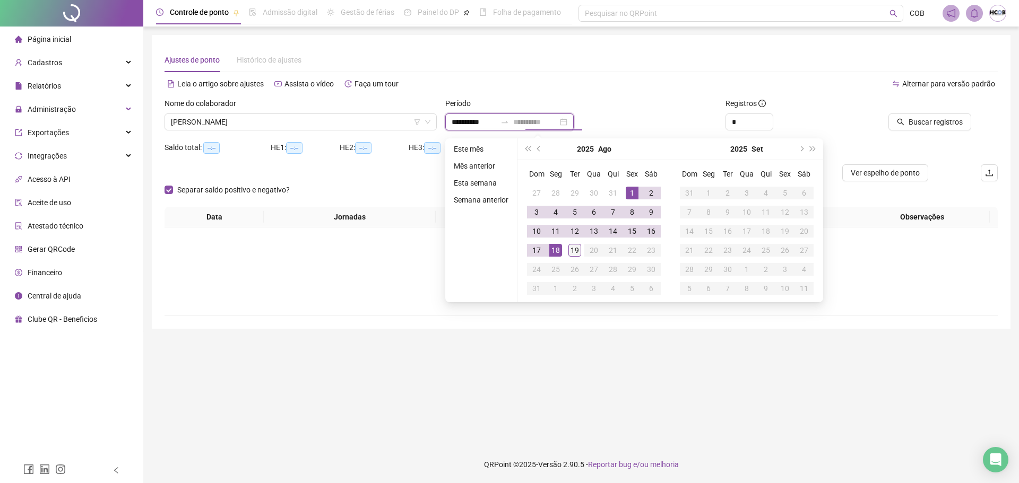
type input "**********"
click at [572, 251] on div "19" at bounding box center [574, 250] width 13 height 13
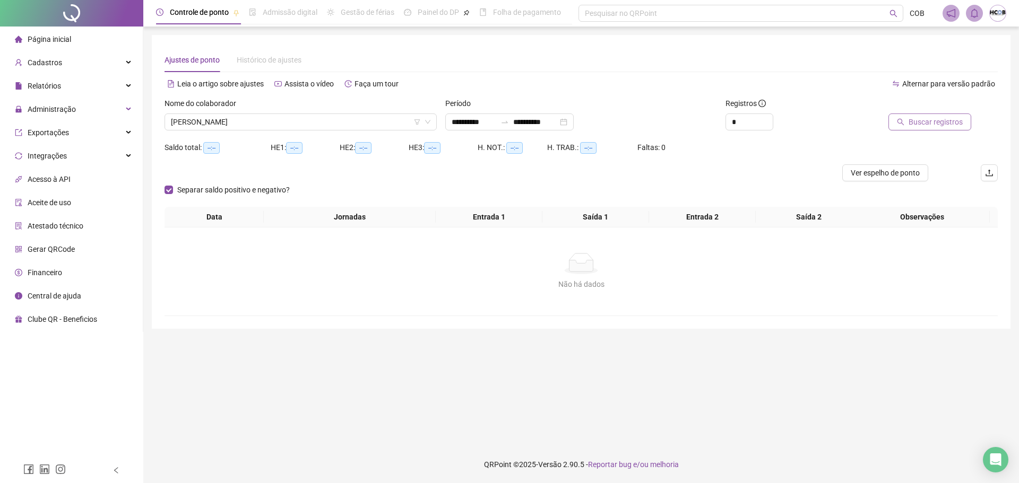
click at [948, 126] on span "Buscar registros" at bounding box center [936, 122] width 54 height 12
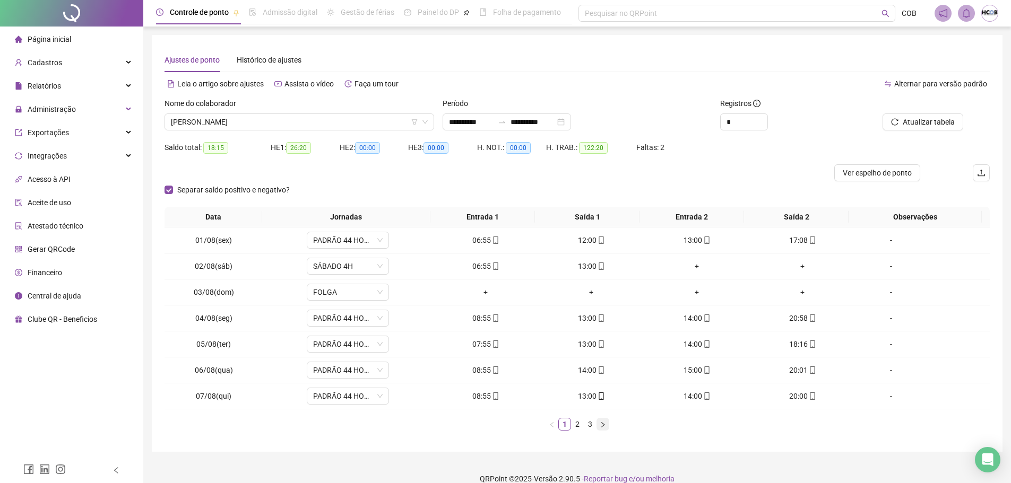
click at [601, 430] on button "button" at bounding box center [603, 424] width 13 height 13
click at [601, 429] on button "button" at bounding box center [603, 424] width 13 height 13
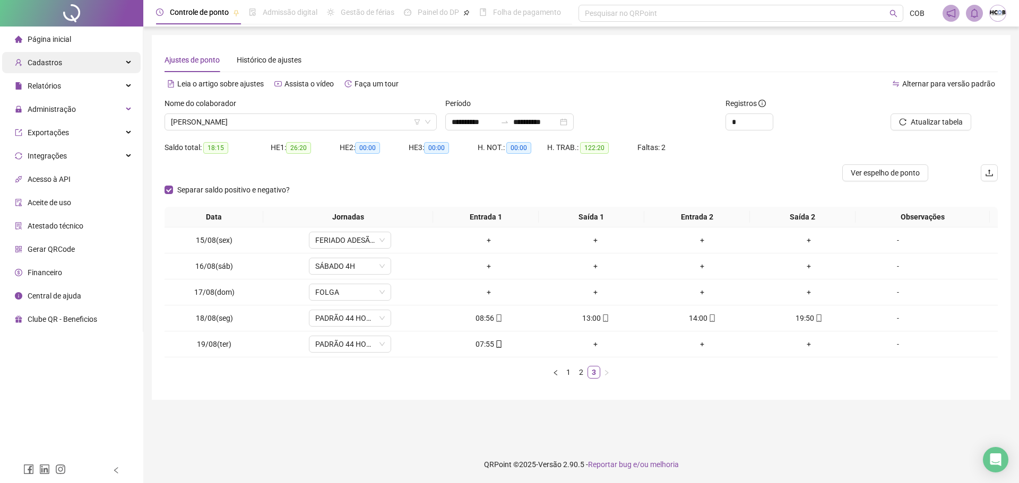
click at [88, 58] on div "Cadastros" at bounding box center [71, 62] width 139 height 21
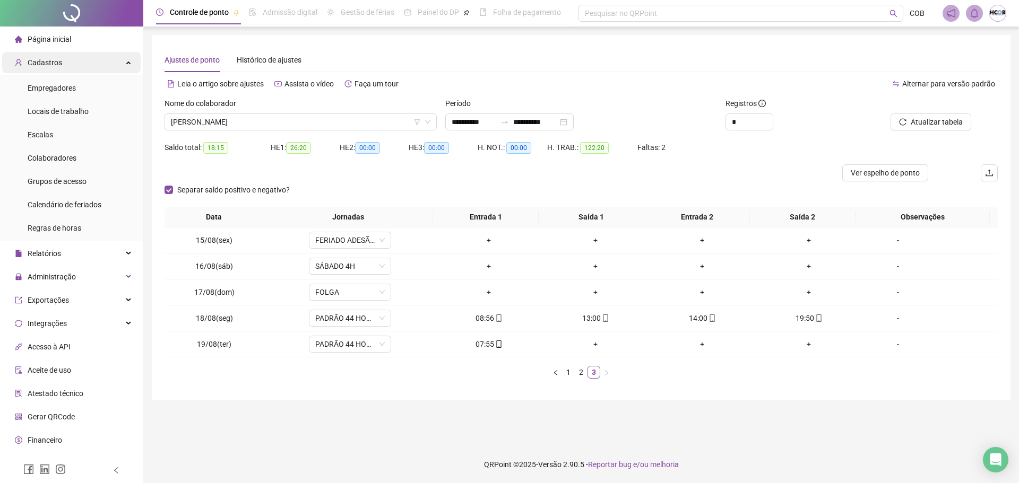
click at [88, 58] on div "Cadastros" at bounding box center [71, 62] width 139 height 21
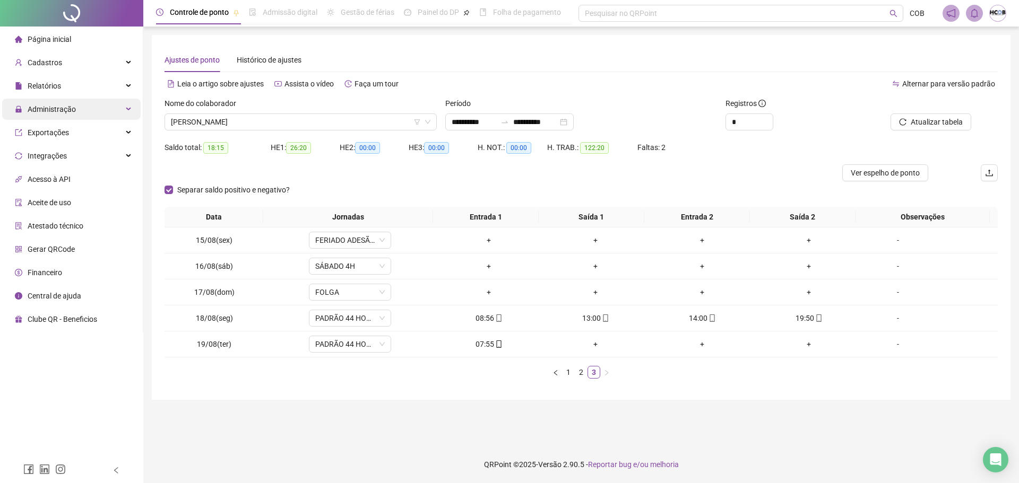
click at [124, 103] on div "Administração" at bounding box center [71, 109] width 139 height 21
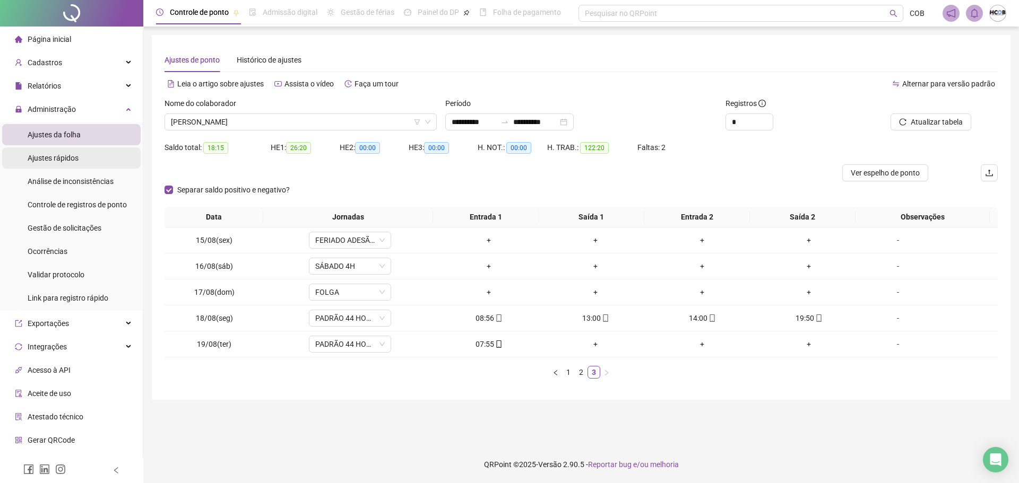
click at [83, 155] on li "Ajustes rápidos" at bounding box center [71, 158] width 139 height 21
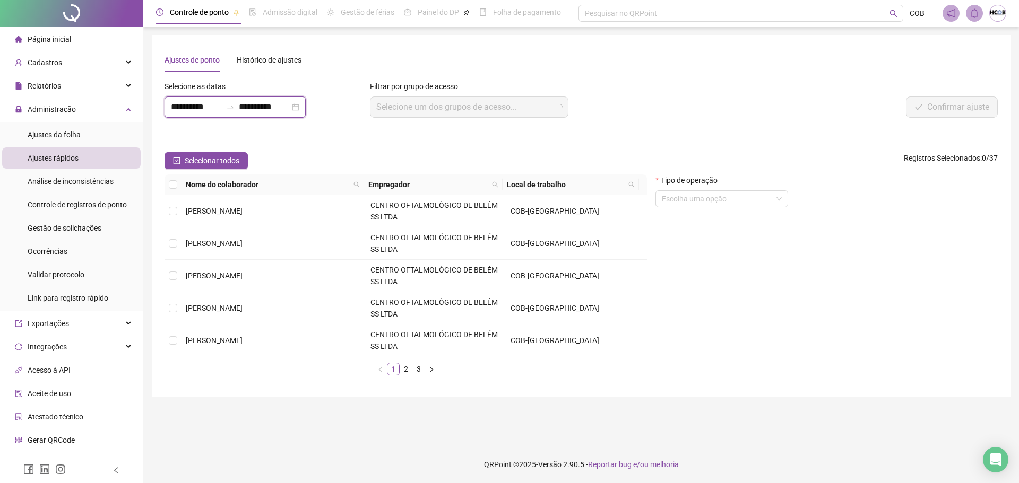
click at [177, 109] on input "**********" at bounding box center [196, 107] width 51 height 13
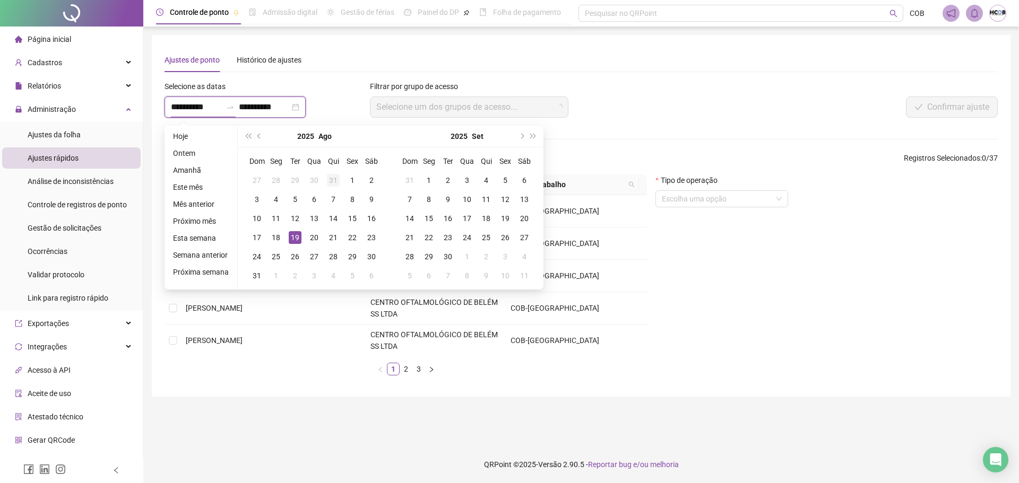
type input "**********"
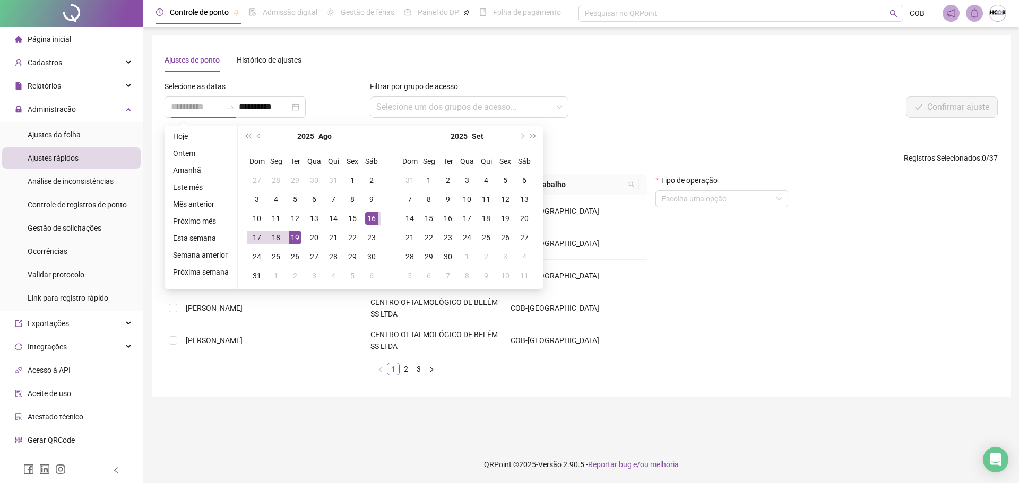
click at [368, 217] on div "16" at bounding box center [371, 218] width 13 height 13
type input "**********"
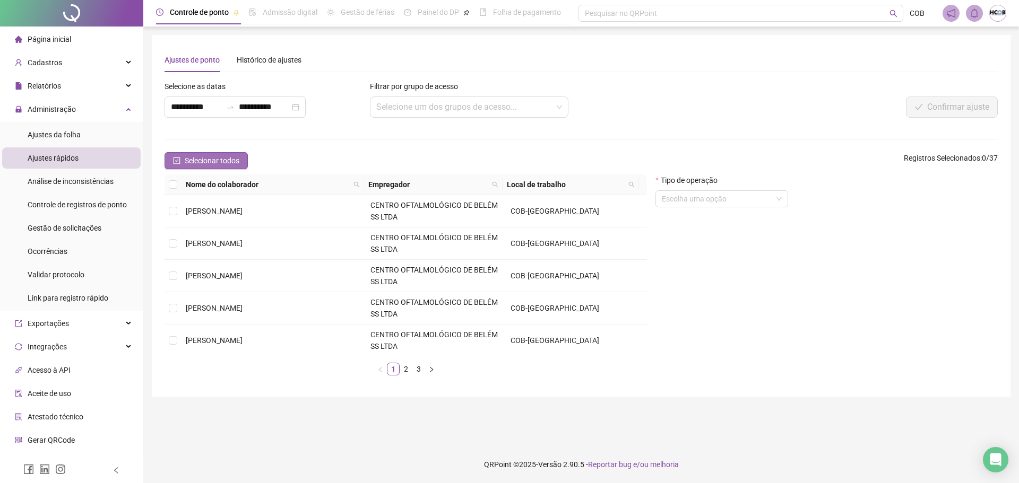
click at [230, 154] on button "Selecionar todos" at bounding box center [206, 160] width 83 height 17
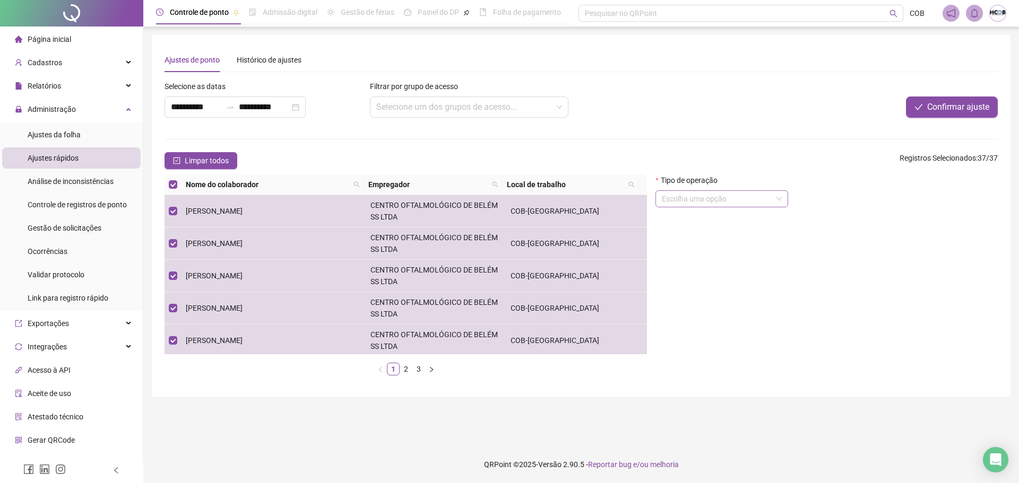
click at [759, 200] on input "search" at bounding box center [717, 199] width 110 height 16
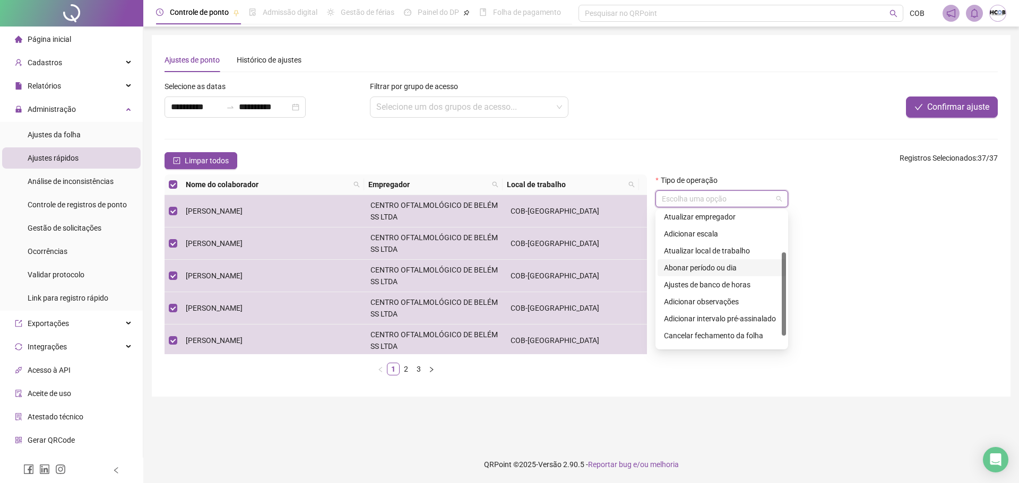
scroll to position [78, 0]
drag, startPoint x: 782, startPoint y: 271, endPoint x: 782, endPoint y: 287, distance: 15.4
click at [782, 287] on div at bounding box center [784, 301] width 4 height 83
drag, startPoint x: 783, startPoint y: 281, endPoint x: 791, endPoint y: 277, distance: 9.5
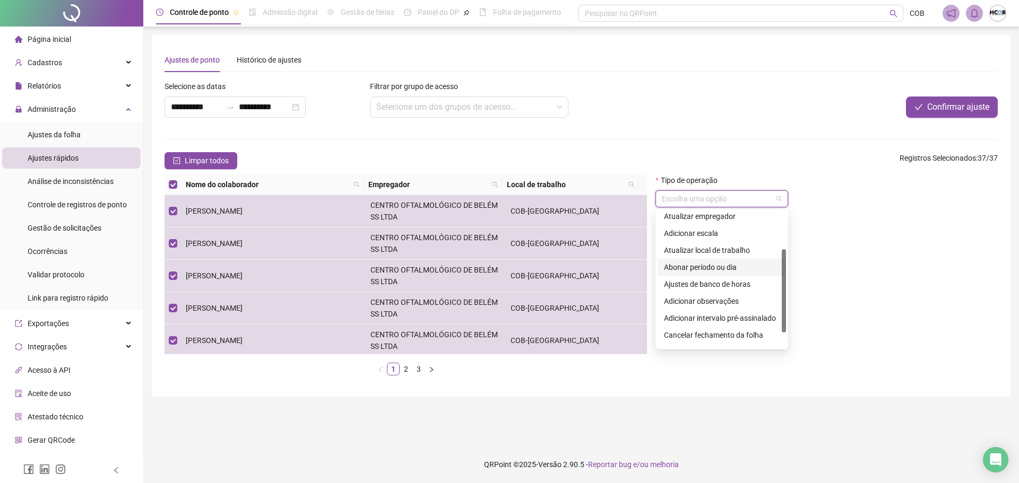
click at [791, 277] on body "**********" at bounding box center [509, 241] width 1019 height 483
click at [743, 269] on div "Abonar período ou dia" at bounding box center [722, 268] width 116 height 12
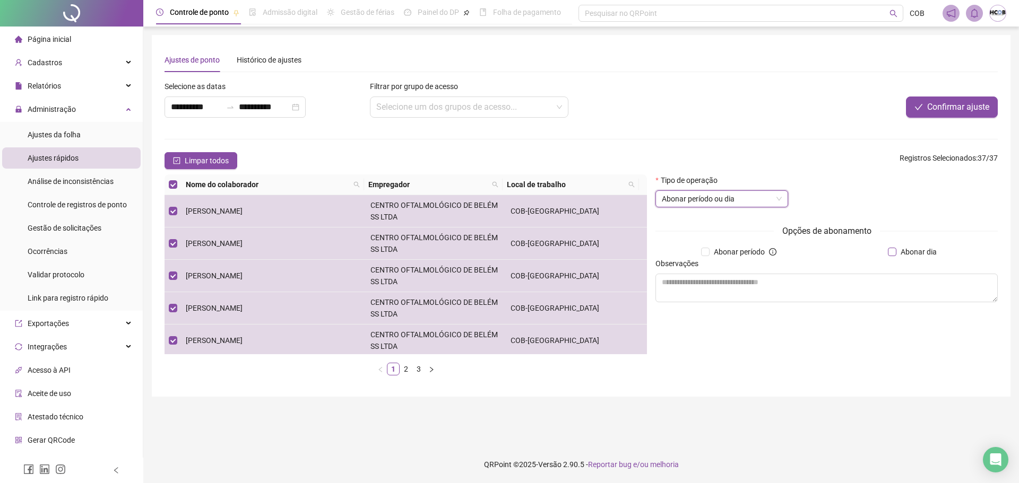
click at [913, 253] on span "Abonar dia" at bounding box center [918, 252] width 45 height 12
click at [882, 291] on textarea at bounding box center [826, 288] width 342 height 29
paste textarea "**********"
click at [663, 279] on textarea "**********" at bounding box center [826, 288] width 342 height 29
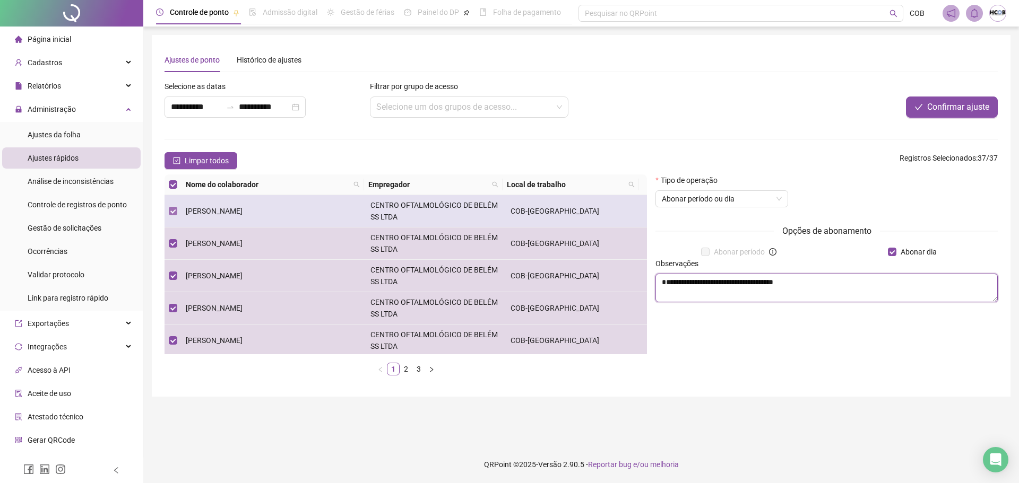
type textarea "**********"
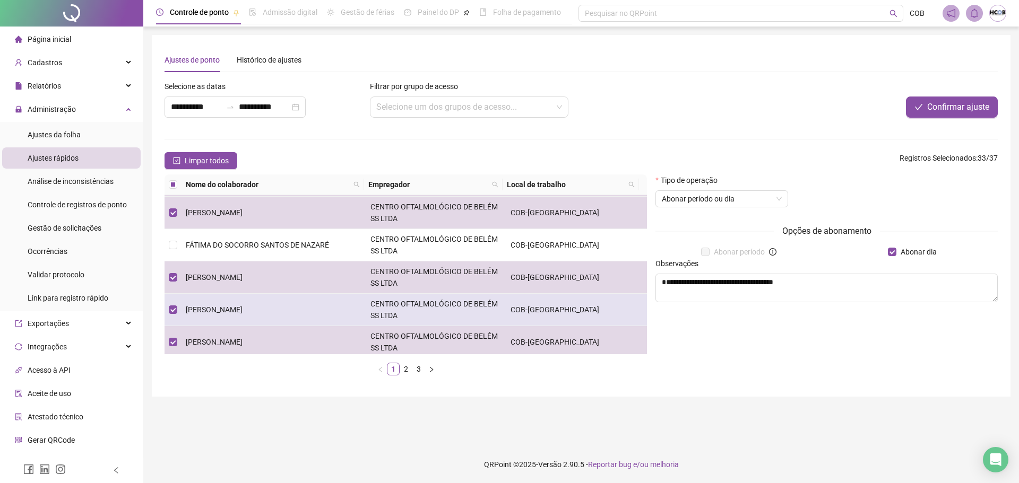
scroll to position [326, 0]
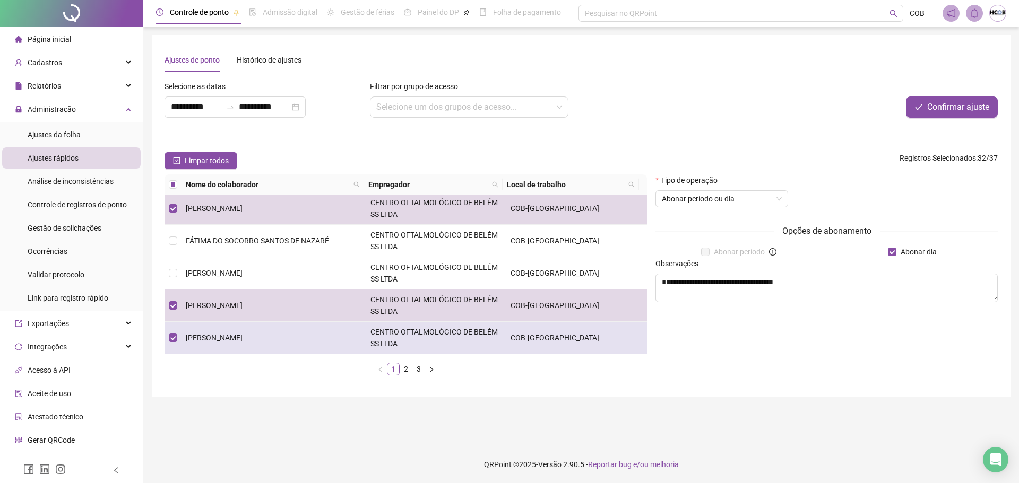
click at [181, 338] on td at bounding box center [173, 338] width 17 height 32
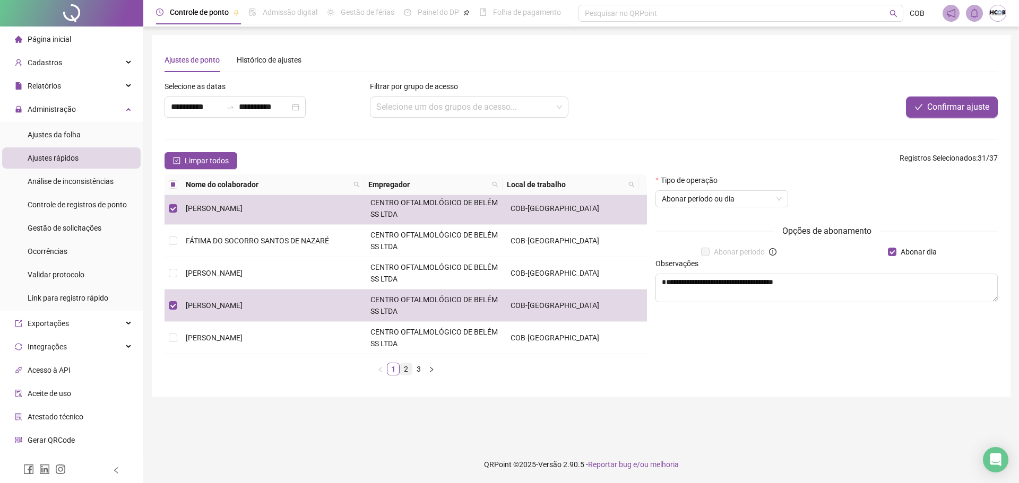
click at [407, 368] on link "2" at bounding box center [406, 370] width 12 height 12
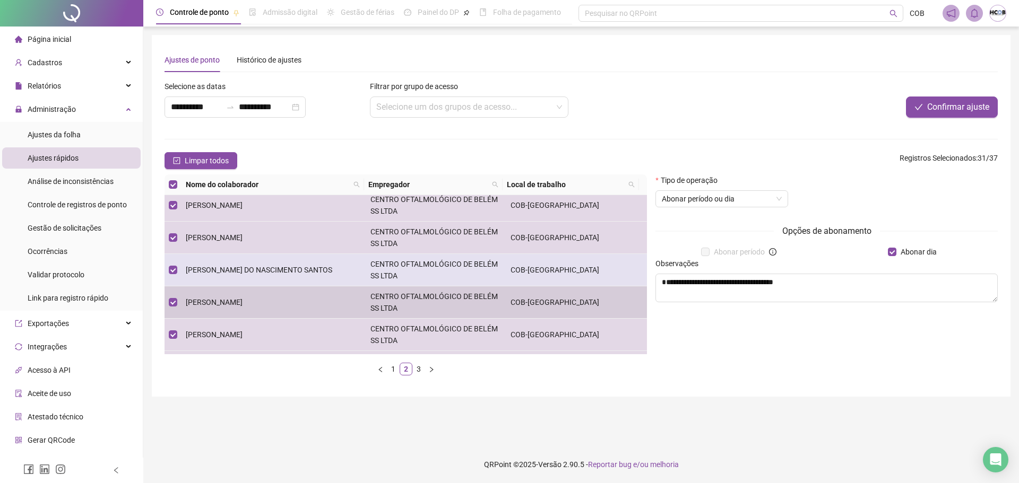
scroll to position [0, 0]
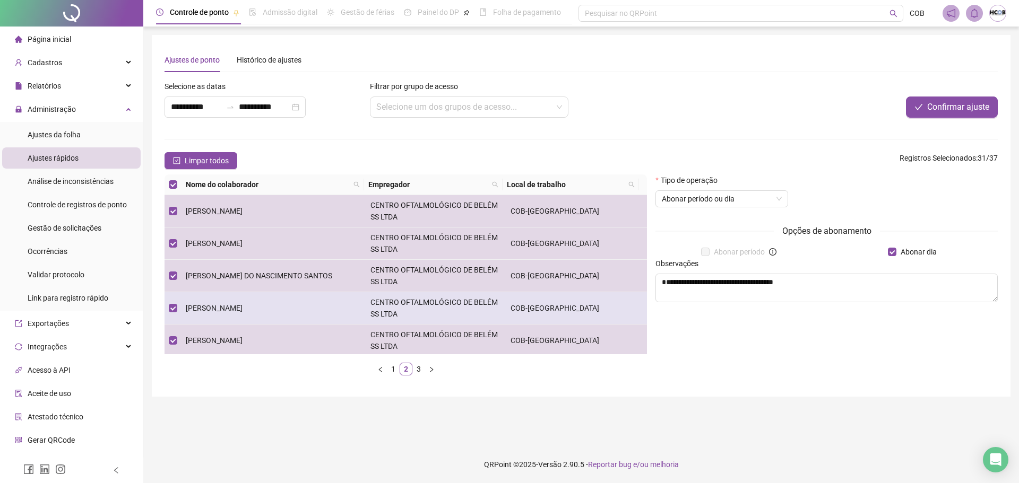
click at [241, 304] on span "[PERSON_NAME]" at bounding box center [214, 308] width 57 height 8
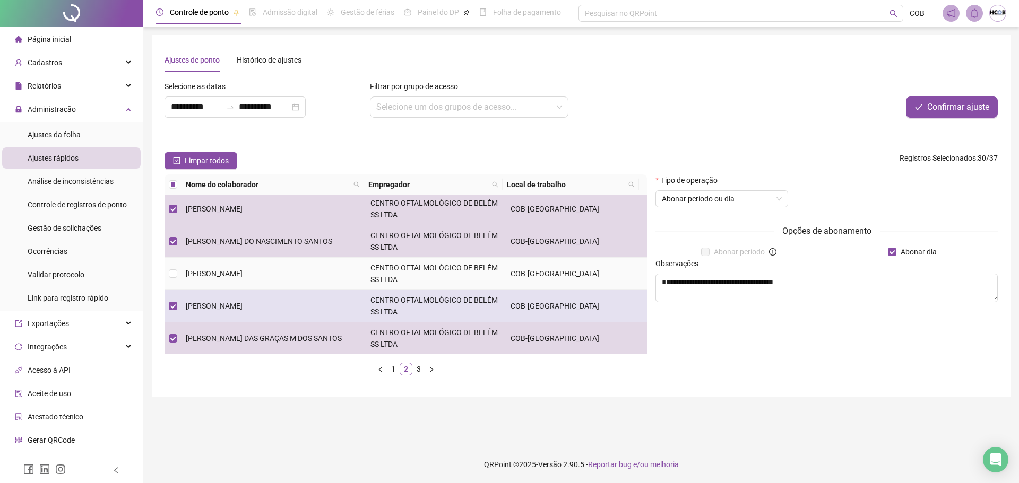
scroll to position [53, 0]
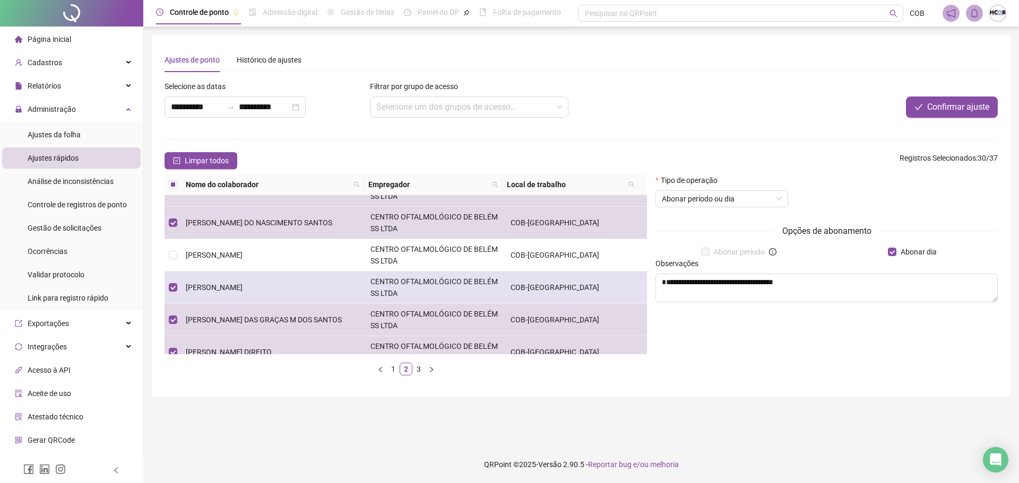
click at [204, 286] on span "[PERSON_NAME]" at bounding box center [214, 287] width 57 height 8
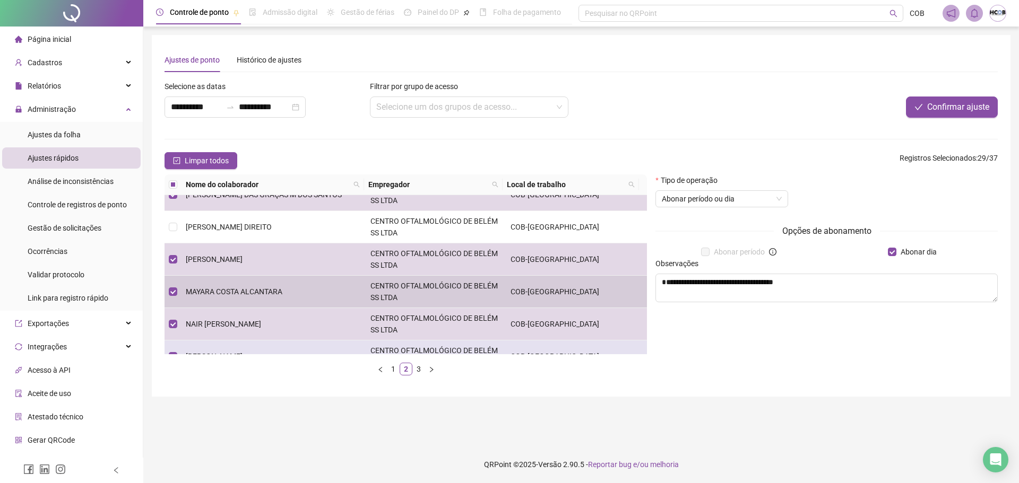
scroll to position [212, 0]
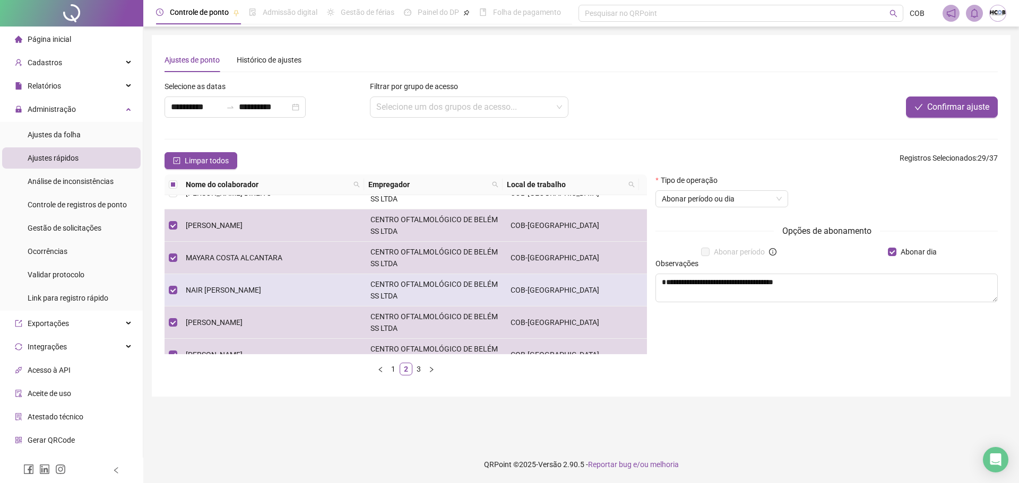
click at [203, 284] on td "NAIR [PERSON_NAME]" at bounding box center [274, 290] width 185 height 32
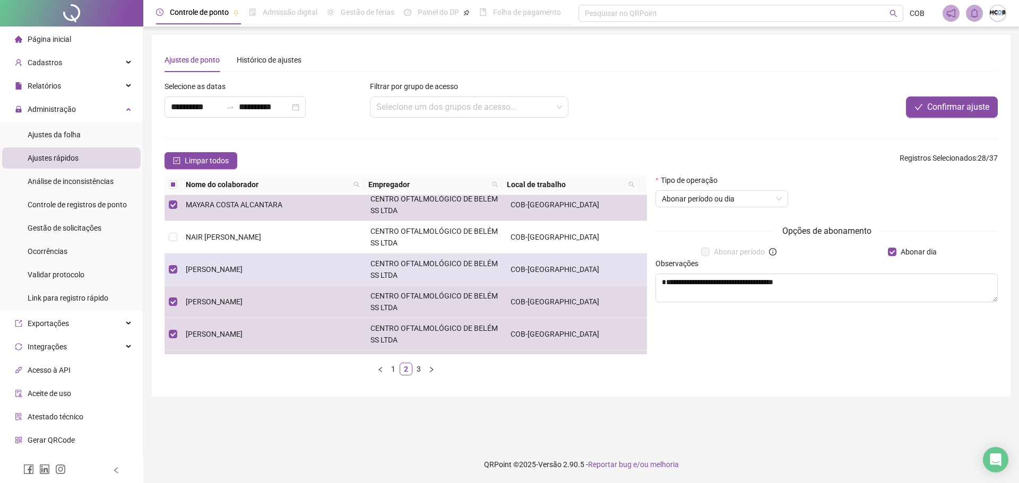
scroll to position [318, 0]
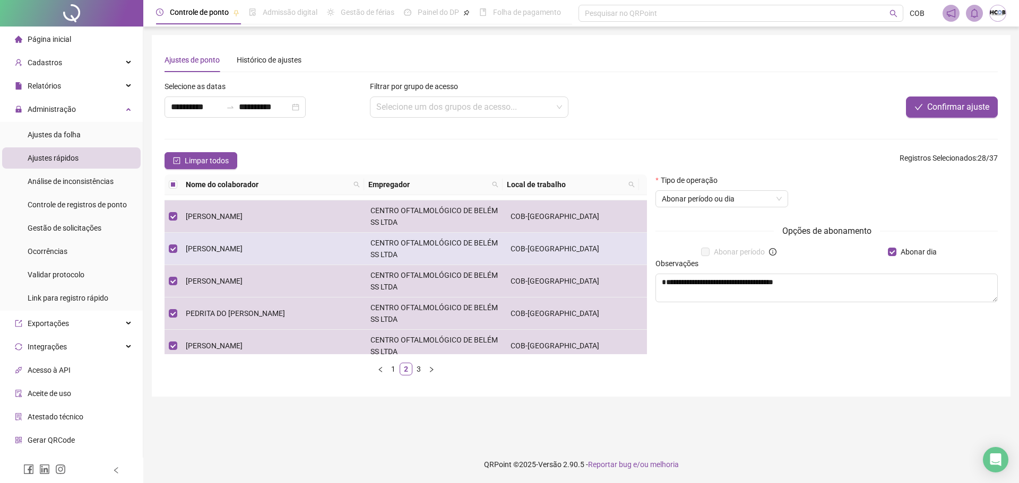
click at [203, 251] on span "[PERSON_NAME]" at bounding box center [214, 249] width 57 height 8
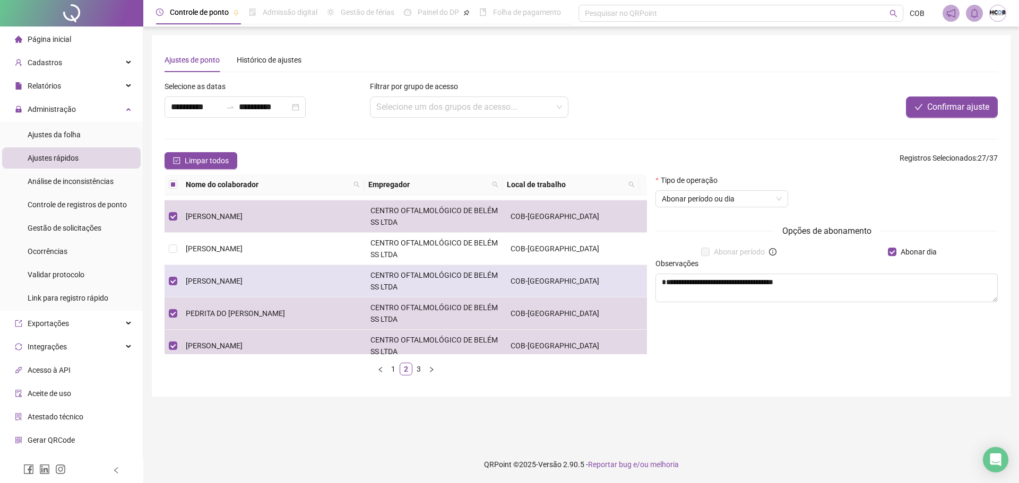
scroll to position [326, 0]
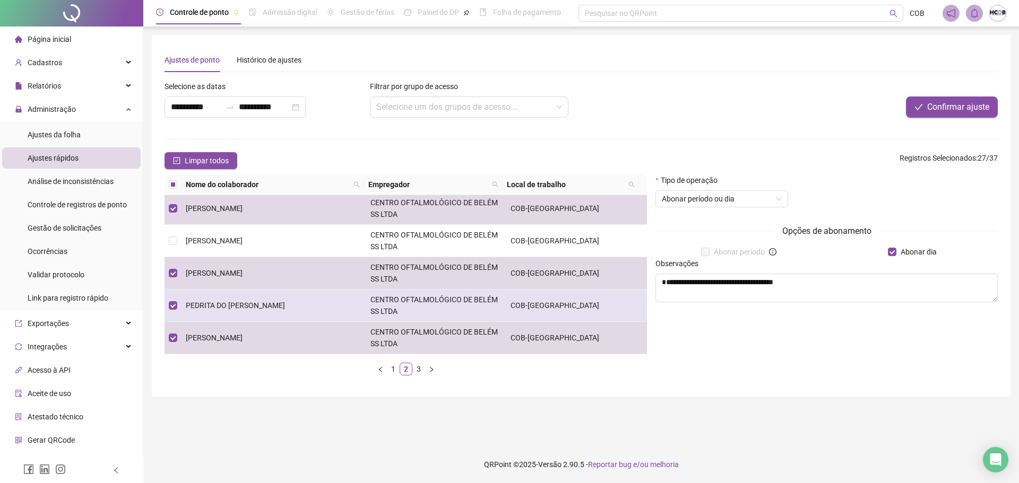
click at [241, 307] on span "PEDRITA DO [PERSON_NAME]" at bounding box center [235, 305] width 99 height 8
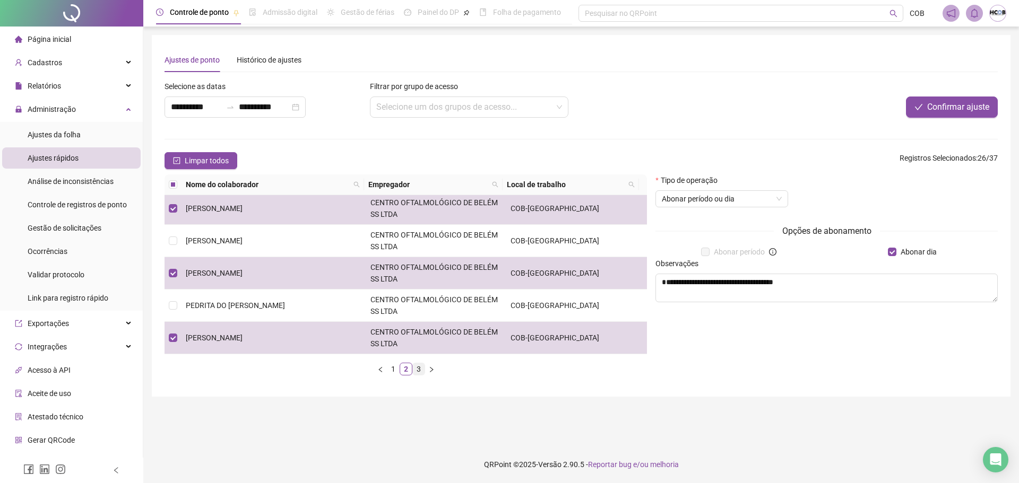
click at [418, 371] on link "3" at bounding box center [419, 370] width 12 height 12
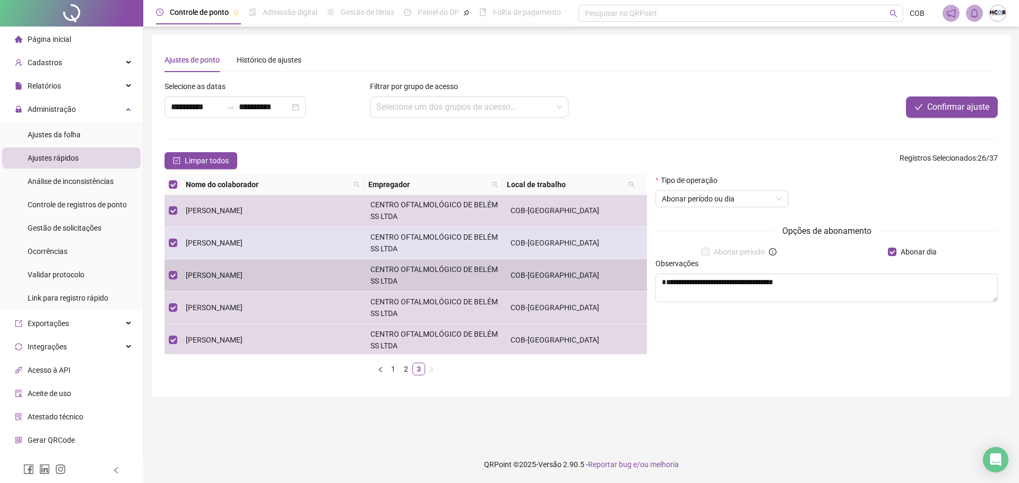
scroll to position [0, 0]
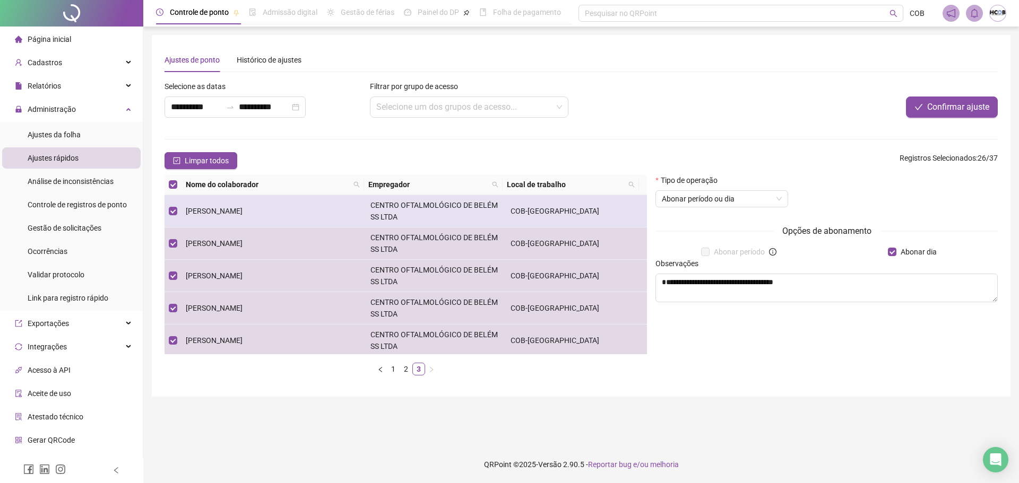
click at [196, 208] on span "[PERSON_NAME]" at bounding box center [214, 211] width 57 height 8
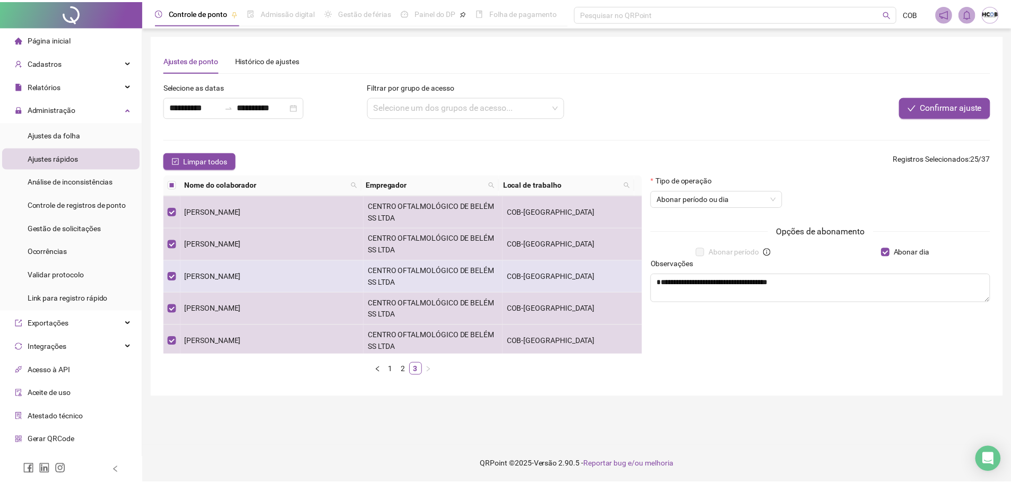
scroll to position [67, 0]
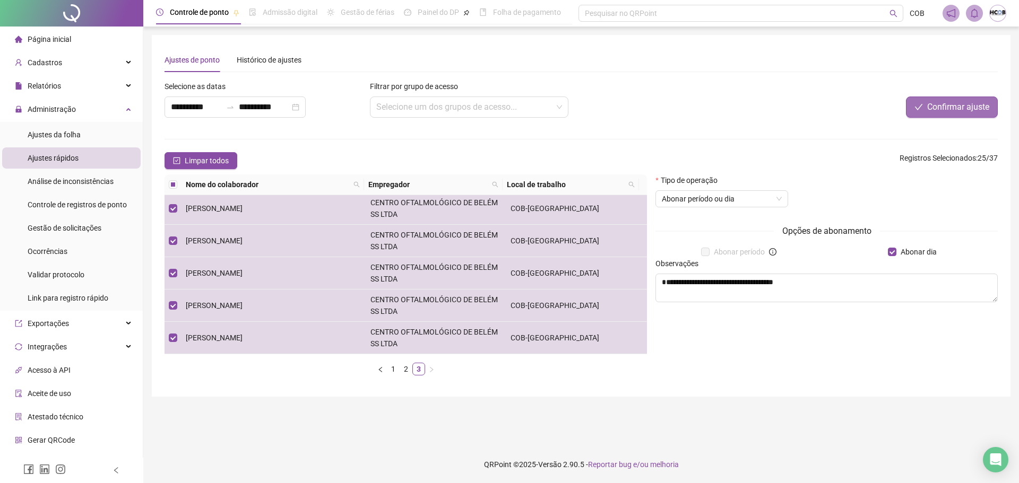
click at [964, 112] on span "Confirmar ajuste" at bounding box center [958, 107] width 62 height 13
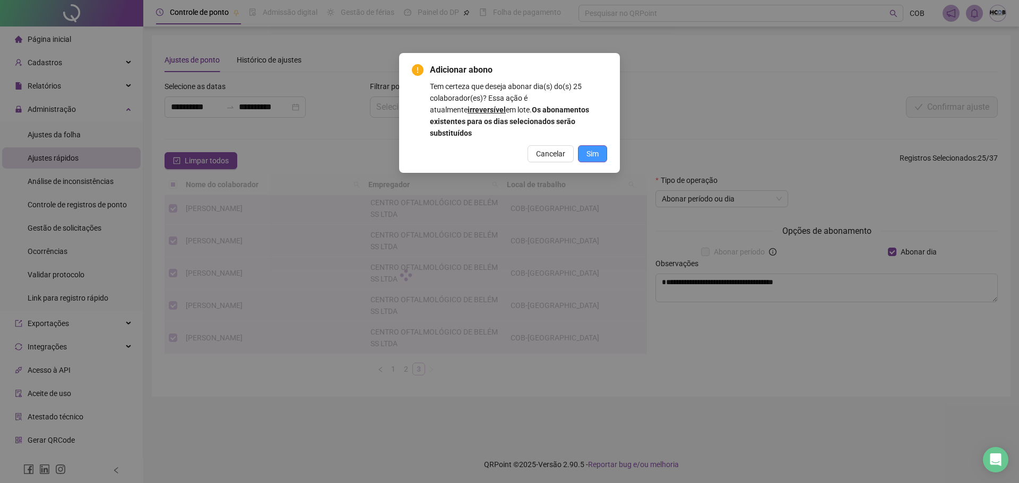
click at [597, 148] on span "Sim" at bounding box center [592, 154] width 12 height 12
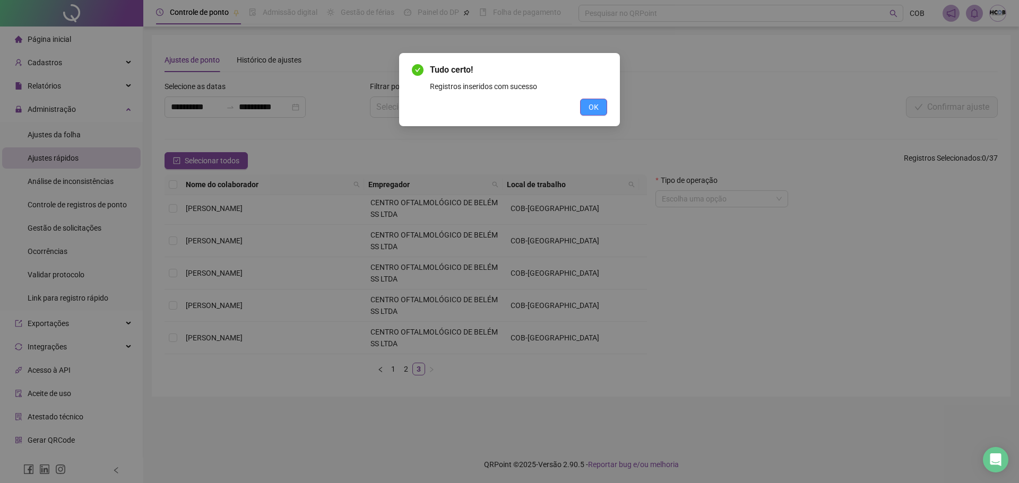
click at [594, 105] on span "OK" at bounding box center [594, 107] width 10 height 12
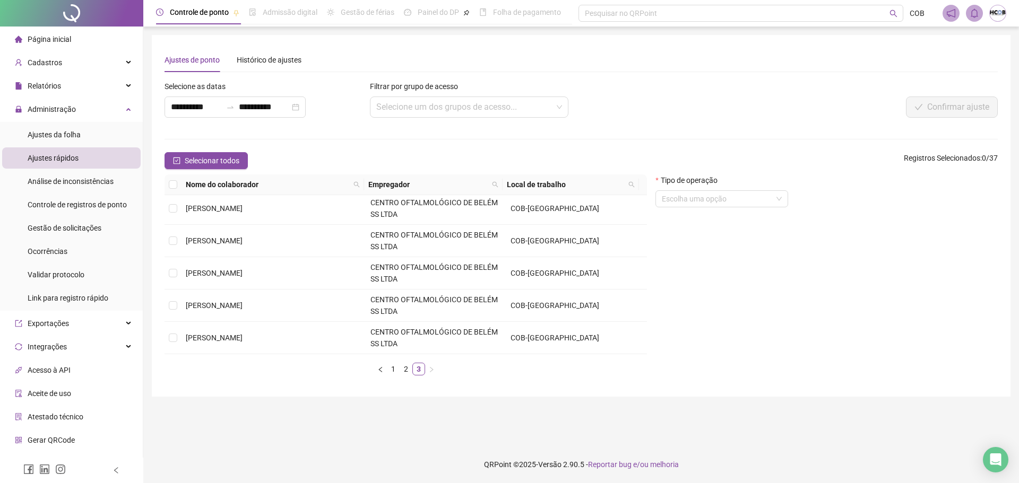
click at [77, 37] on li "Página inicial" at bounding box center [71, 39] width 139 height 21
